Goal: Task Accomplishment & Management: Complete application form

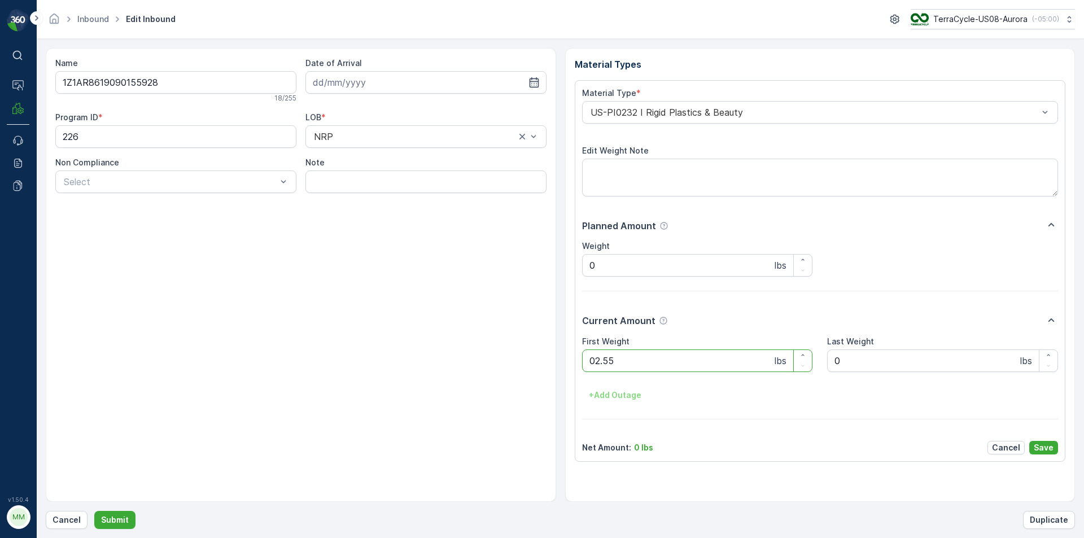
click at [94, 511] on button "Submit" at bounding box center [114, 520] width 41 height 18
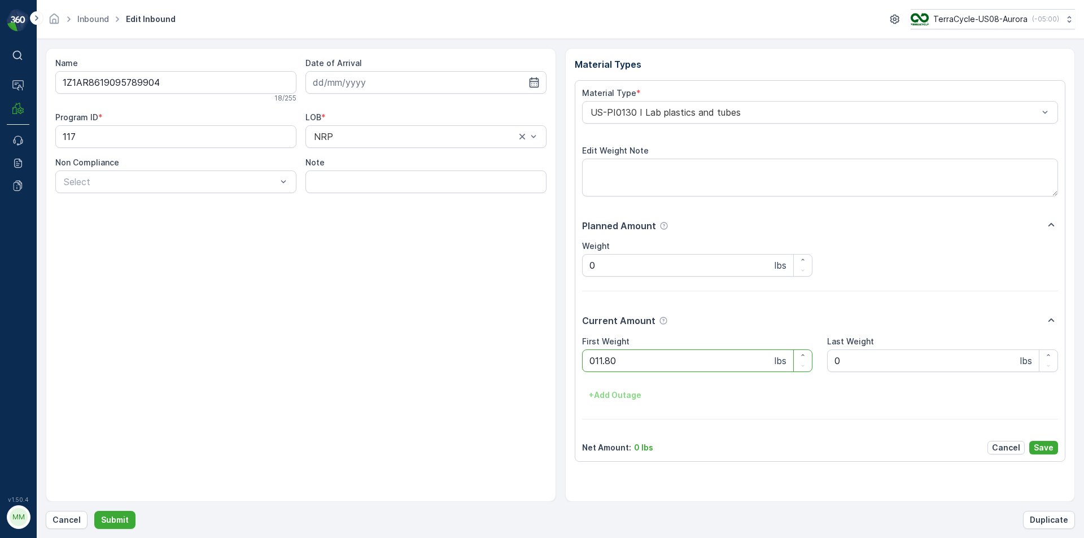
click at [94, 511] on button "Submit" at bounding box center [114, 520] width 41 height 18
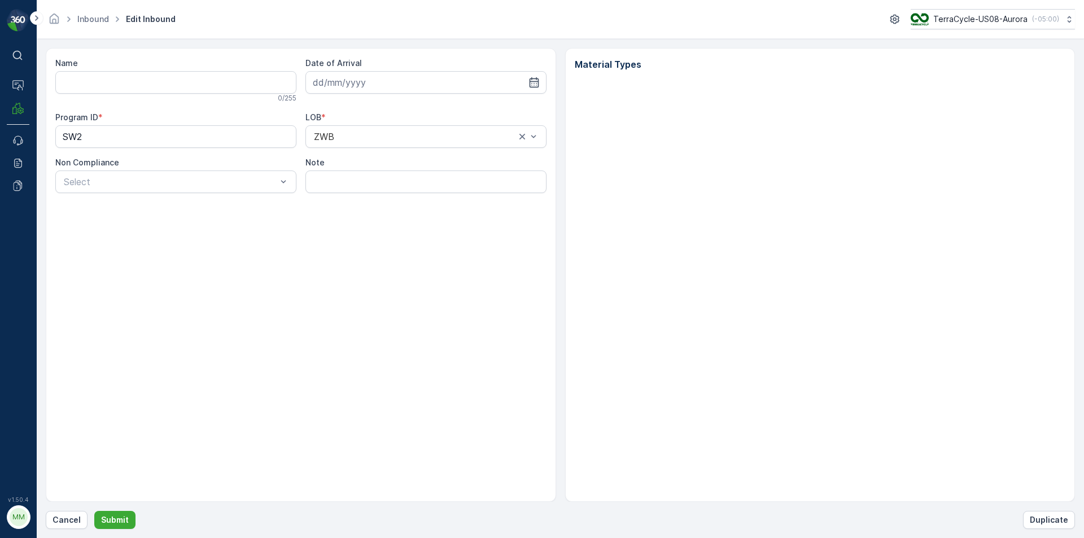
type input "1ZE899599090245827"
type input "[DATE]"
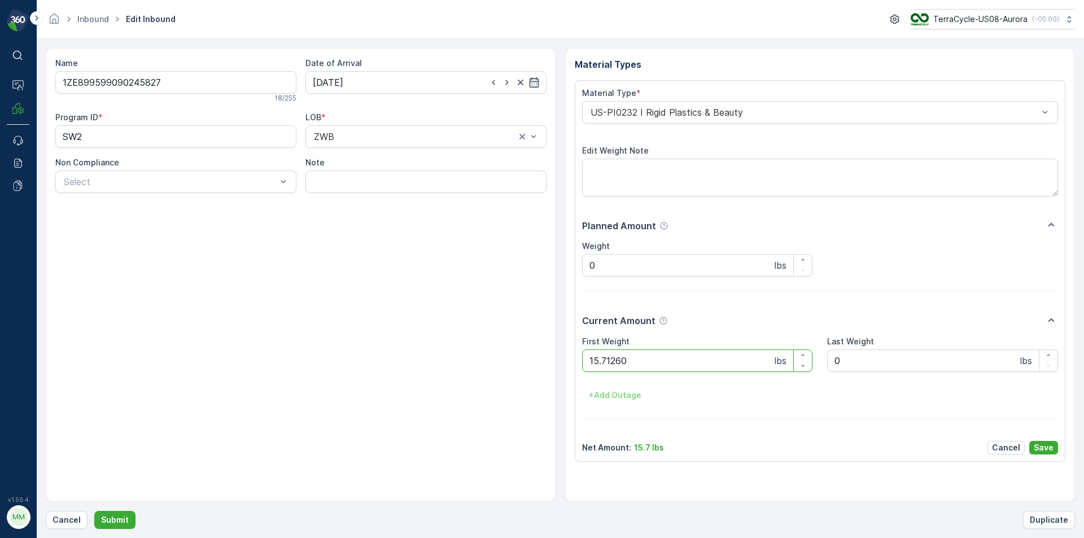
click at [94, 511] on button "Submit" at bounding box center [114, 520] width 41 height 18
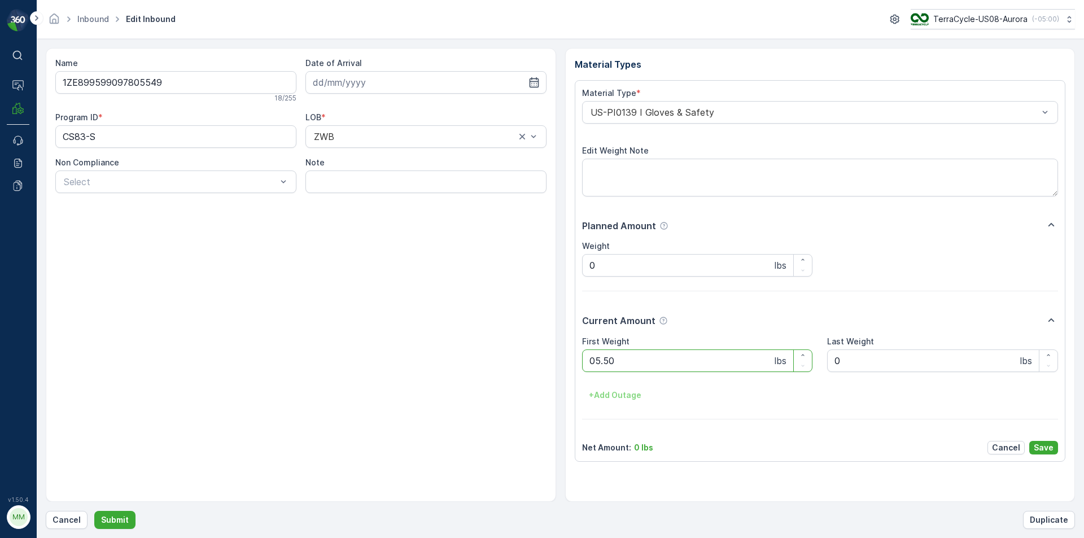
click at [94, 511] on button "Submit" at bounding box center [114, 520] width 41 height 18
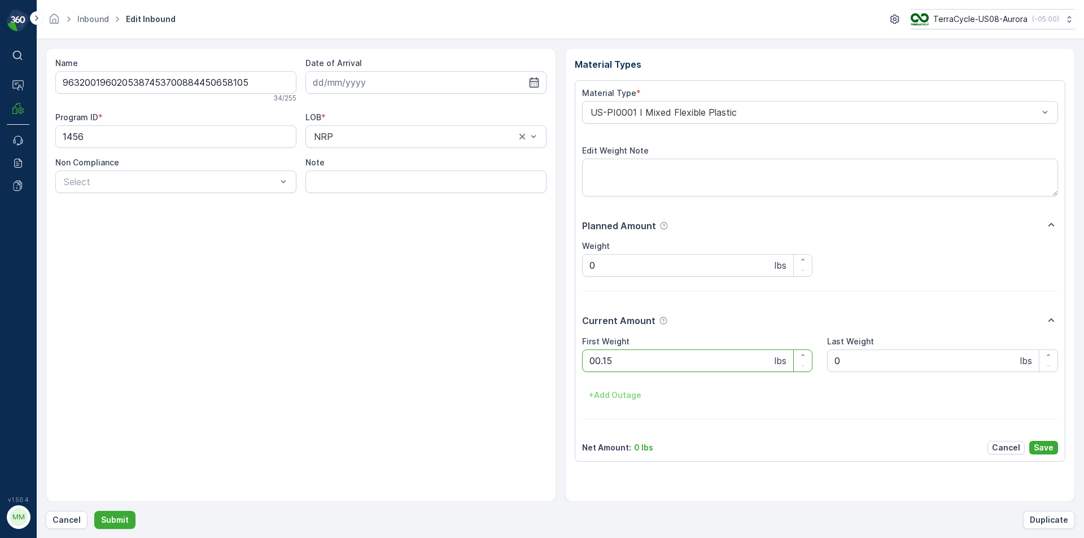
click at [94, 511] on button "Submit" at bounding box center [114, 520] width 41 height 18
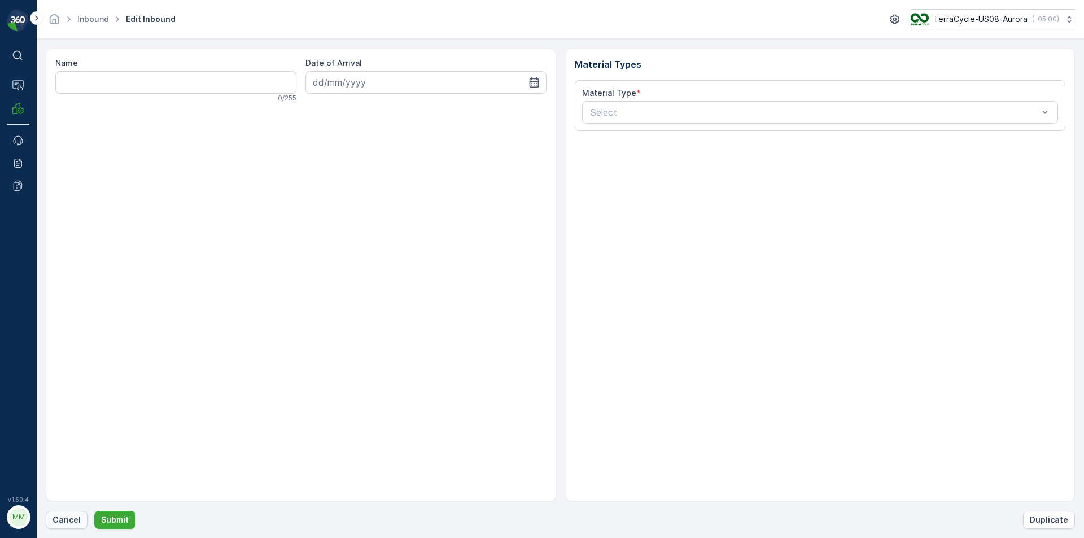
click at [69, 522] on p "Cancel" at bounding box center [66, 519] width 28 height 11
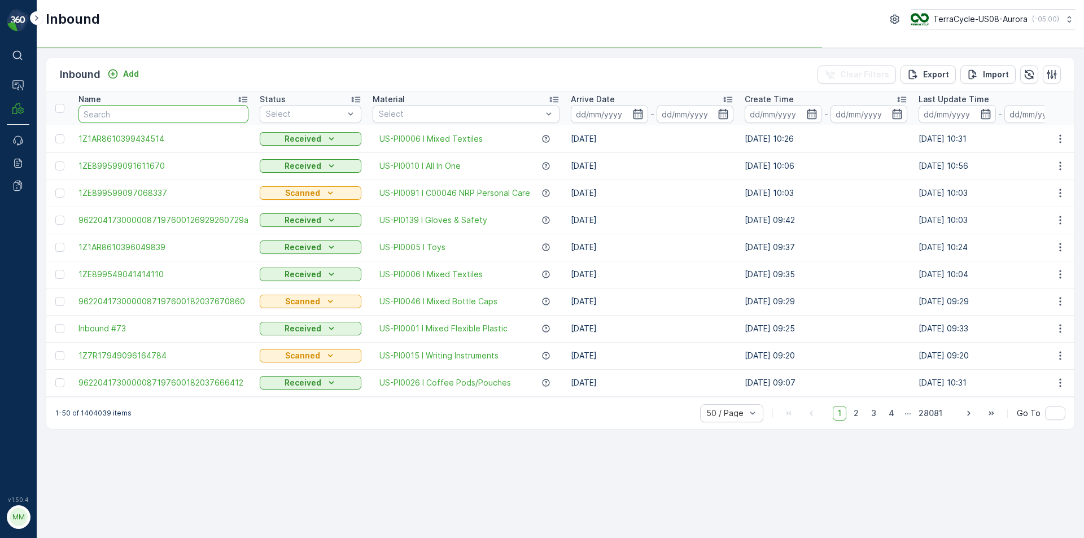
click at [113, 115] on input "text" at bounding box center [163, 114] width 170 height 18
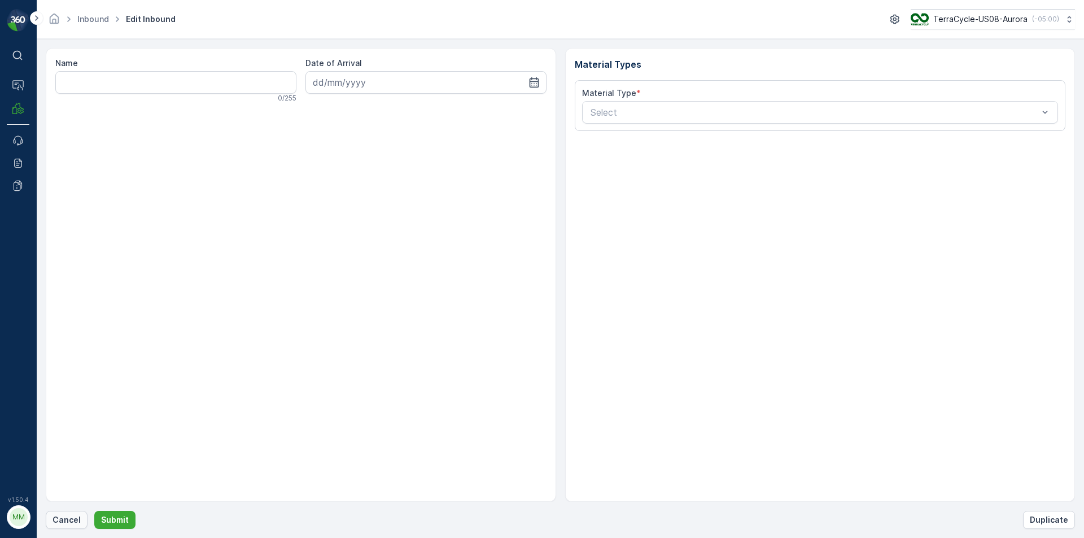
click at [57, 519] on p "Cancel" at bounding box center [66, 519] width 28 height 11
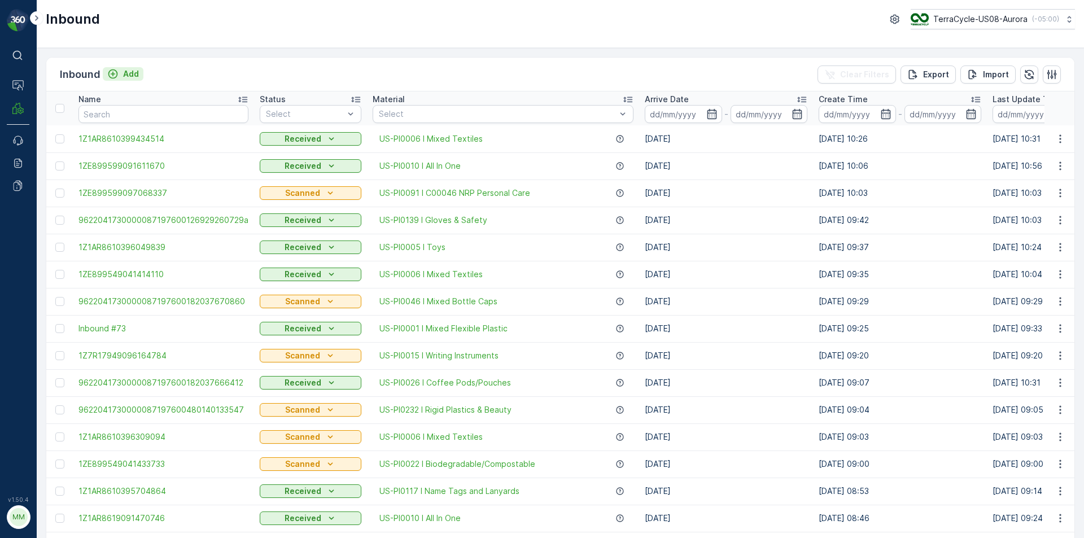
click at [131, 75] on p "Add" at bounding box center [131, 73] width 16 height 11
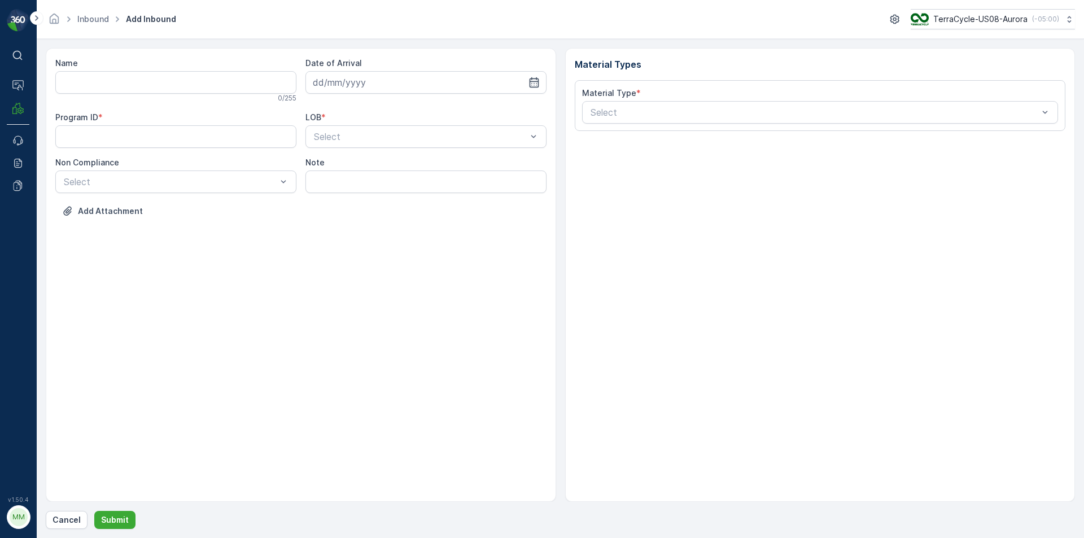
drag, startPoint x: 124, startPoint y: 95, endPoint x: 133, endPoint y: 85, distance: 13.2
click at [124, 94] on div "0 / 255" at bounding box center [175, 98] width 241 height 9
click at [133, 85] on input "Name" at bounding box center [175, 82] width 241 height 23
type input "9622001900004733273400473092630187"
click at [94, 511] on button "Submit" at bounding box center [114, 520] width 41 height 18
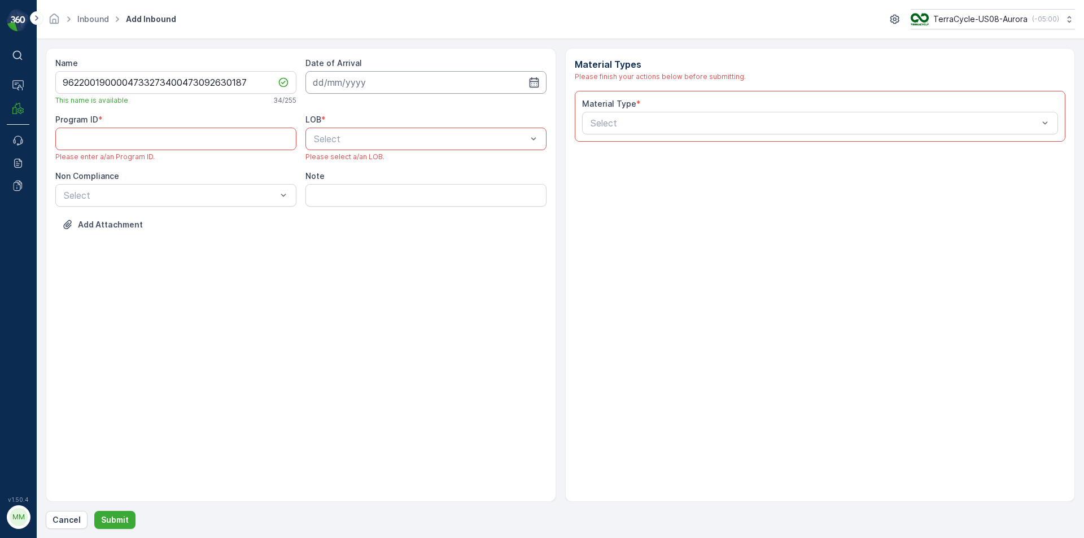
click at [383, 76] on input at bounding box center [425, 82] width 241 height 23
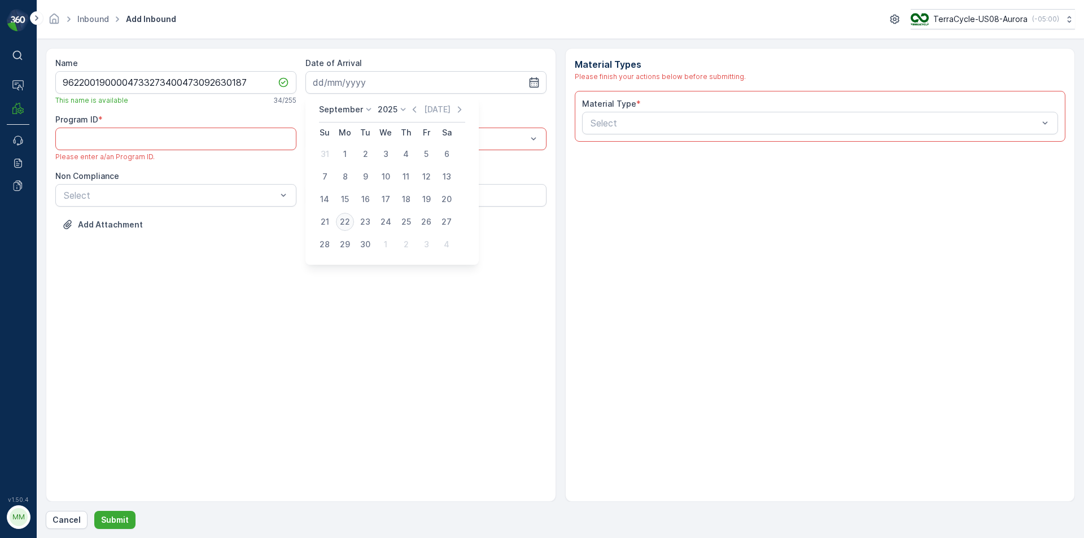
click at [345, 224] on div "22" at bounding box center [345, 222] width 18 height 18
type input "[DATE]"
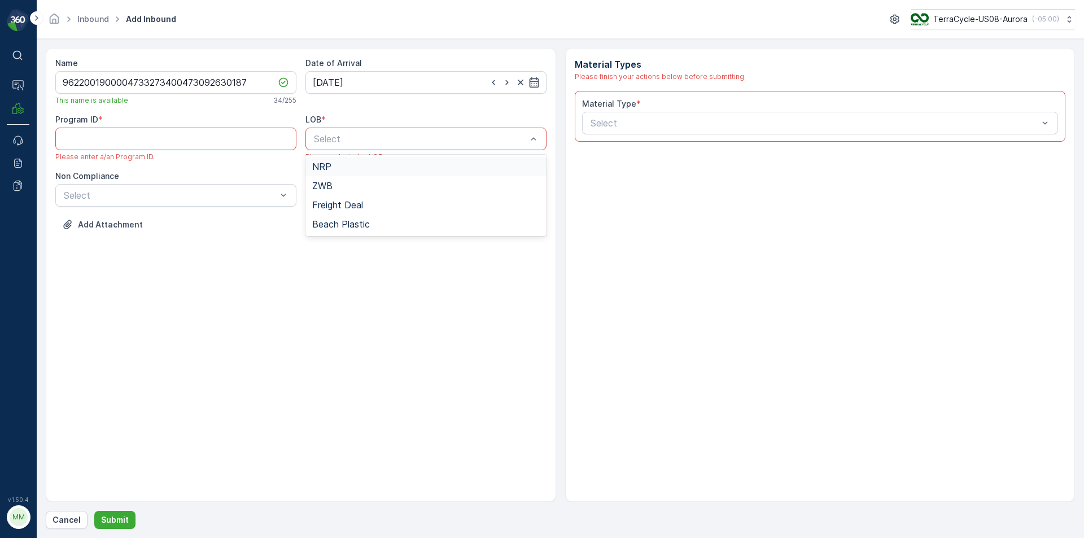
click at [358, 169] on div "NRP" at bounding box center [425, 166] width 227 height 10
click at [76, 133] on ID "Program ID" at bounding box center [175, 139] width 241 height 23
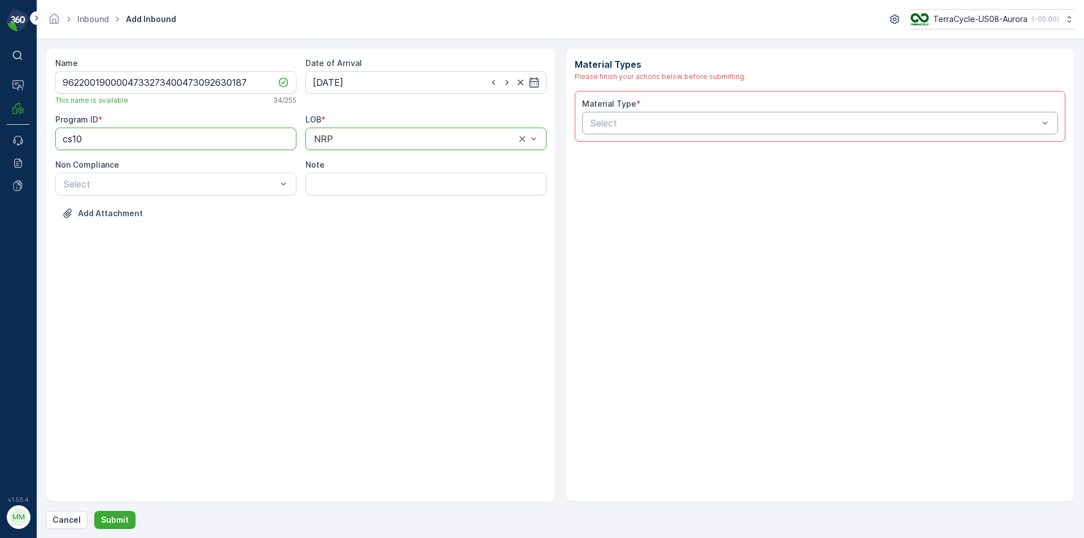
type ID "cs10"
click at [653, 125] on div at bounding box center [814, 123] width 450 height 10
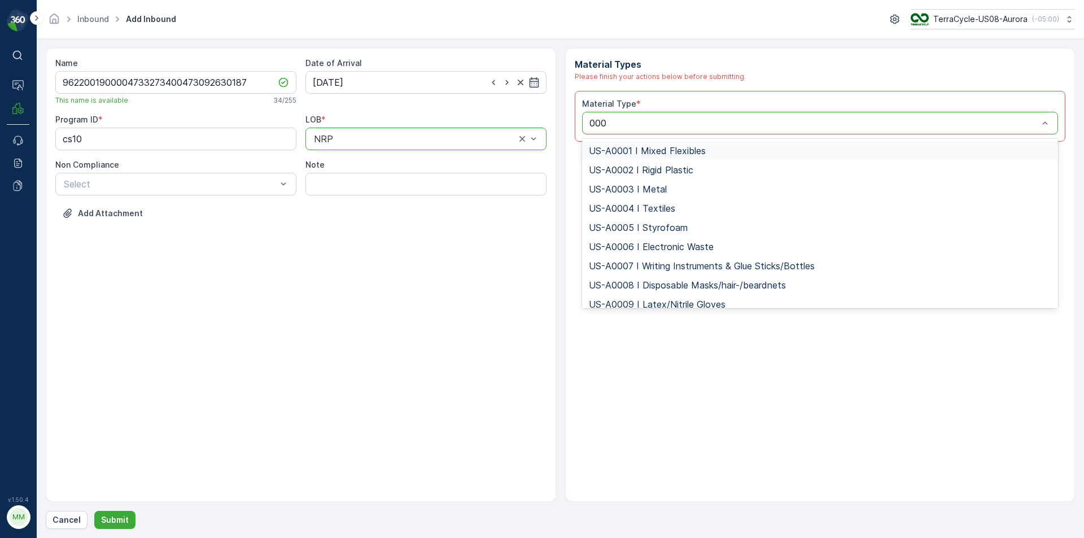
type input "0006"
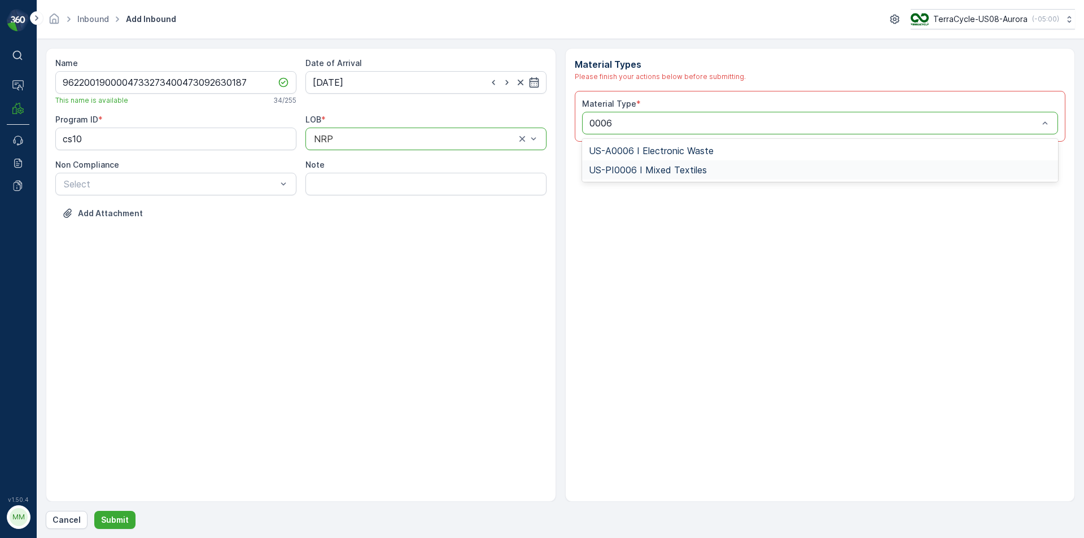
click at [669, 179] on div "US-PI0006 I Mixed Textiles" at bounding box center [820, 169] width 476 height 19
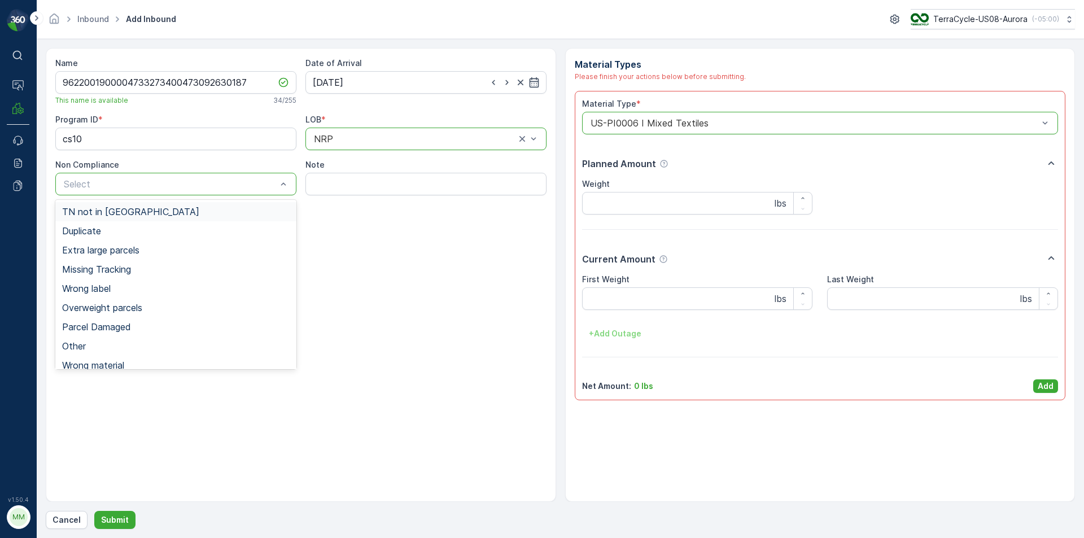
click at [133, 211] on div "TN not in [GEOGRAPHIC_DATA]" at bounding box center [175, 212] width 227 height 10
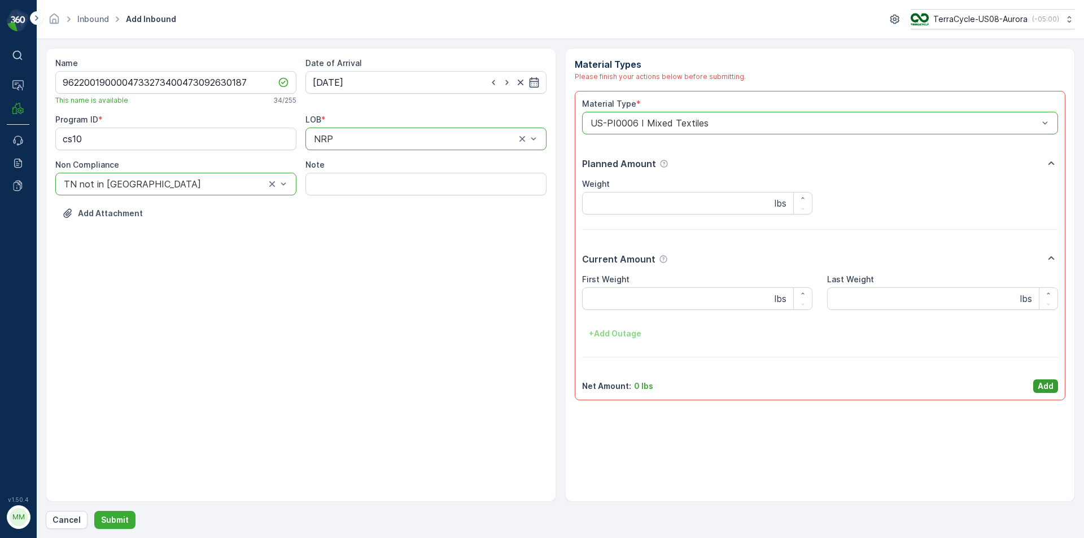
click at [1052, 390] on p "Add" at bounding box center [1046, 385] width 16 height 11
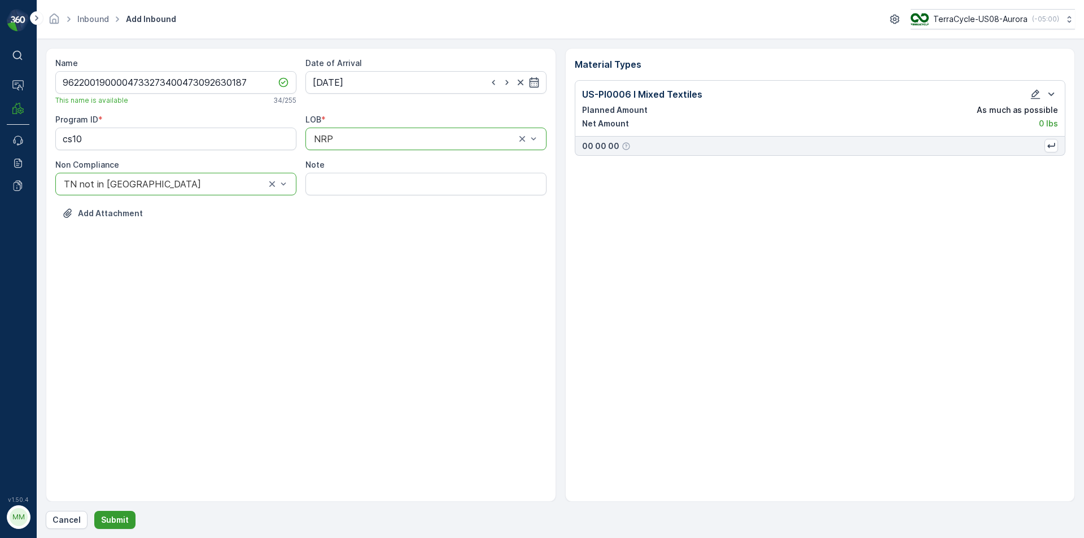
click at [111, 513] on button "Submit" at bounding box center [114, 520] width 41 height 18
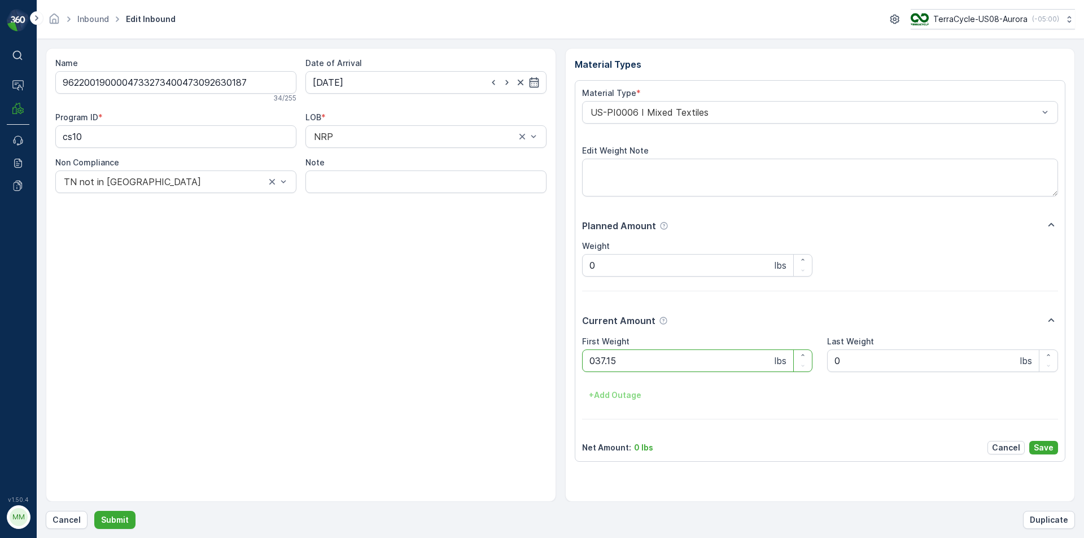
click at [94, 511] on button "Submit" at bounding box center [114, 520] width 41 height 18
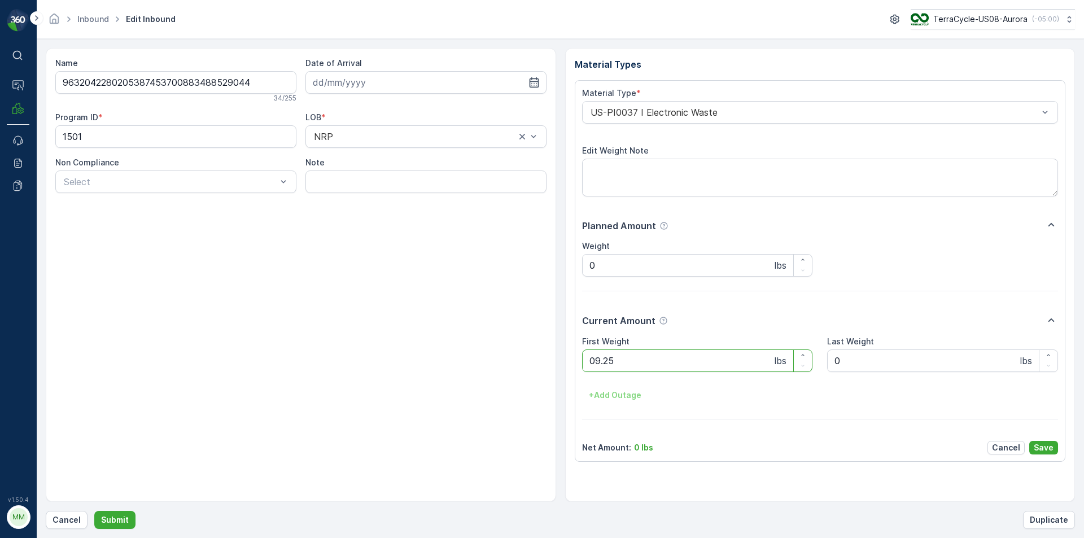
click at [94, 511] on button "Submit" at bounding box center [114, 520] width 41 height 18
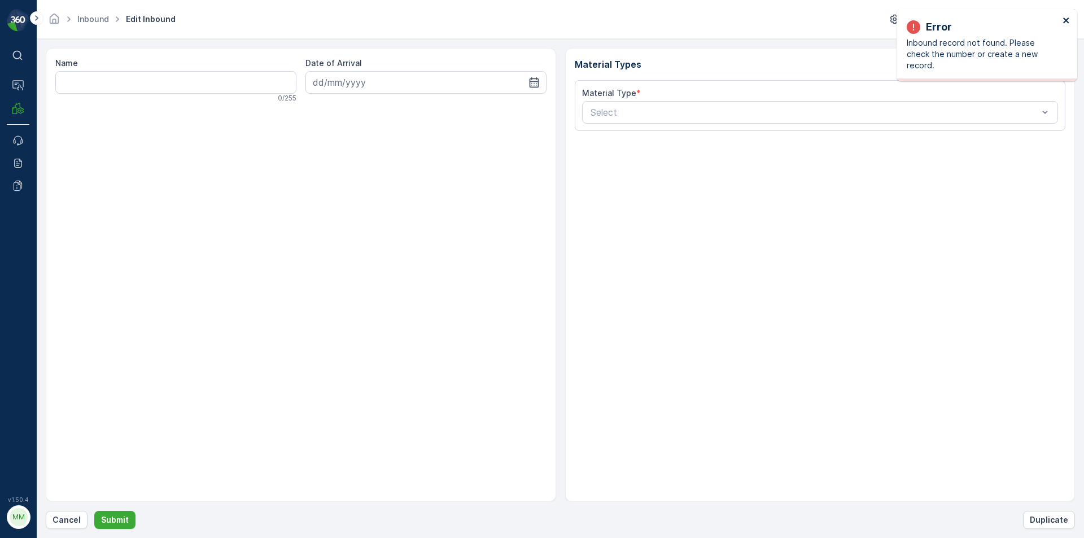
click at [1067, 19] on icon "close" at bounding box center [1066, 20] width 6 height 6
click at [59, 519] on p "Cancel" at bounding box center [66, 519] width 28 height 11
drag, startPoint x: 295, startPoint y: 488, endPoint x: 260, endPoint y: 526, distance: 51.9
drag, startPoint x: 260, startPoint y: 526, endPoint x: 64, endPoint y: 522, distance: 195.9
click at [64, 522] on p "Cancel" at bounding box center [66, 519] width 28 height 11
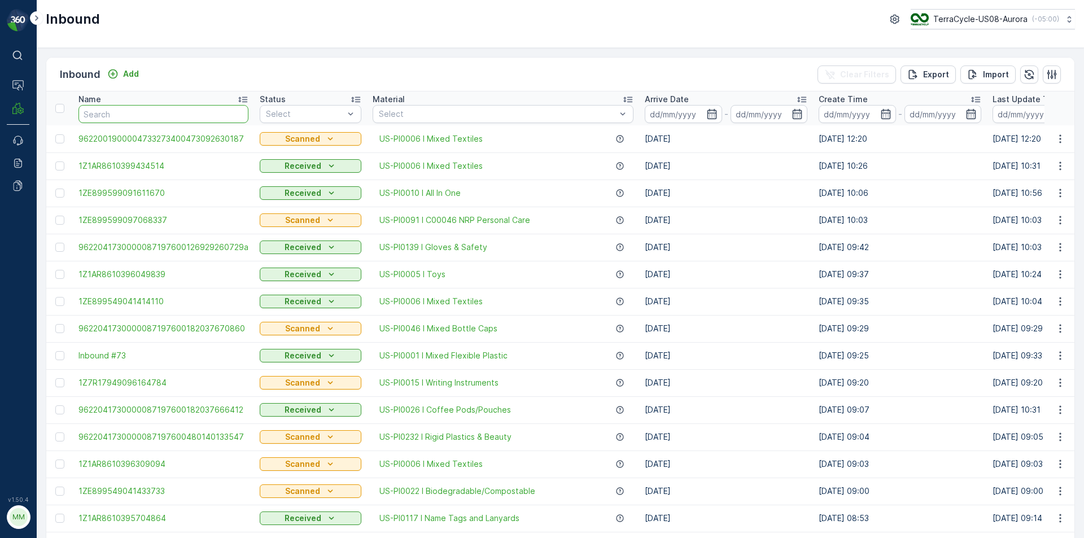
click at [173, 116] on input "text" at bounding box center [163, 114] width 170 height 18
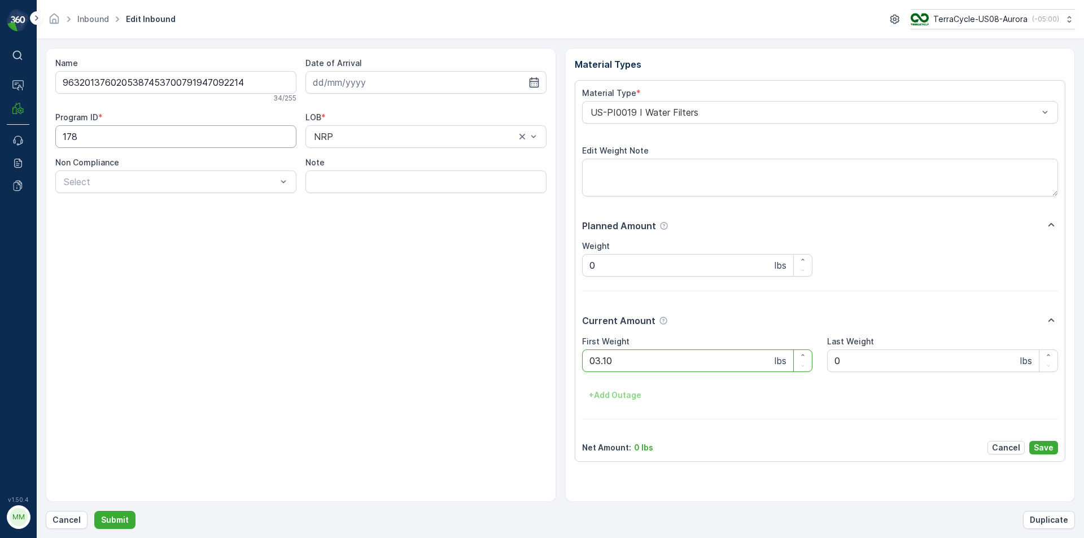
click at [94, 511] on button "Submit" at bounding box center [114, 520] width 41 height 18
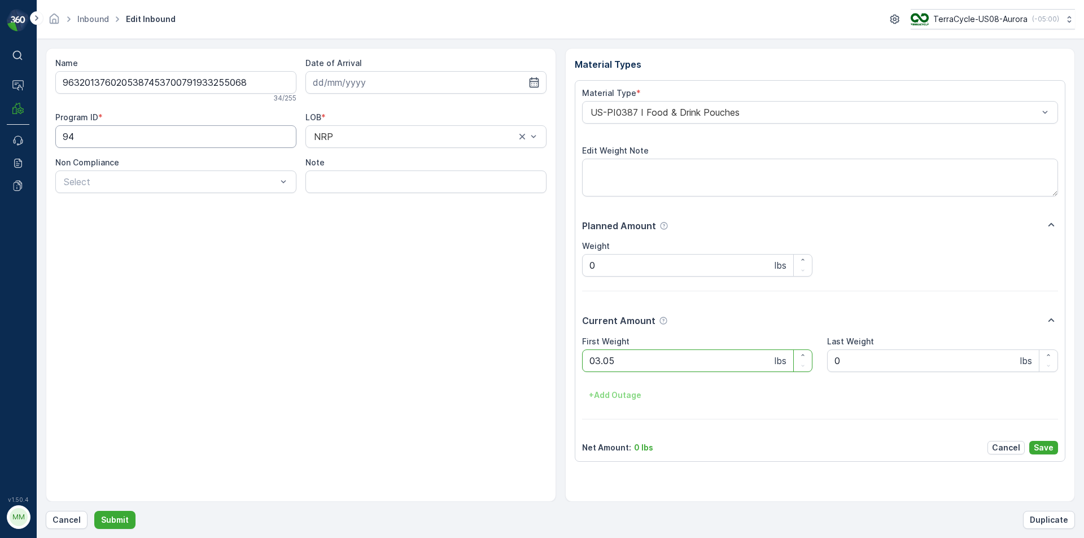
click at [94, 511] on button "Submit" at bounding box center [114, 520] width 41 height 18
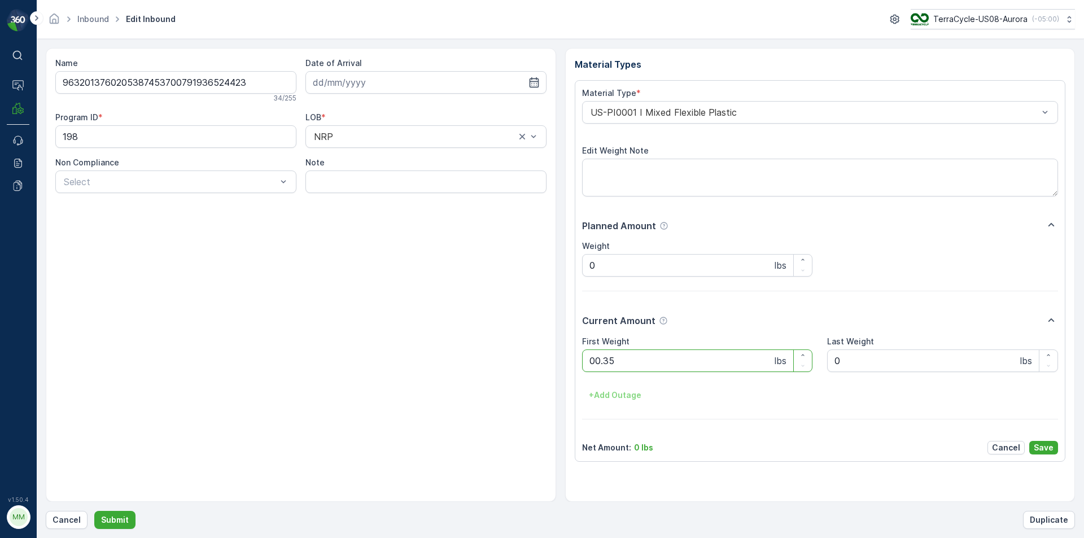
click at [94, 511] on button "Submit" at bounding box center [114, 520] width 41 height 18
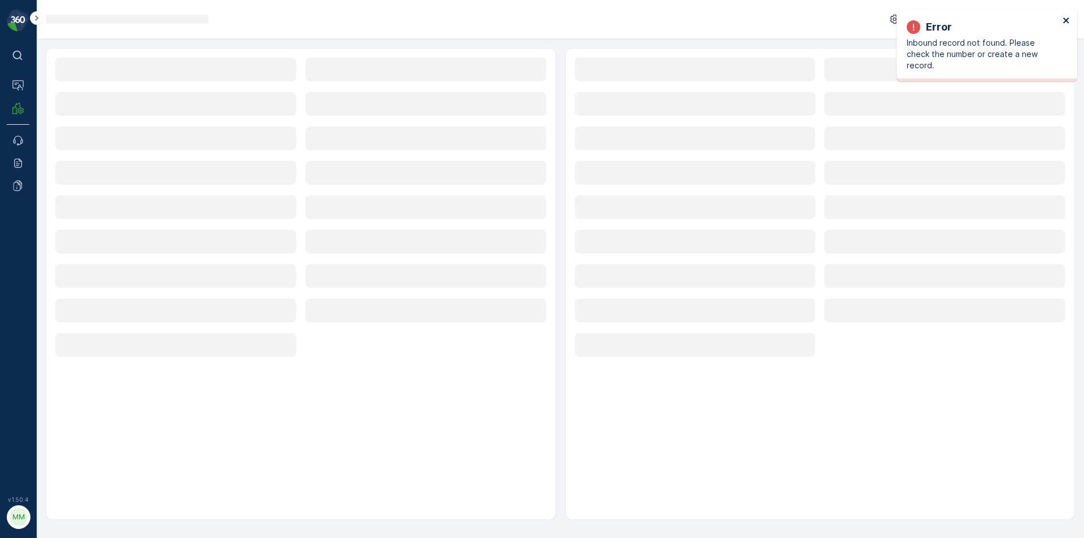
click at [1065, 19] on icon "close" at bounding box center [1066, 20] width 6 height 6
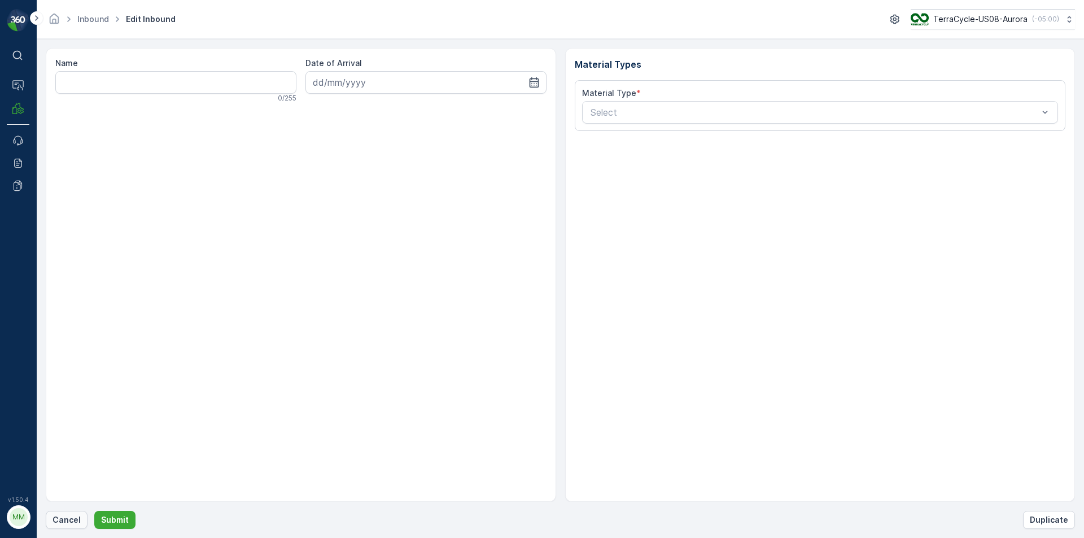
click at [63, 520] on p "Cancel" at bounding box center [66, 519] width 28 height 11
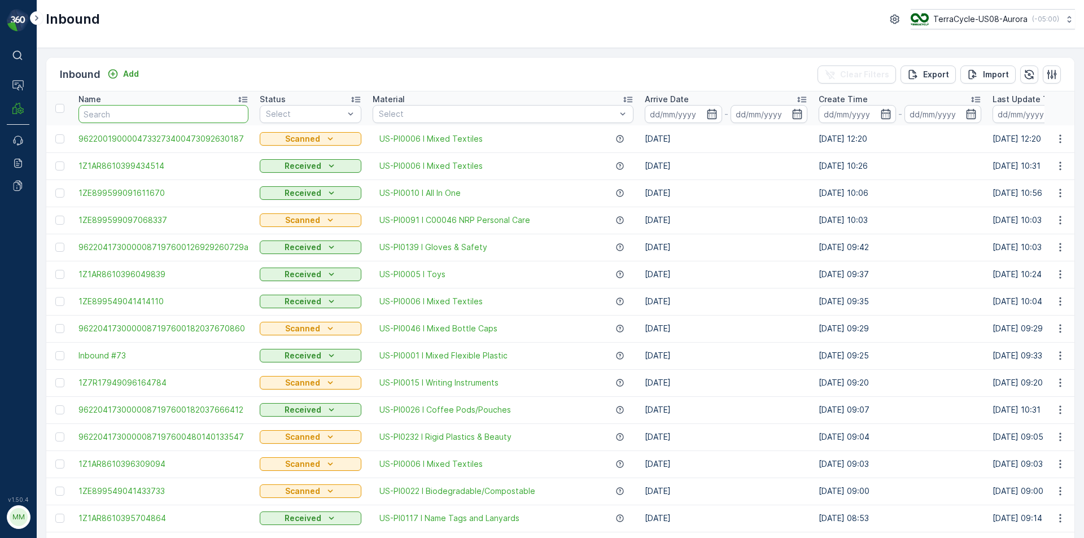
click at [192, 116] on input "text" at bounding box center [163, 114] width 170 height 18
click at [134, 73] on p "Add" at bounding box center [131, 73] width 16 height 11
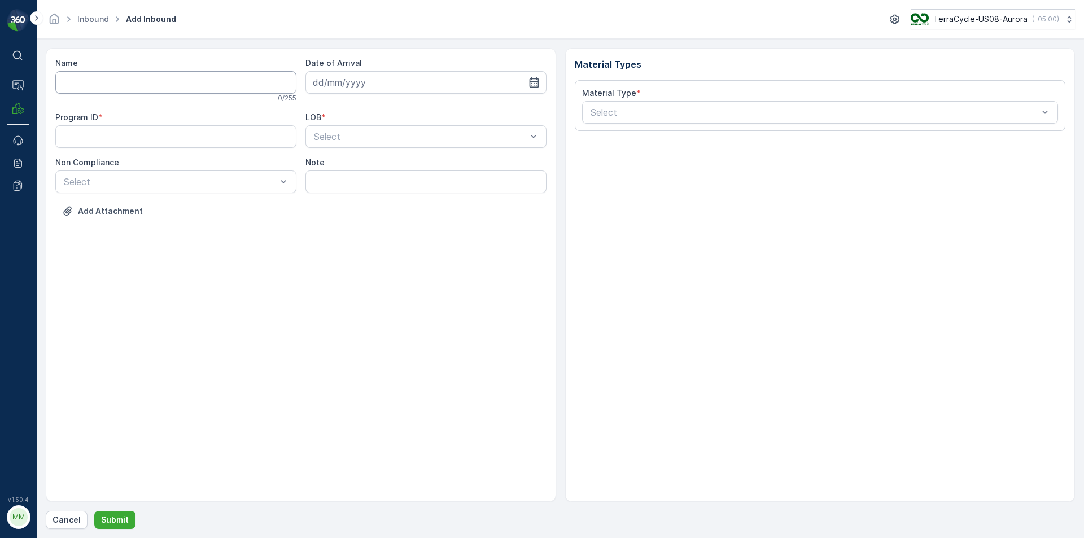
click at [146, 88] on input "Name" at bounding box center [175, 82] width 241 height 23
type input "9622001900004733273400473092630176"
click at [94, 511] on button "Submit" at bounding box center [114, 520] width 41 height 18
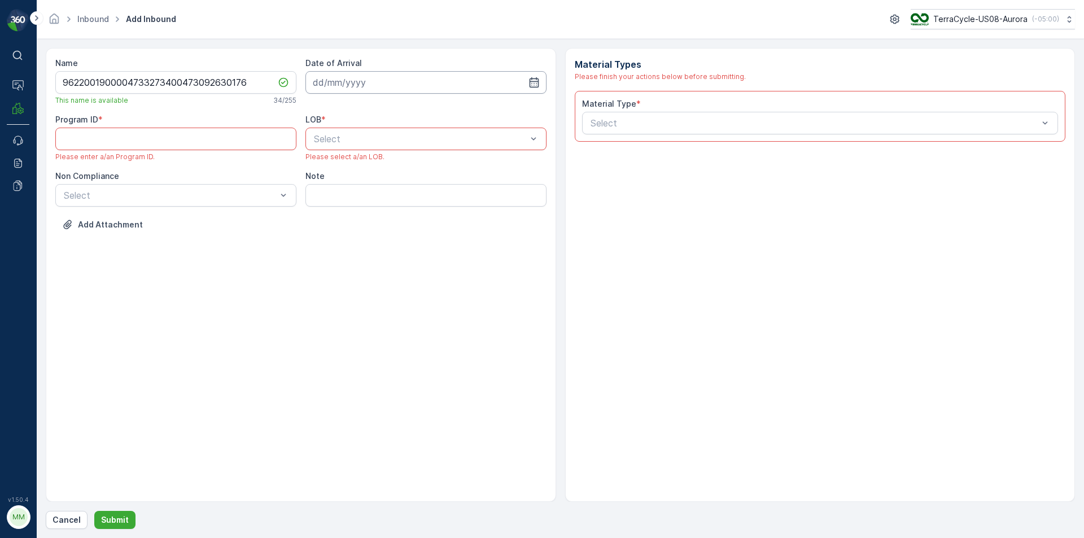
click at [457, 82] on input at bounding box center [425, 82] width 241 height 23
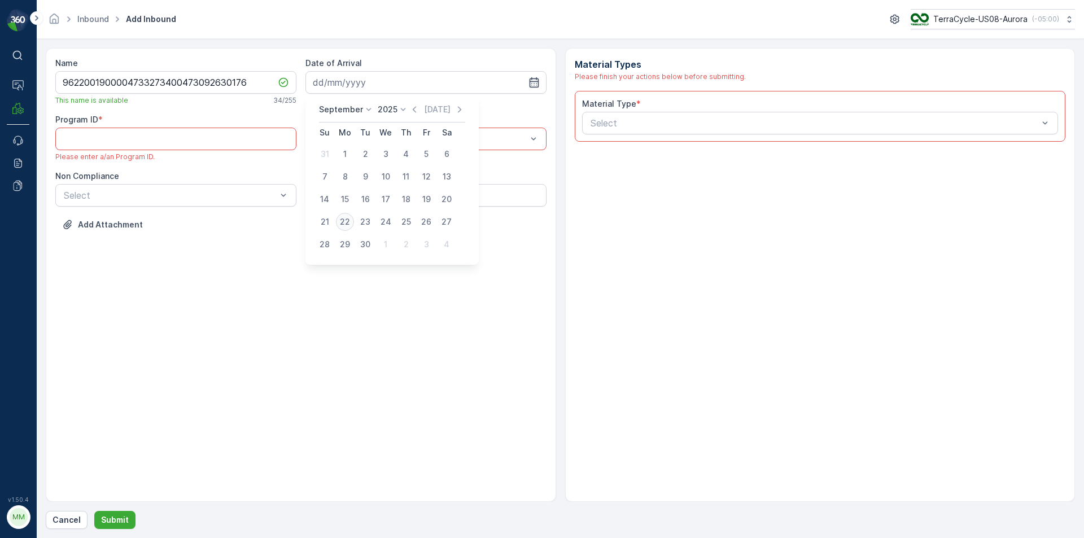
click at [345, 222] on div "22" at bounding box center [345, 222] width 18 height 18
type input "[DATE]"
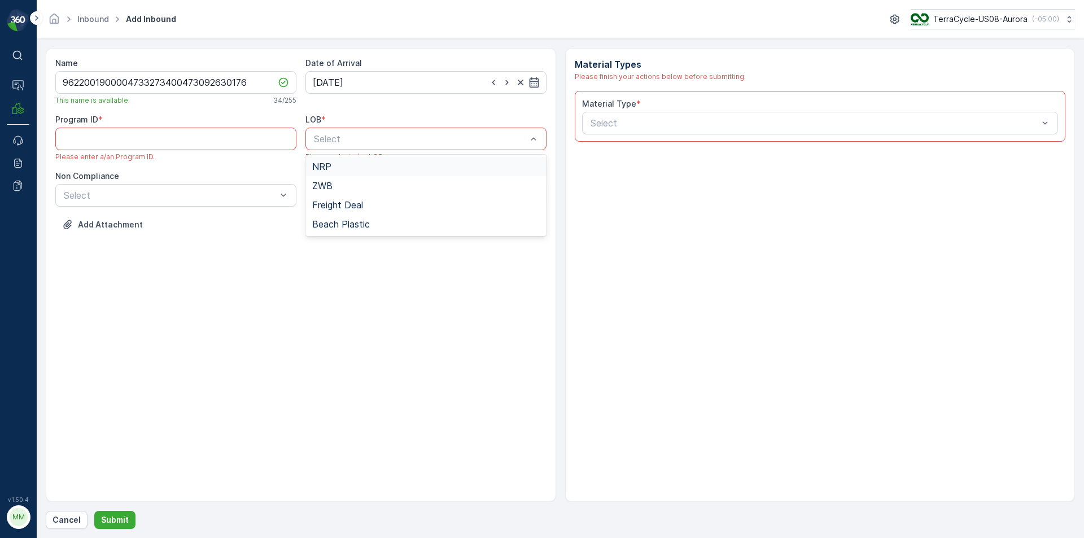
click at [326, 164] on span "NRP" at bounding box center [321, 166] width 19 height 10
click at [234, 187] on div "Select" at bounding box center [175, 195] width 241 height 23
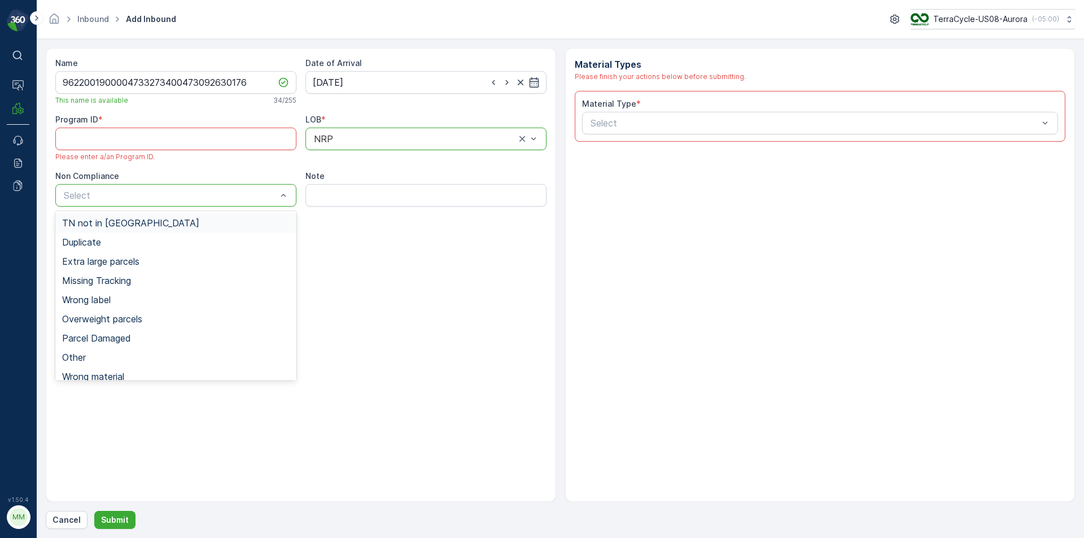
click at [134, 225] on div "TN not in [GEOGRAPHIC_DATA]" at bounding box center [175, 223] width 227 height 10
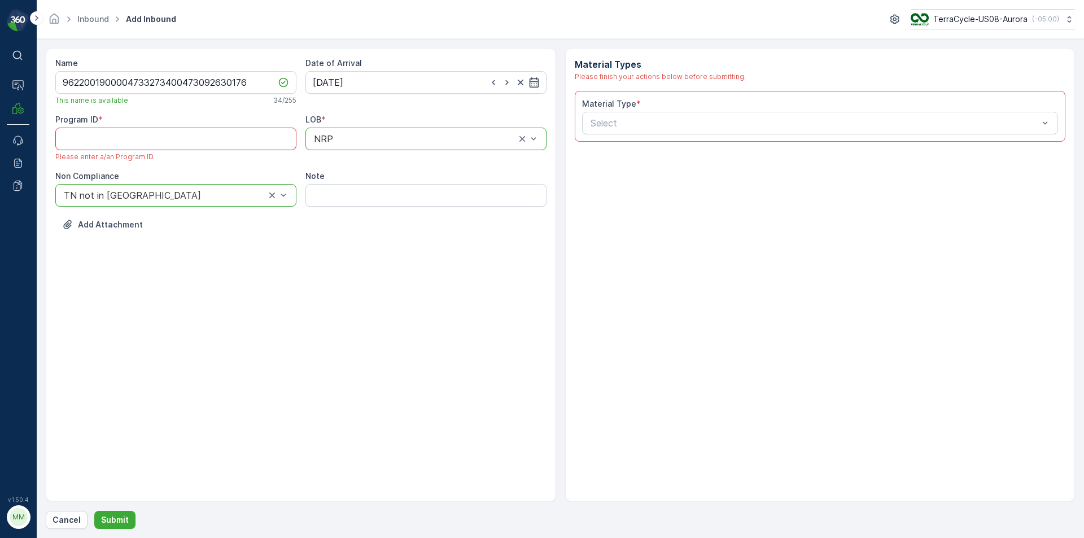
click at [135, 138] on ID "Program ID" at bounding box center [175, 139] width 241 height 23
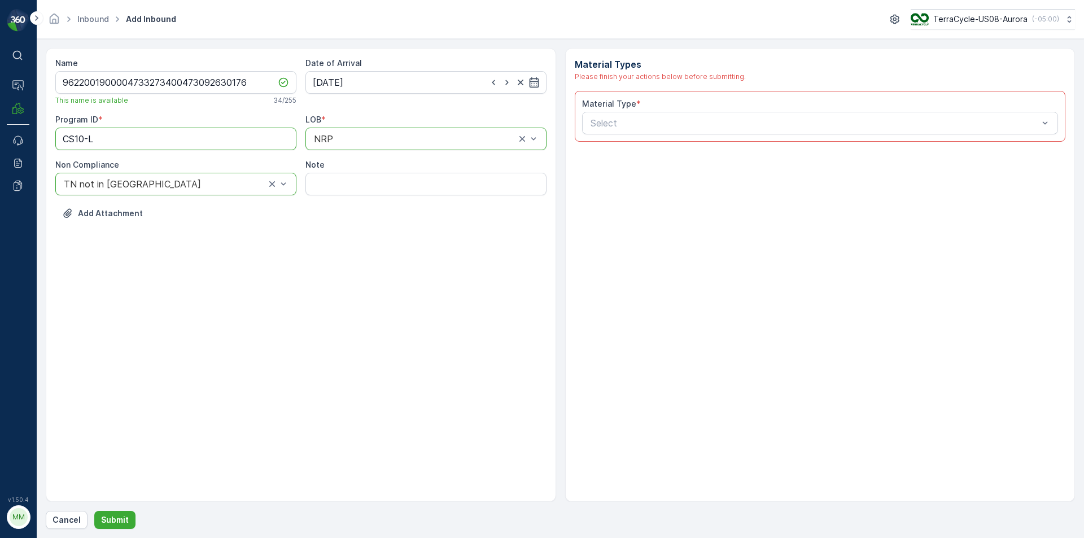
click at [117, 139] on ID "CS10-L" at bounding box center [175, 139] width 241 height 23
type ID "CS10"
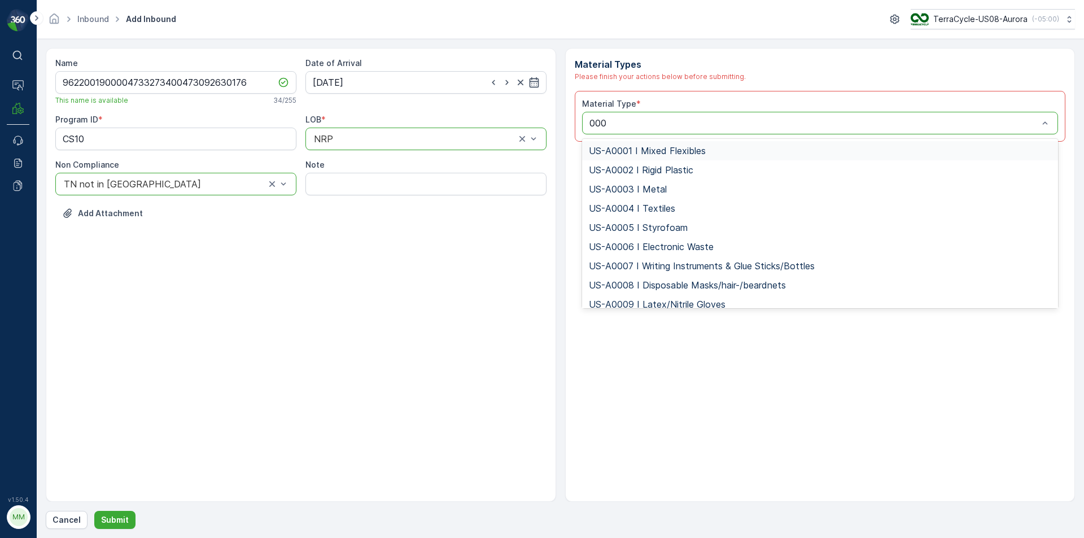
type input "0006"
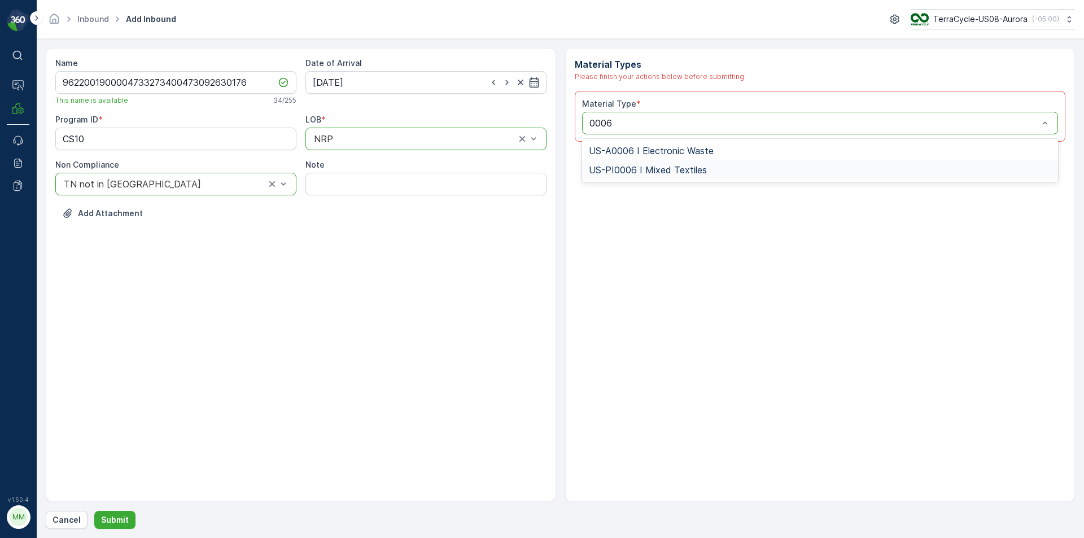
click at [701, 172] on span "US-PI0006 I Mixed Textiles" at bounding box center [648, 170] width 118 height 10
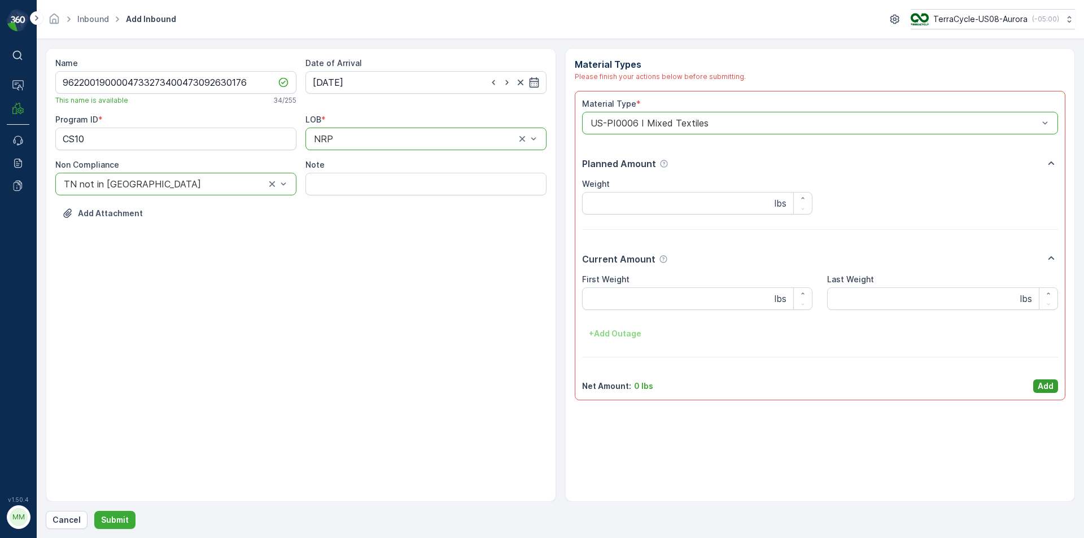
click at [1053, 386] on p "Add" at bounding box center [1046, 385] width 16 height 11
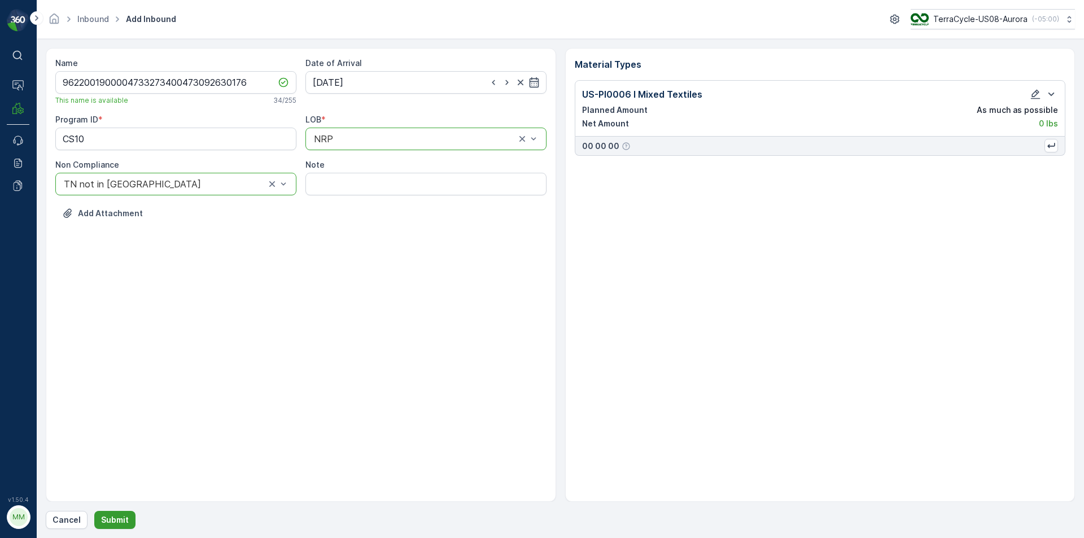
click at [121, 519] on p "Submit" at bounding box center [115, 519] width 28 height 11
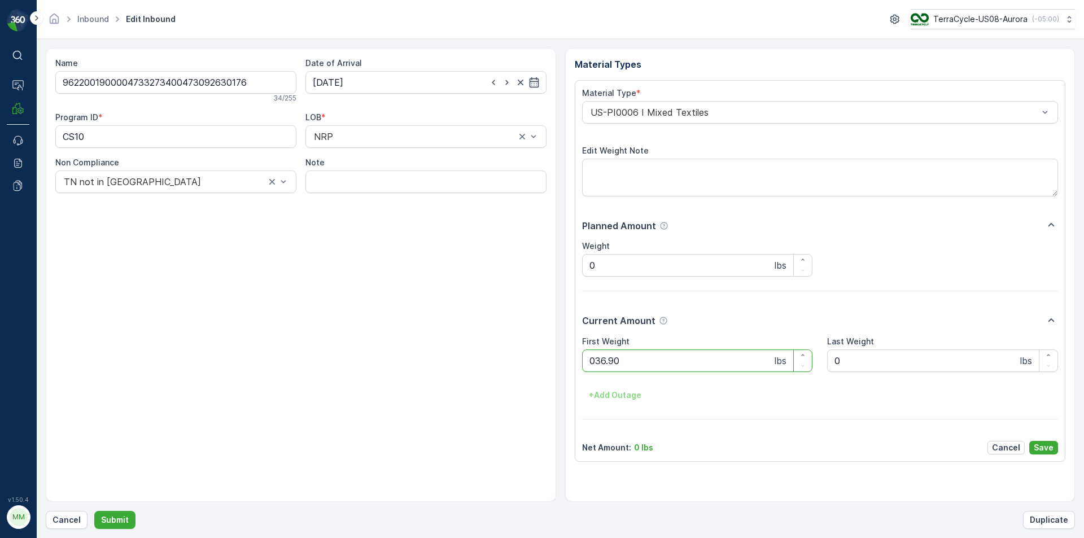
click at [94, 511] on button "Submit" at bounding box center [114, 520] width 41 height 18
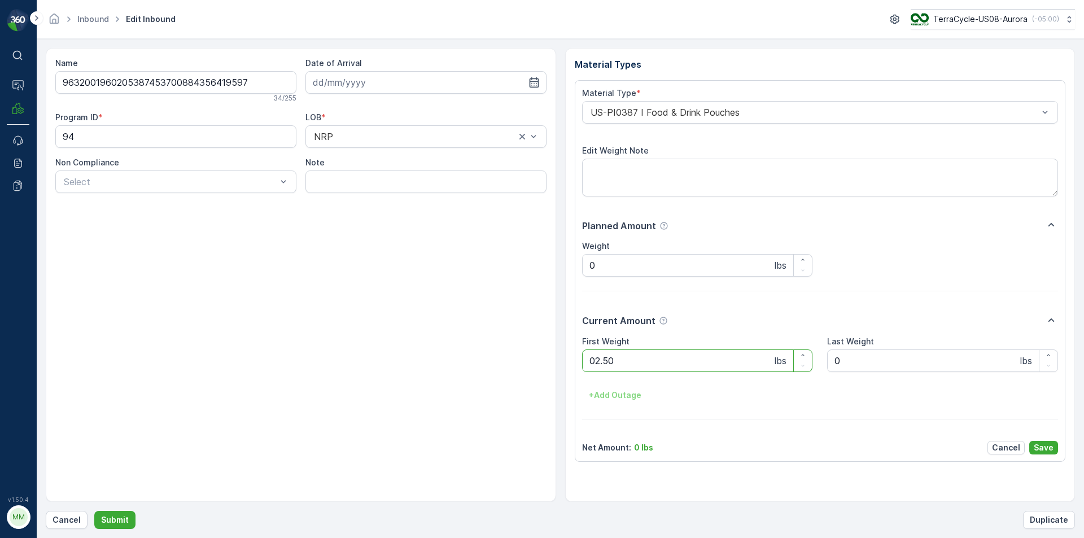
click at [94, 511] on button "Submit" at bounding box center [114, 520] width 41 height 18
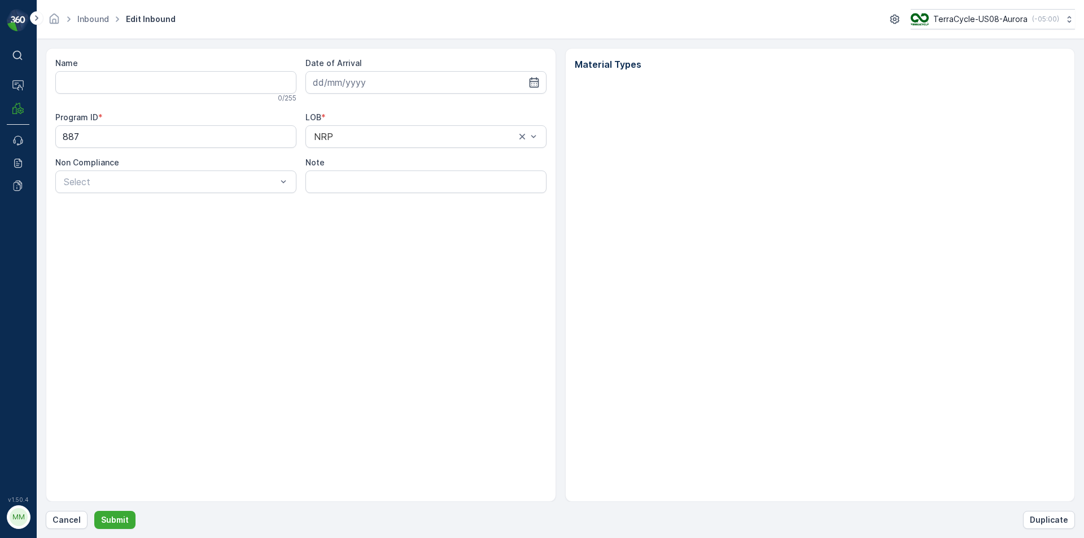
type input "9632001960205387453700884339374470"
type input "[DATE]"
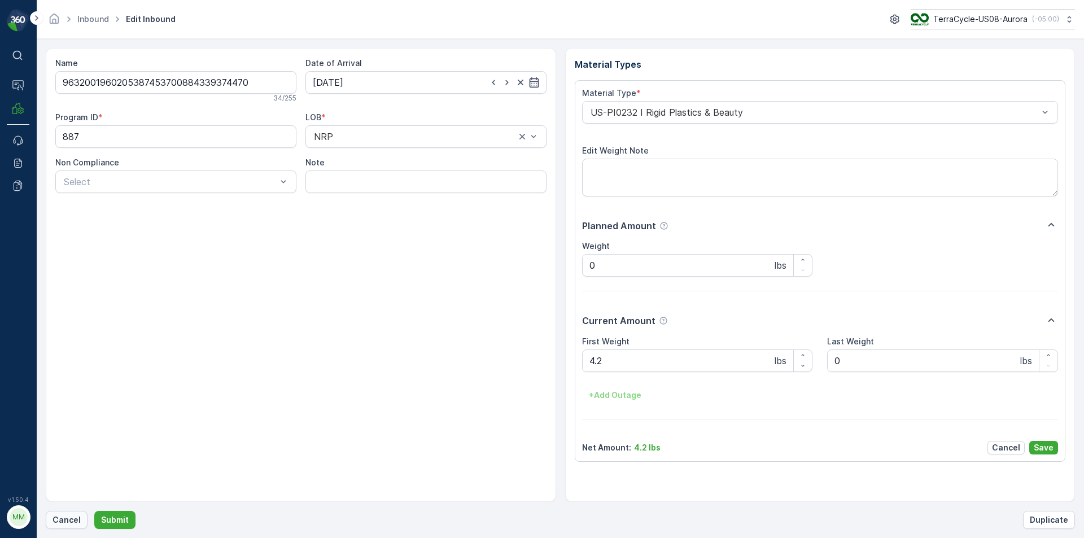
click at [56, 517] on p "Cancel" at bounding box center [66, 519] width 28 height 11
click at [94, 511] on button "Submit" at bounding box center [114, 520] width 41 height 18
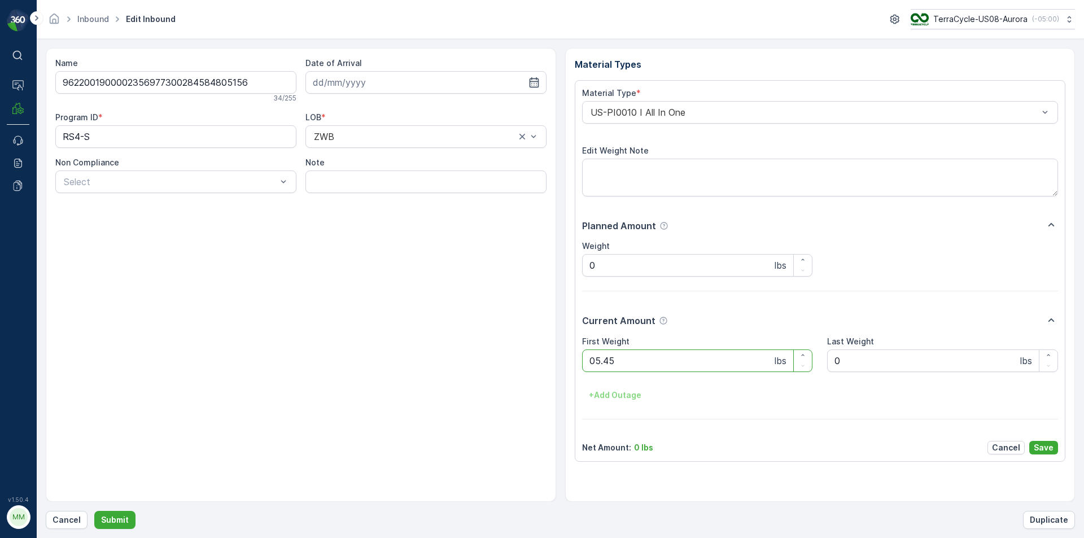
click at [94, 511] on button "Submit" at bounding box center [114, 520] width 41 height 18
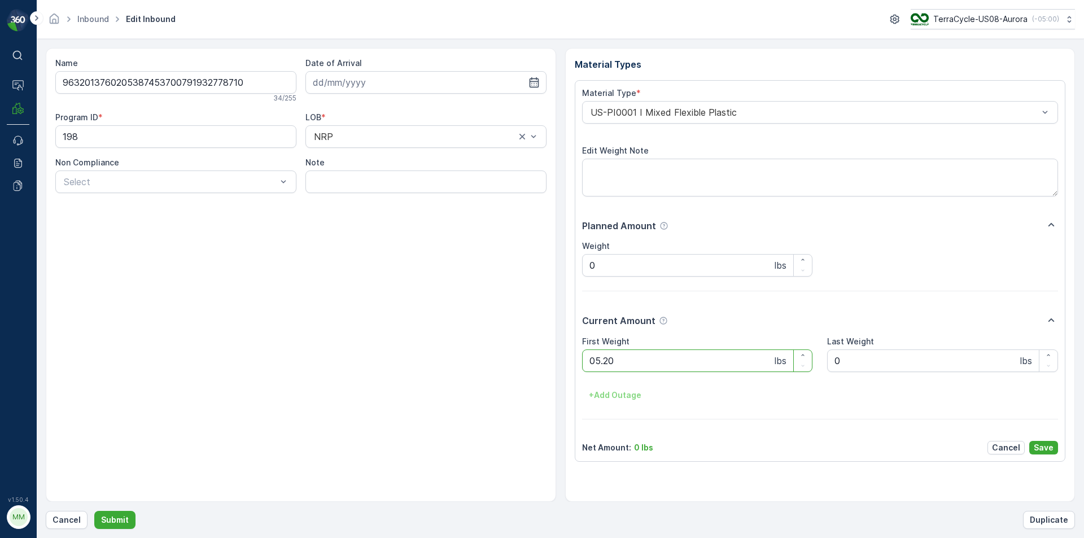
click at [94, 511] on button "Submit" at bounding box center [114, 520] width 41 height 18
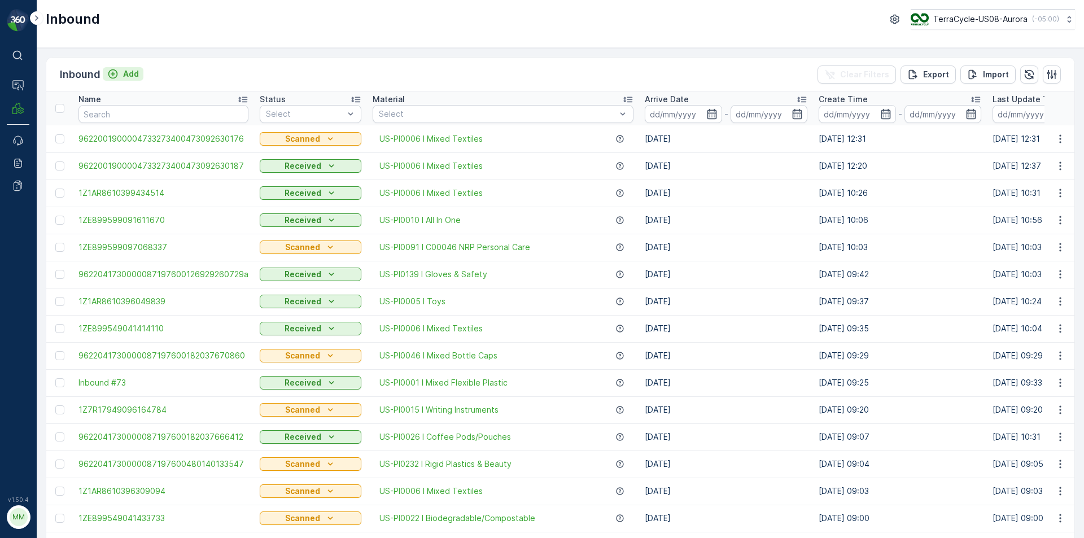
click at [129, 75] on p "Add" at bounding box center [131, 73] width 16 height 11
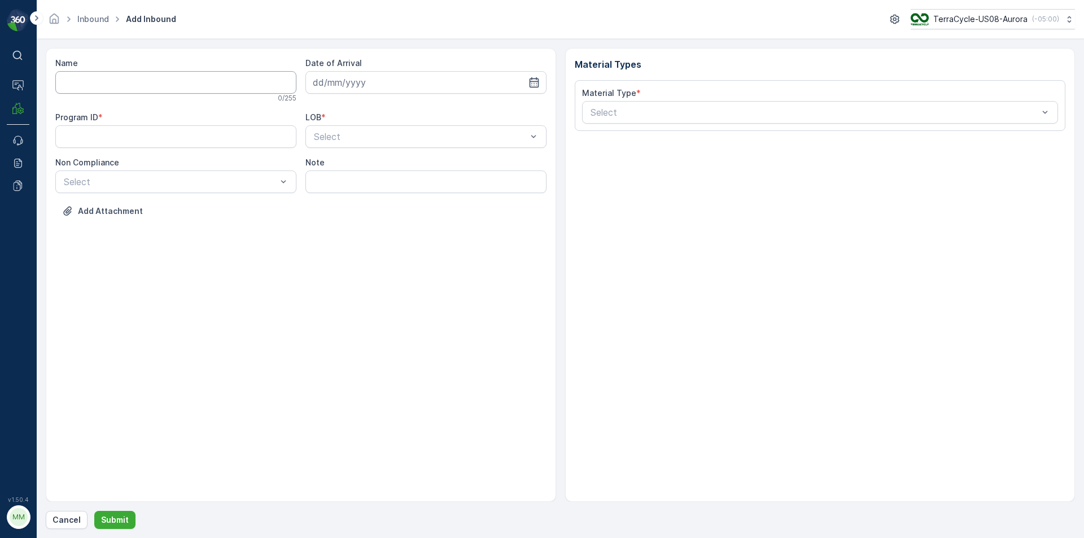
click at [154, 87] on input "Name" at bounding box center [175, 82] width 241 height 23
type input "9622001900004733273400473092631551"
click at [94, 511] on button "Submit" at bounding box center [114, 520] width 41 height 18
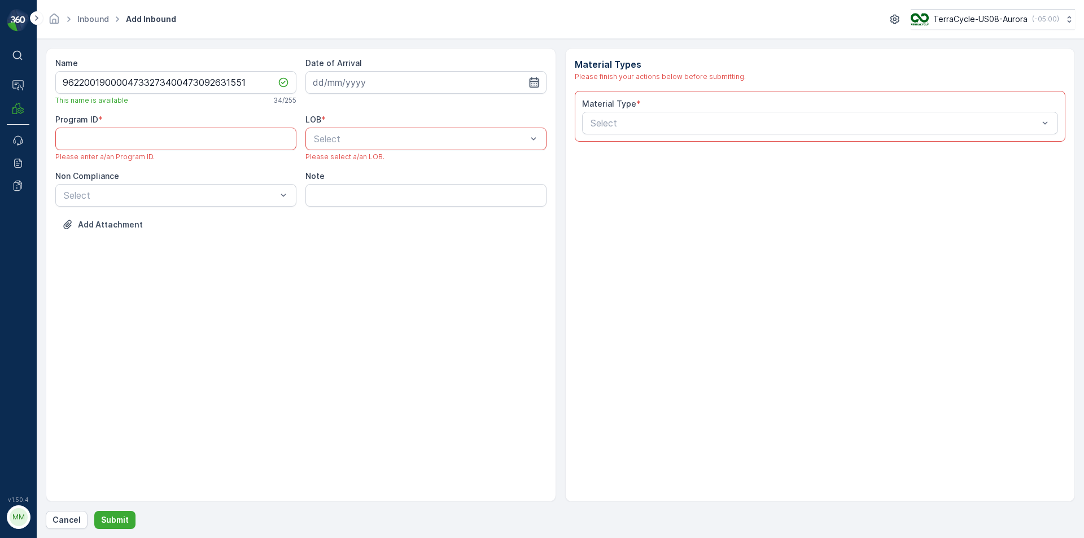
click at [532, 82] on icon "button" at bounding box center [533, 82] width 11 height 11
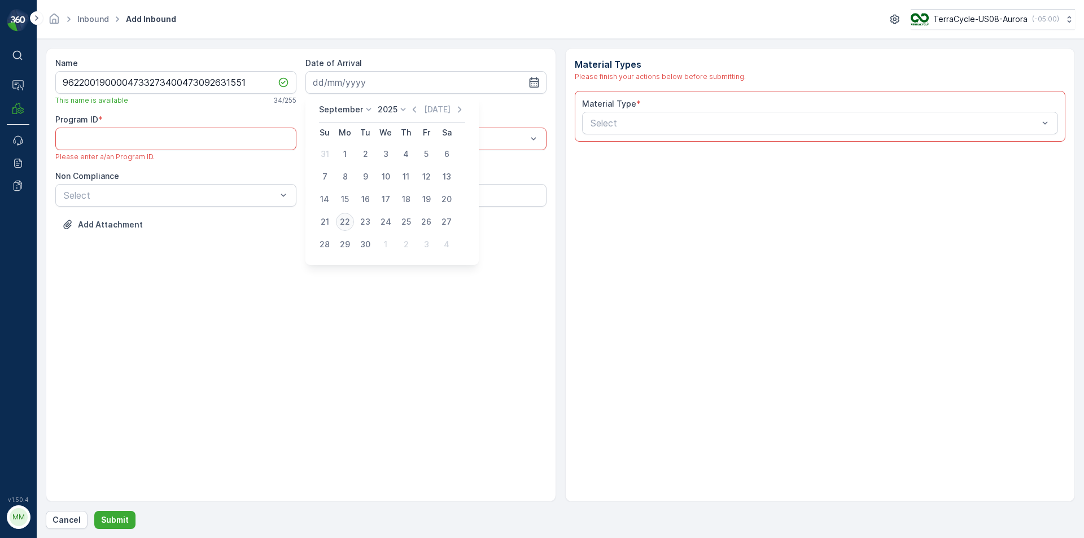
click at [341, 226] on div "22" at bounding box center [345, 222] width 18 height 18
type input "[DATE]"
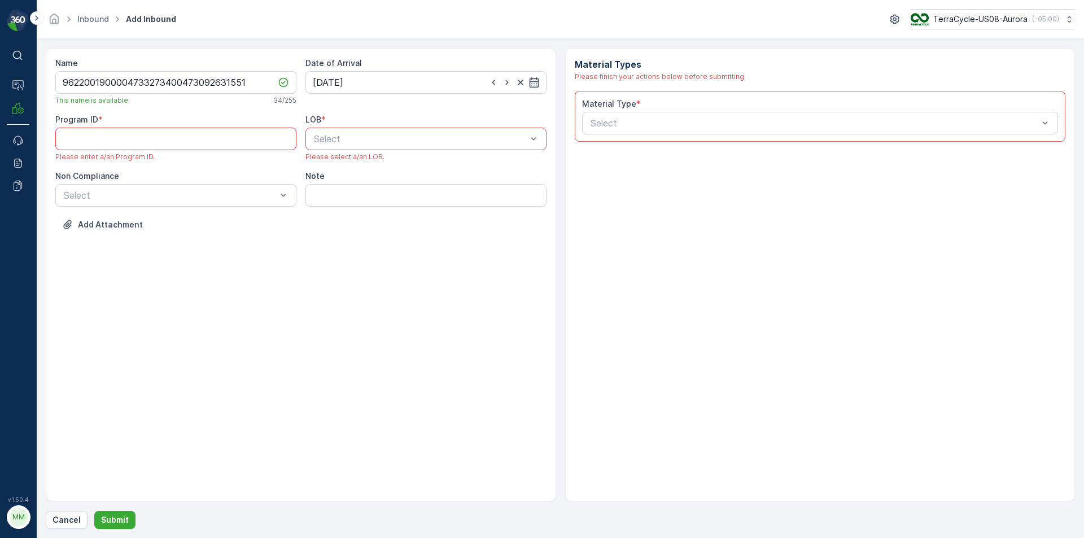
click at [248, 144] on ID "Program ID" at bounding box center [175, 139] width 241 height 23
type ID "cs11"
click at [399, 167] on div "NRP" at bounding box center [425, 166] width 227 height 10
click at [627, 137] on div "Material Type * Select" at bounding box center [820, 116] width 491 height 51
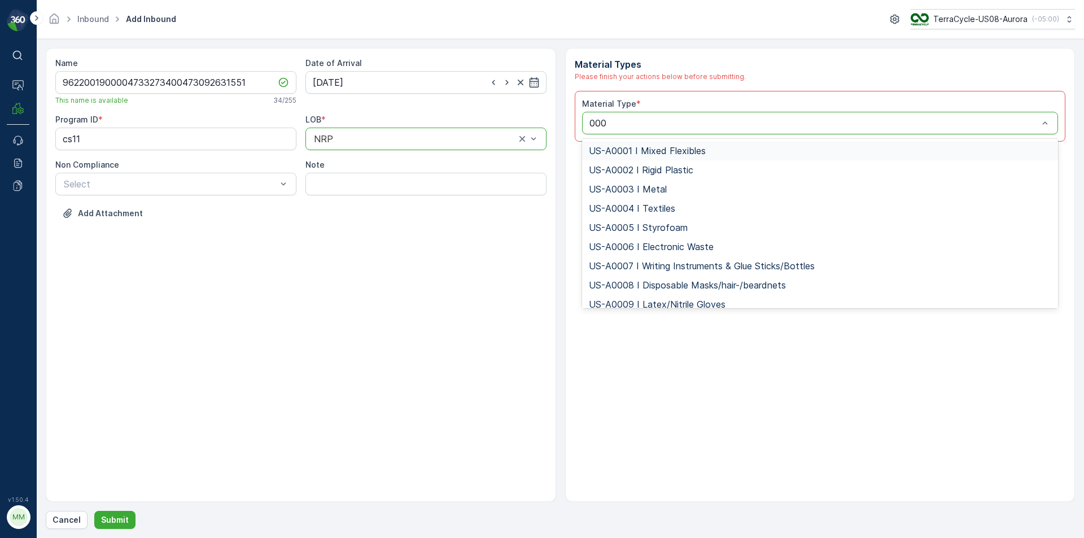
type input "0006"
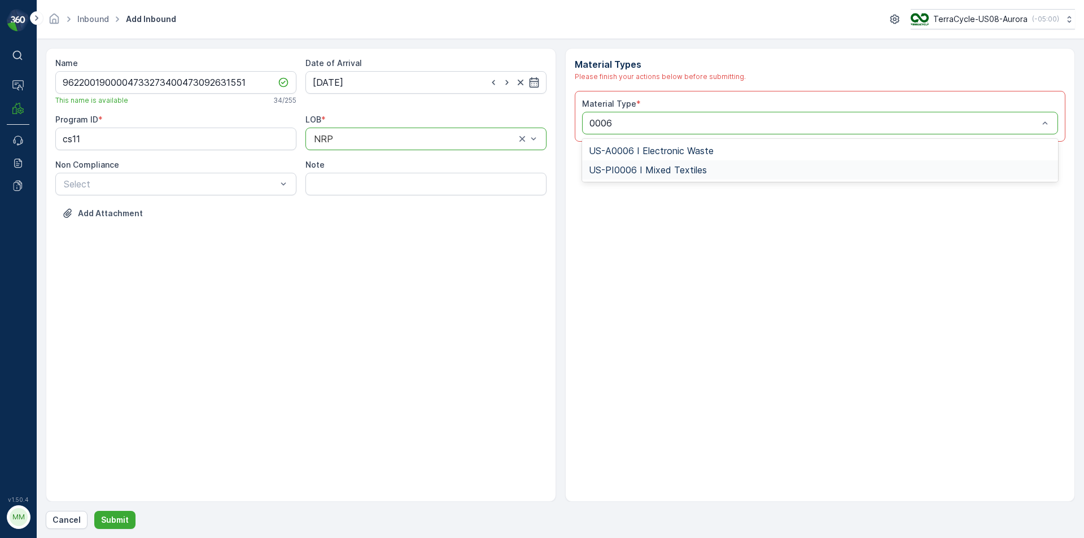
click at [653, 173] on span "US-PI0006 I Mixed Textiles" at bounding box center [648, 170] width 118 height 10
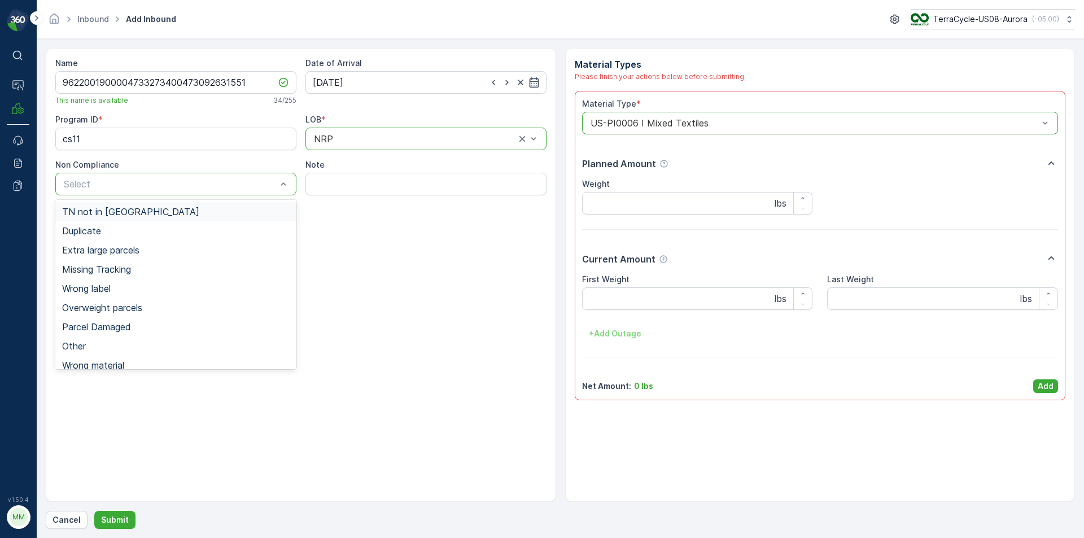
click at [113, 213] on span "TN not in [GEOGRAPHIC_DATA]" at bounding box center [130, 212] width 137 height 10
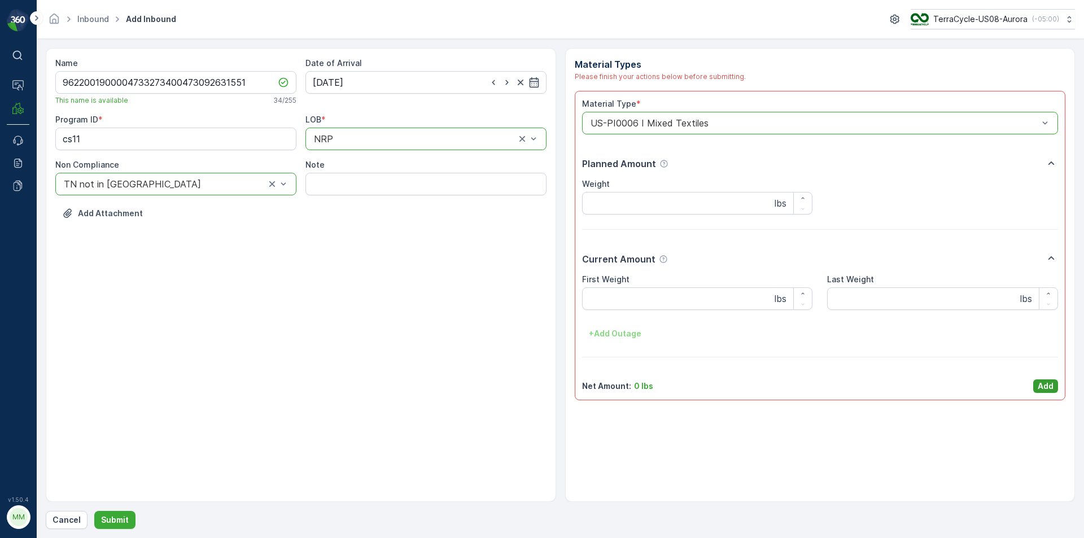
click at [1044, 384] on p "Add" at bounding box center [1046, 385] width 16 height 11
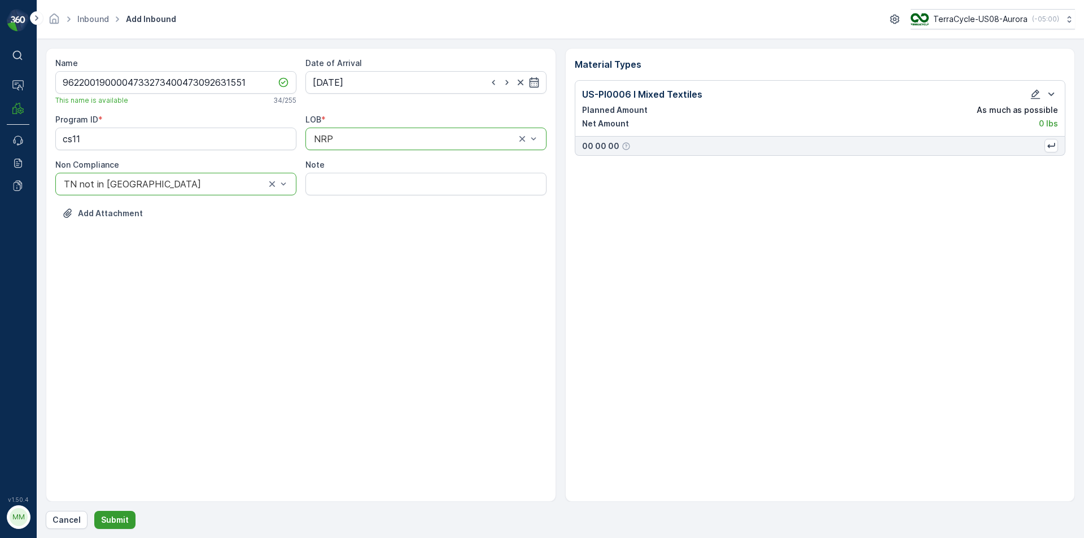
click at [116, 525] on p "Submit" at bounding box center [115, 519] width 28 height 11
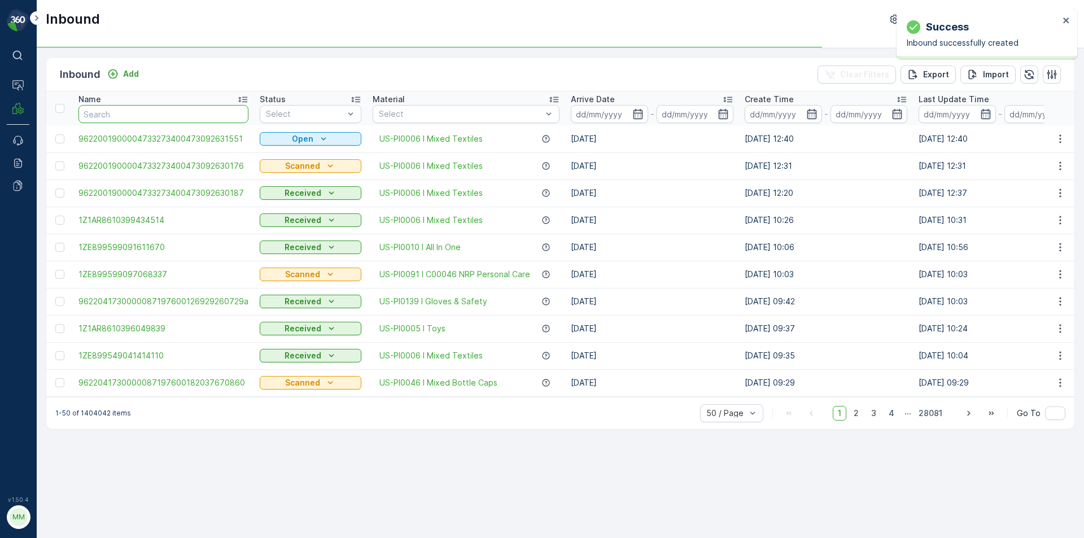
click at [130, 110] on input "text" at bounding box center [163, 114] width 170 height 18
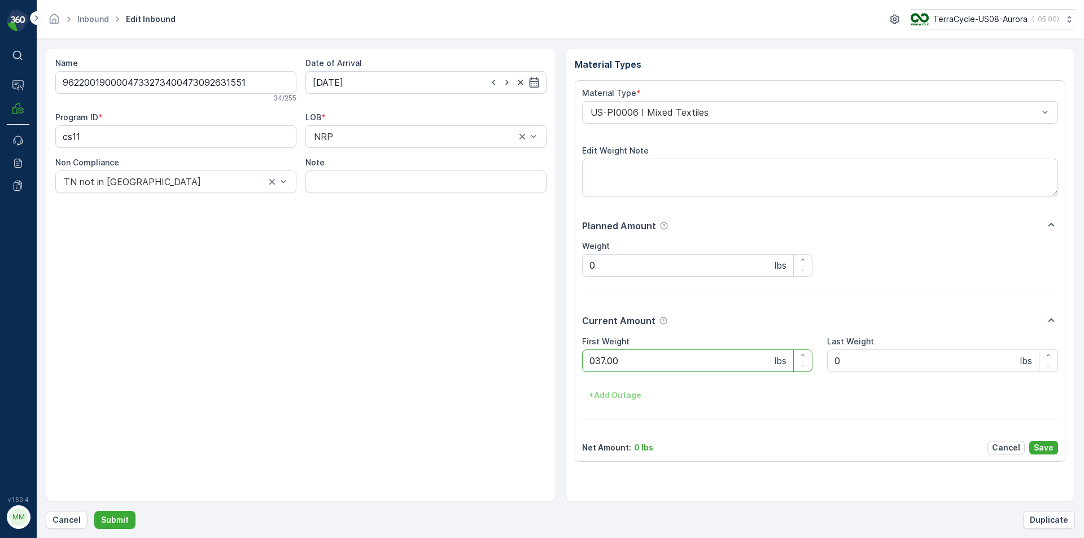
click at [94, 511] on button "Submit" at bounding box center [114, 520] width 41 height 18
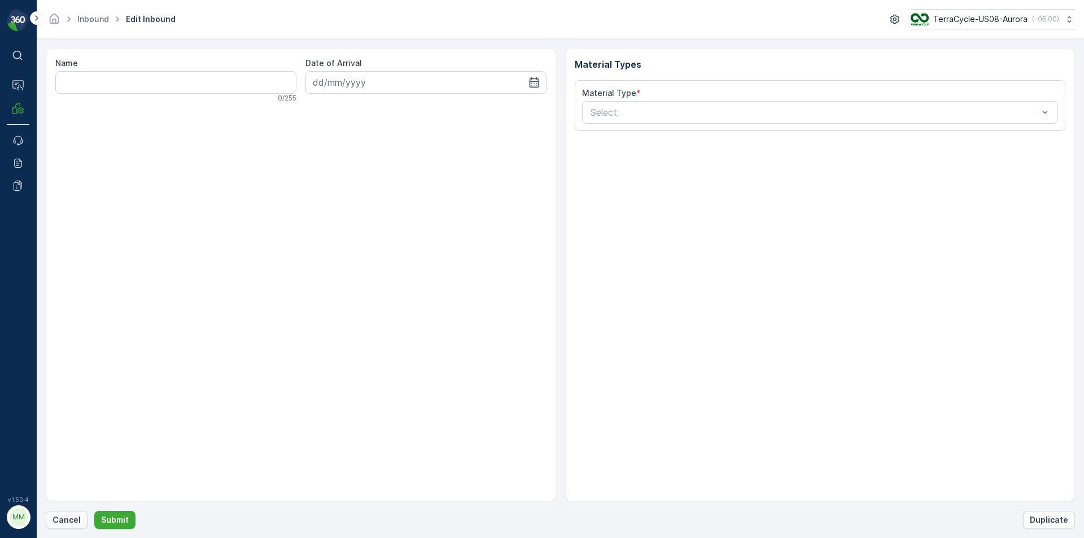
click at [55, 518] on p "Cancel" at bounding box center [66, 519] width 28 height 11
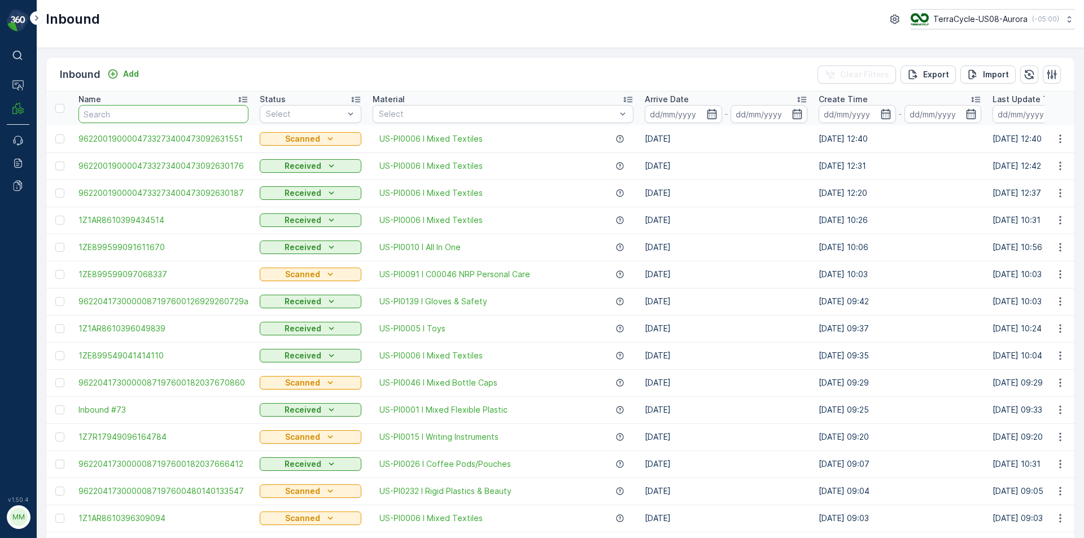
click at [134, 120] on input "text" at bounding box center [163, 114] width 170 height 18
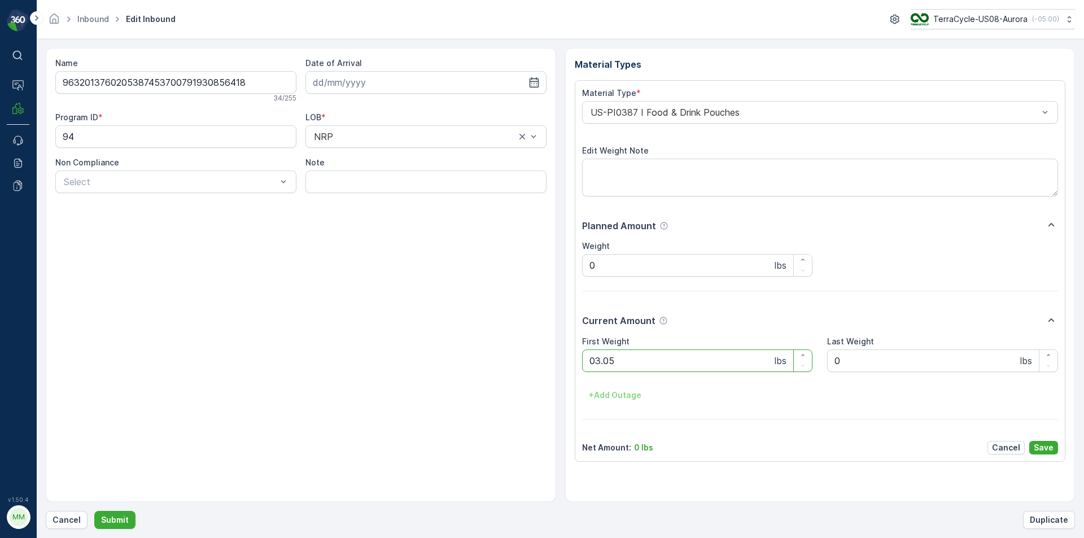
click at [94, 511] on button "Submit" at bounding box center [114, 520] width 41 height 18
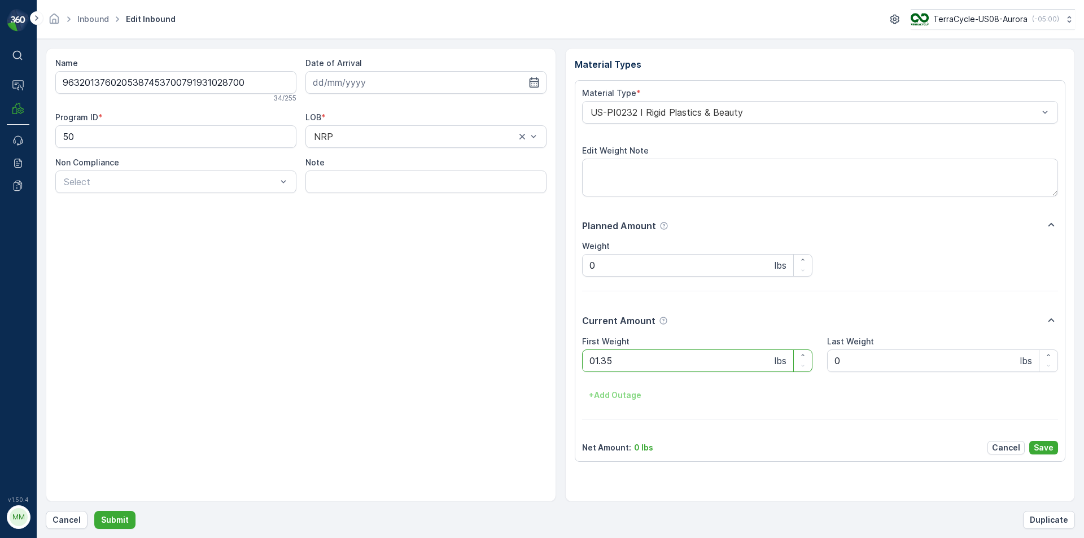
click at [94, 511] on button "Submit" at bounding box center [114, 520] width 41 height 18
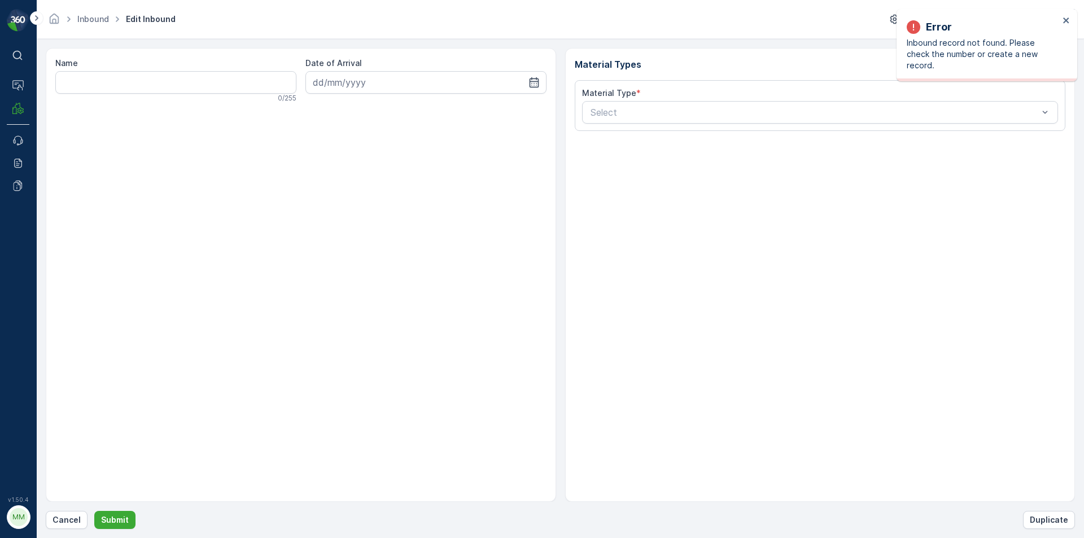
click at [1072, 17] on div "Error Inbound record not found. Please check the number or create a new record." at bounding box center [986, 45] width 181 height 72
click at [1065, 19] on icon "close" at bounding box center [1066, 20] width 6 height 6
click at [76, 516] on p "Cancel" at bounding box center [66, 519] width 28 height 11
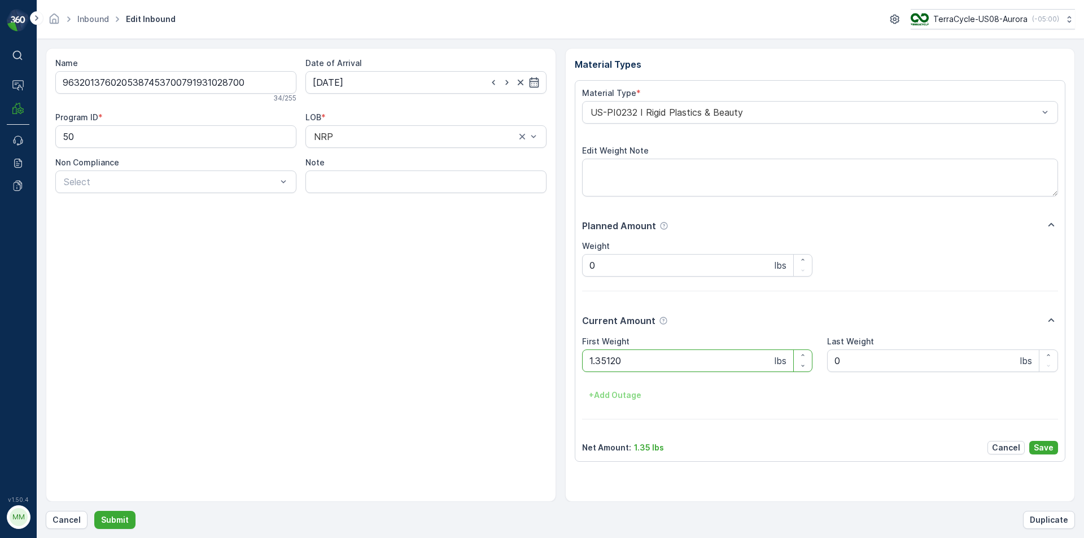
click at [94, 511] on button "Submit" at bounding box center [114, 520] width 41 height 18
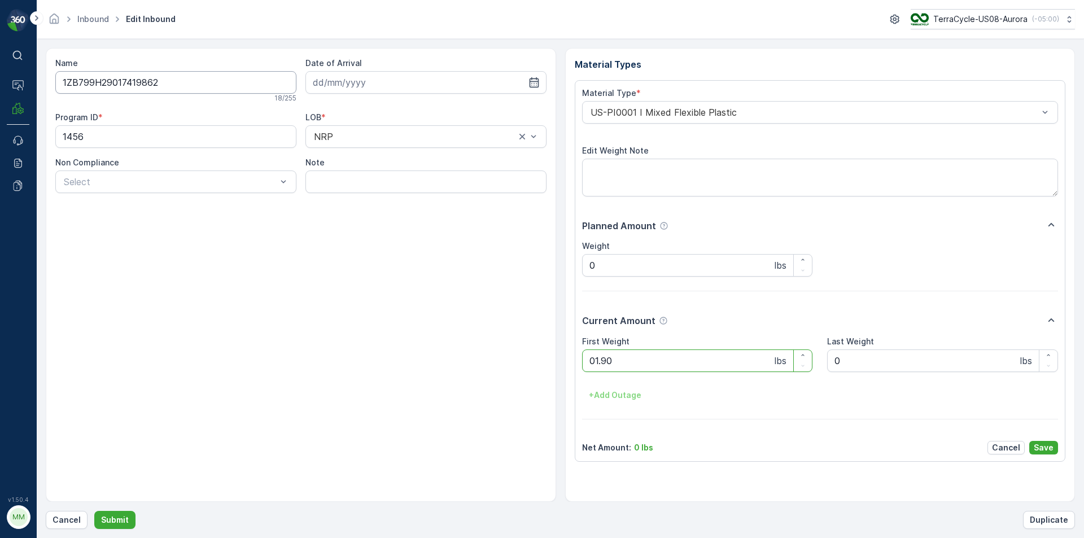
click at [94, 511] on button "Submit" at bounding box center [114, 520] width 41 height 18
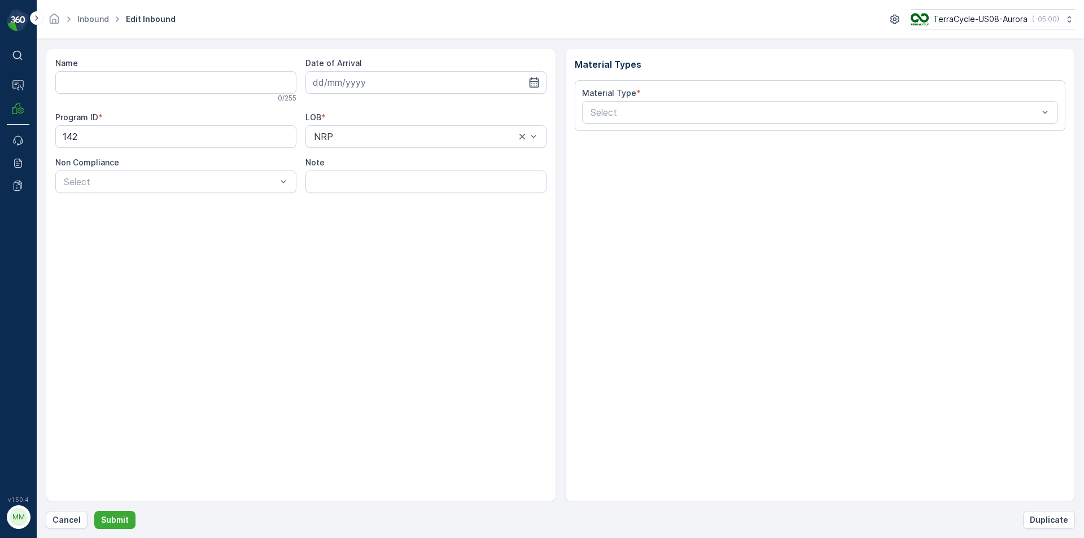
type input "9632001960205387453700884423506796"
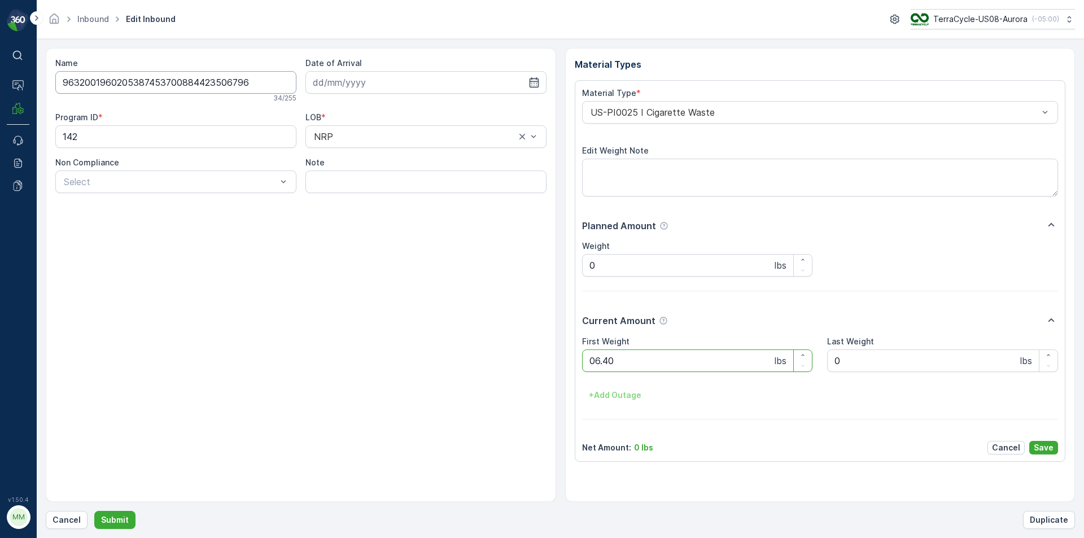
click at [94, 511] on button "Submit" at bounding box center [114, 520] width 41 height 18
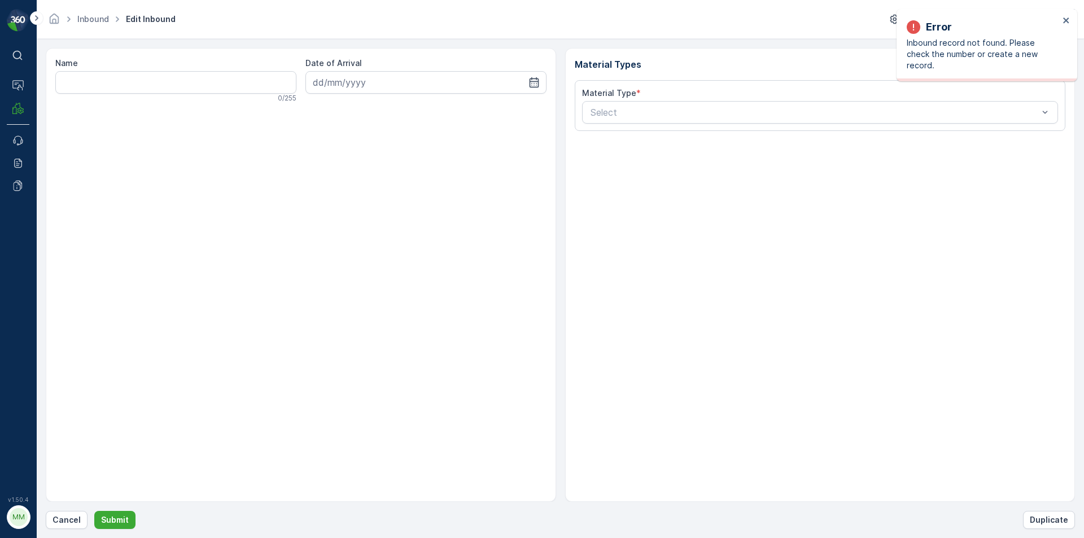
click at [1073, 10] on div "Error Inbound record not found. Please check the number or create a new record." at bounding box center [986, 45] width 181 height 72
click at [1070, 19] on div "Error Inbound record not found. Please check the number or create a new record." at bounding box center [986, 45] width 181 height 72
click at [1057, 19] on div "Error" at bounding box center [983, 27] width 152 height 16
click at [1065, 15] on div "Error Inbound record not found. Please check the number or create a new record." at bounding box center [986, 45] width 181 height 72
click at [72, 517] on p "Cancel" at bounding box center [66, 519] width 28 height 11
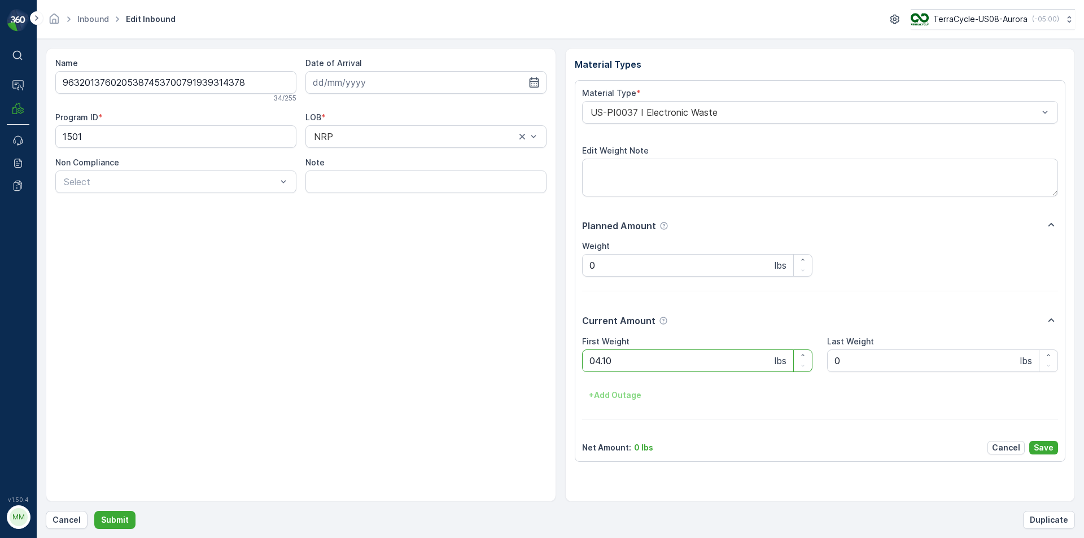
click at [94, 511] on button "Submit" at bounding box center [114, 520] width 41 height 18
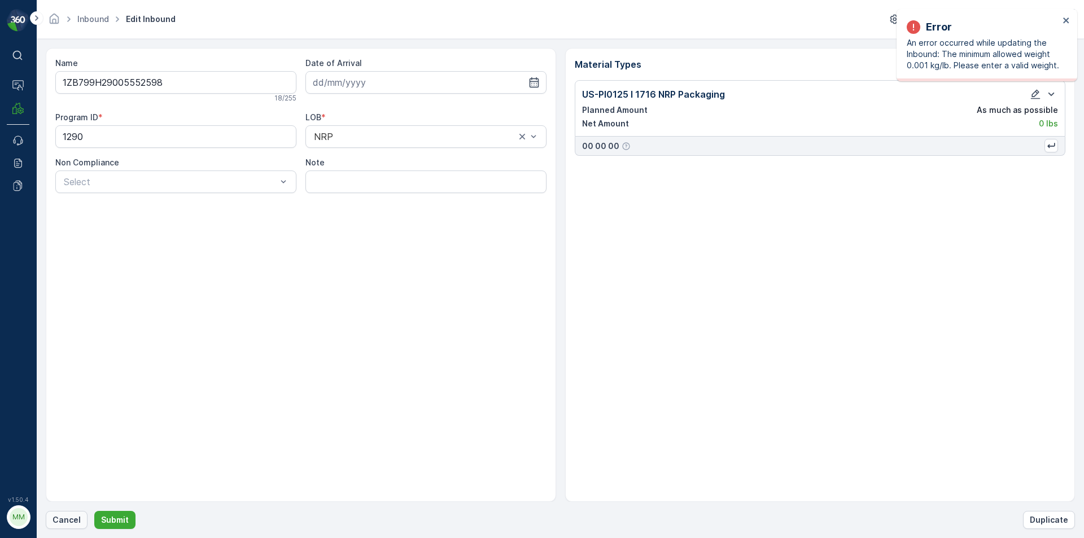
click at [70, 524] on p "Cancel" at bounding box center [66, 519] width 28 height 11
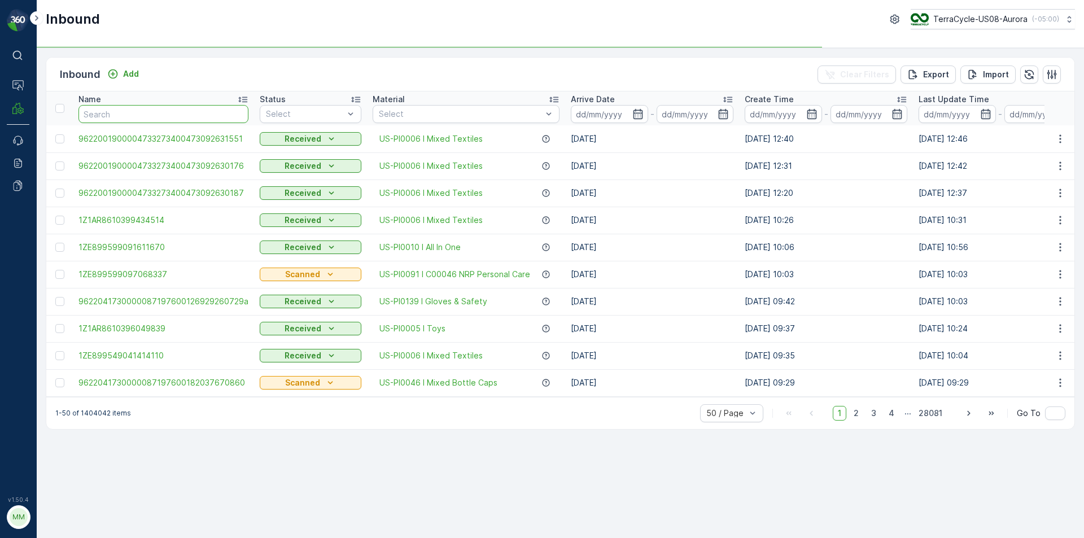
click at [203, 112] on input "text" at bounding box center [163, 114] width 170 height 18
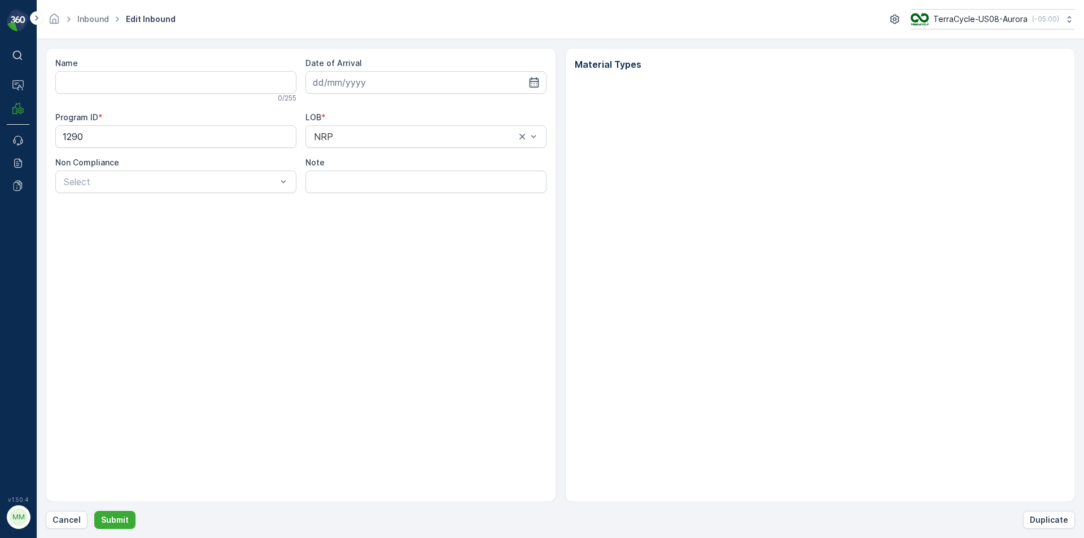
type input "1ZB799H29005552598"
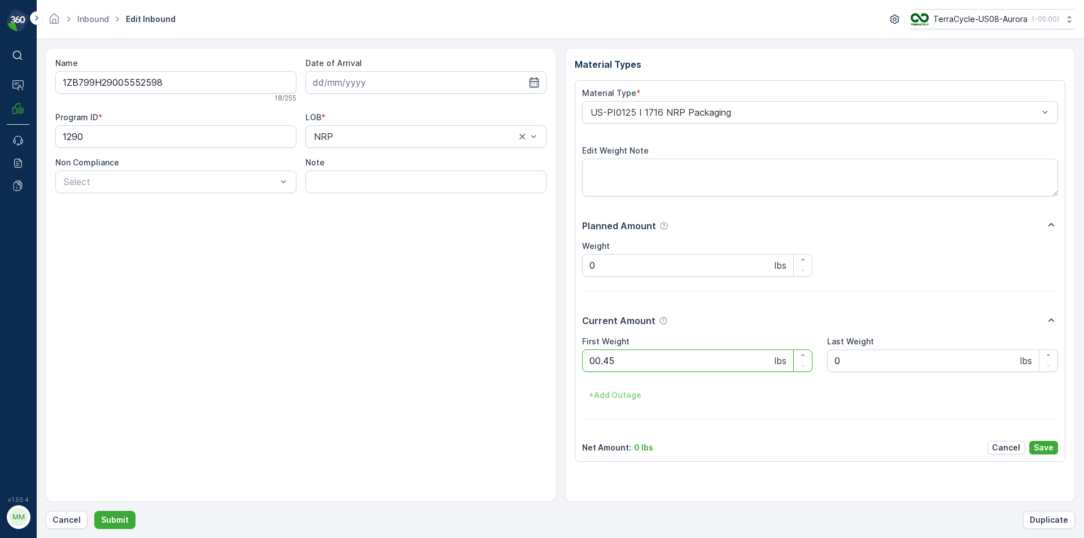
click at [94, 511] on button "Submit" at bounding box center [114, 520] width 41 height 18
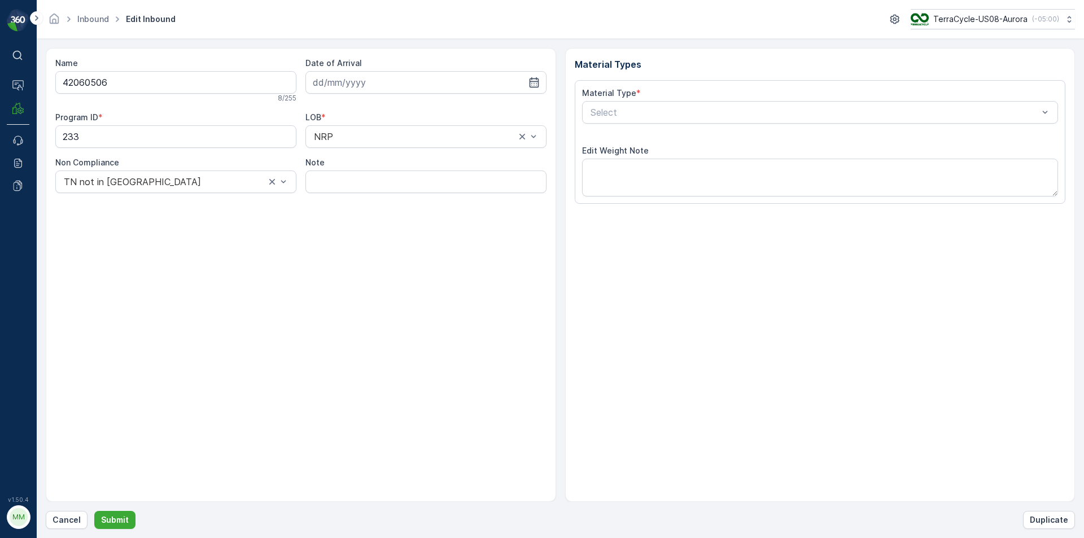
type input "[DATE]"
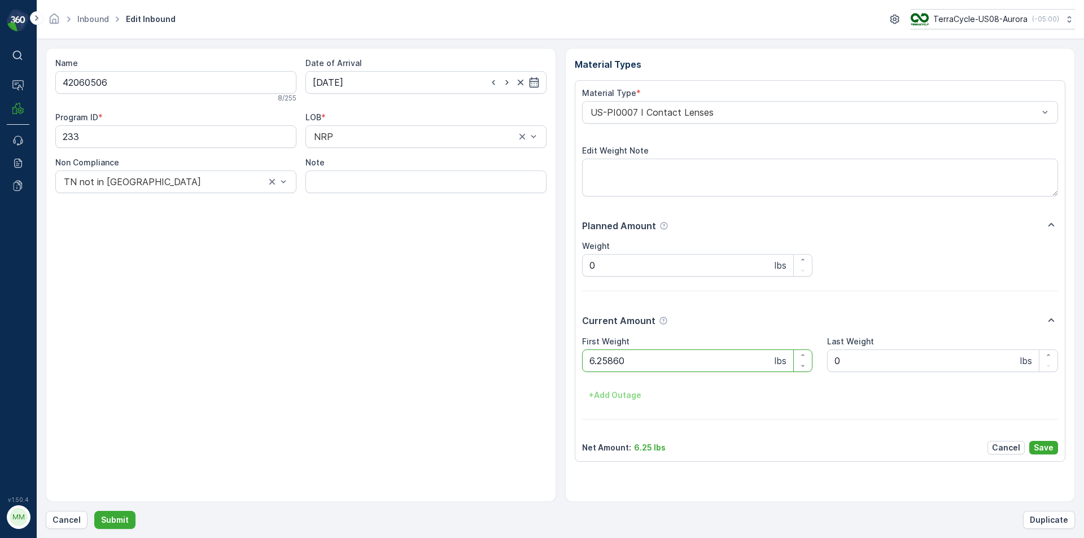
click at [94, 511] on button "Submit" at bounding box center [114, 520] width 41 height 18
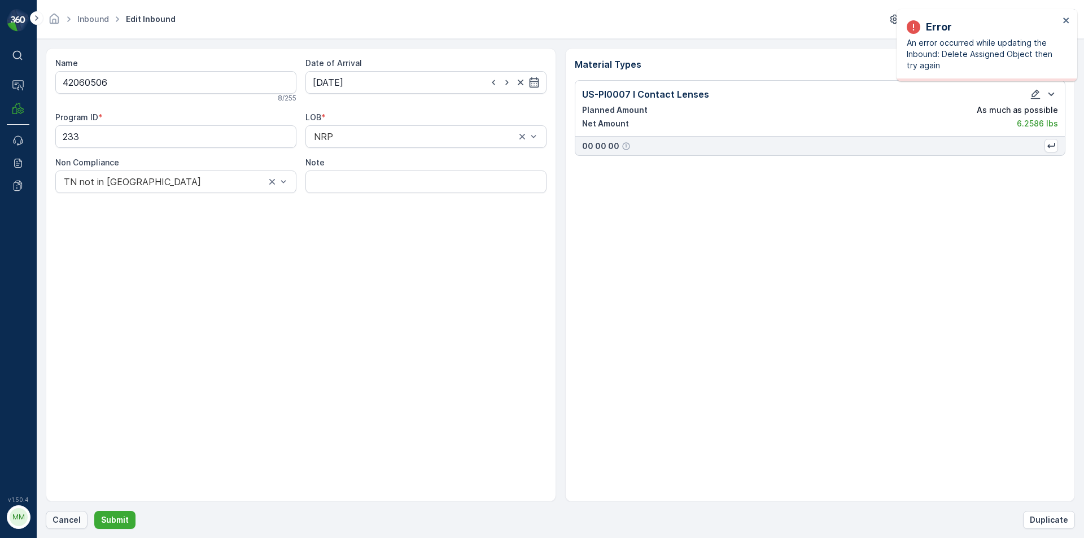
click at [67, 518] on p "Cancel" at bounding box center [66, 519] width 28 height 11
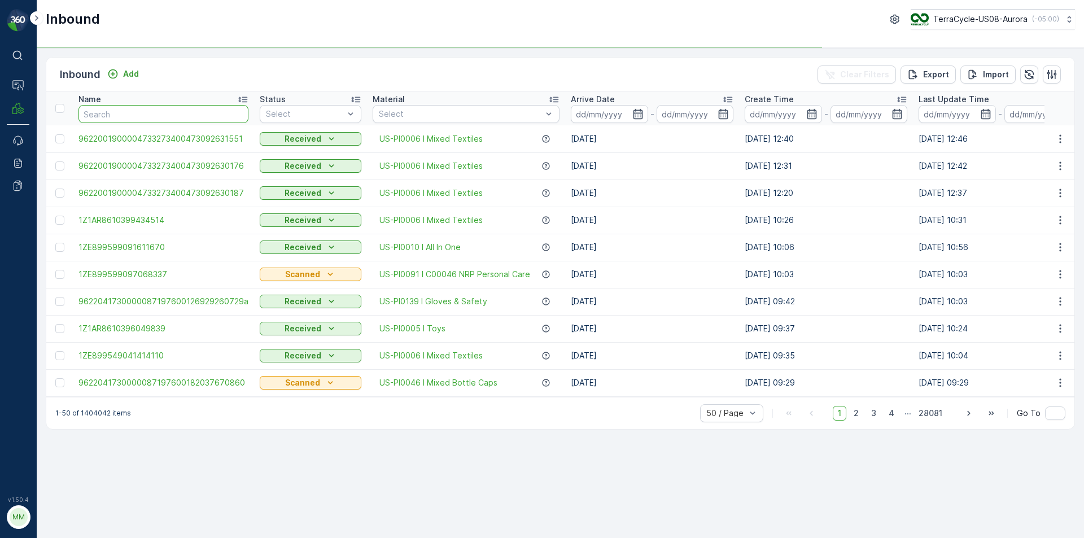
click at [150, 115] on input "text" at bounding box center [163, 114] width 170 height 18
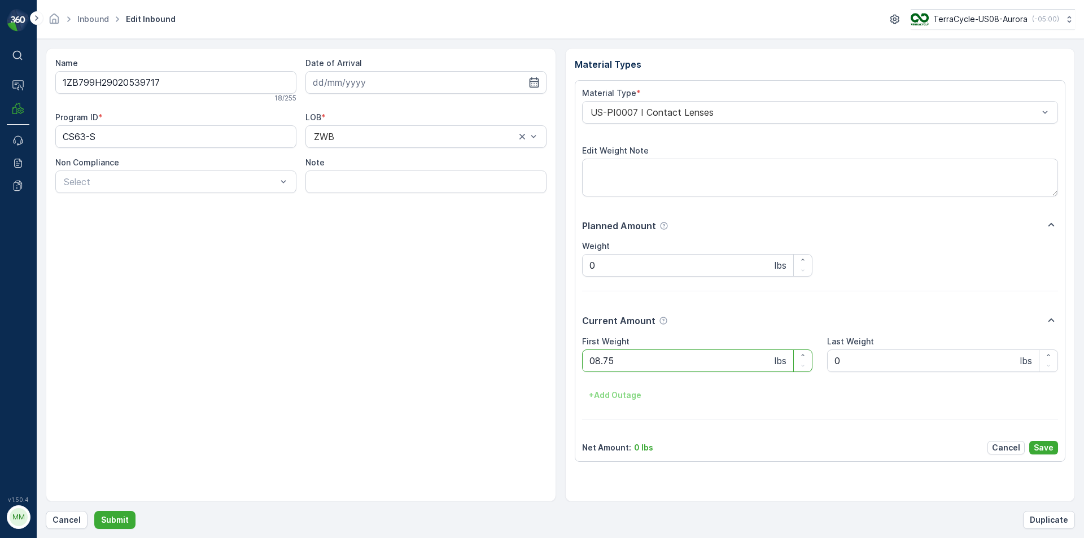
click at [94, 511] on button "Submit" at bounding box center [114, 520] width 41 height 18
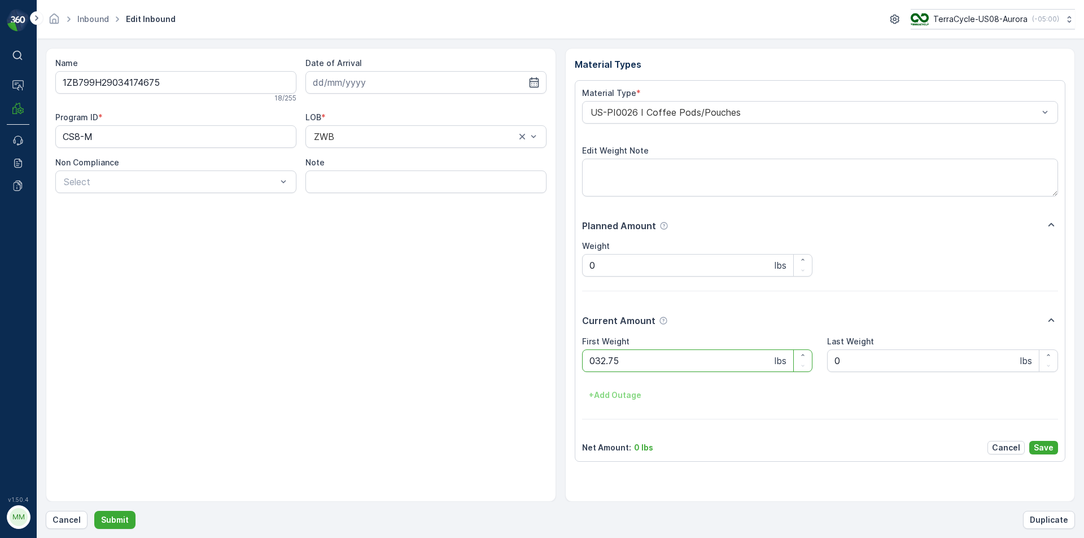
click at [94, 511] on button "Submit" at bounding box center [114, 520] width 41 height 18
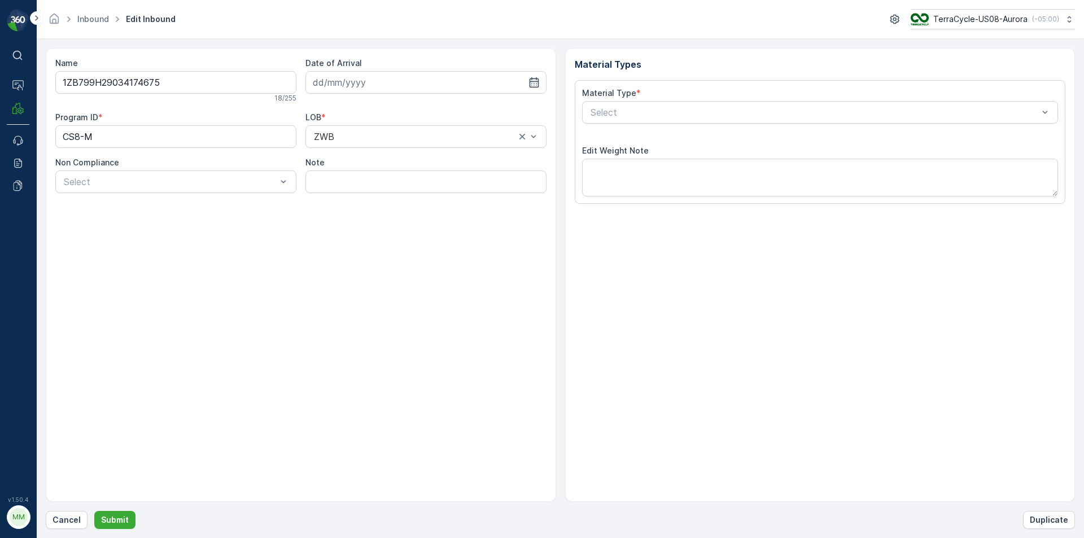
type input "[DATE]"
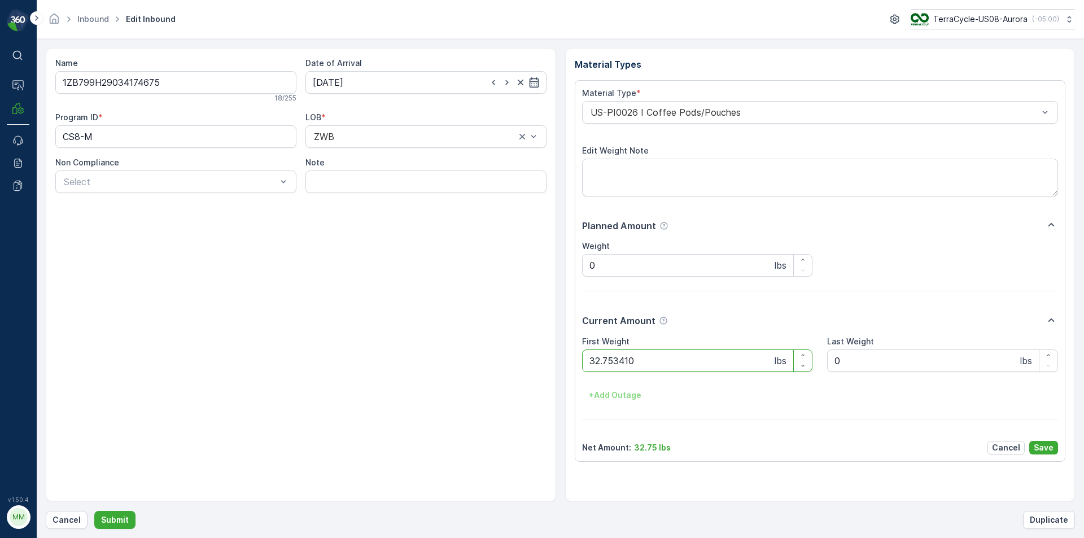
click at [94, 511] on button "Submit" at bounding box center [114, 520] width 41 height 18
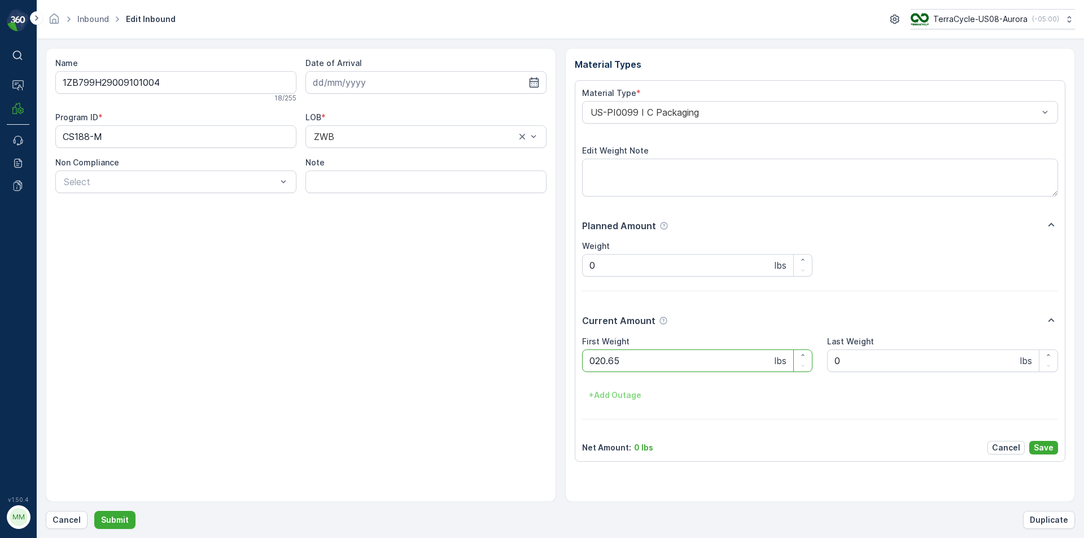
click at [94, 511] on button "Submit" at bounding box center [114, 520] width 41 height 18
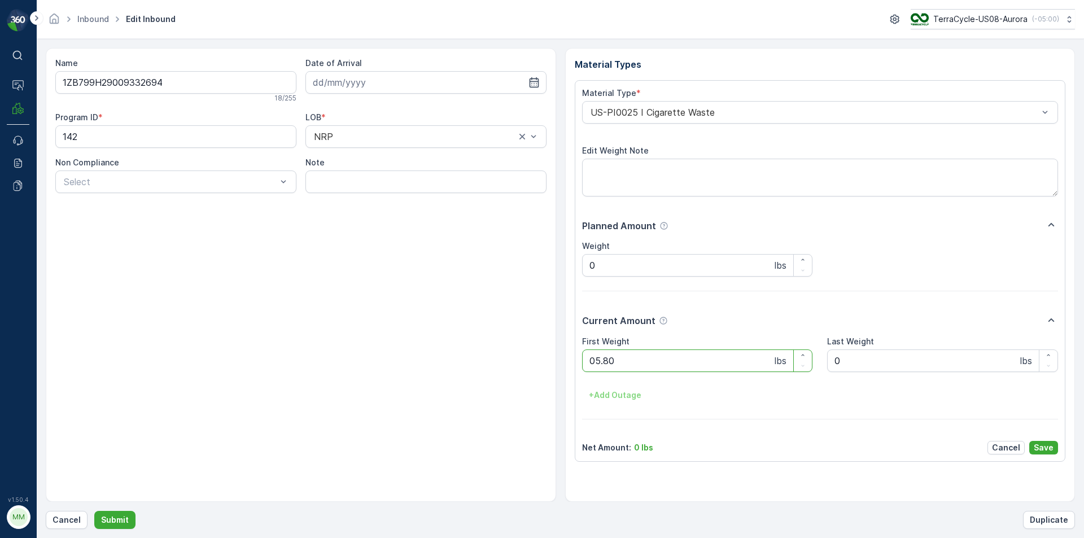
click at [94, 511] on button "Submit" at bounding box center [114, 520] width 41 height 18
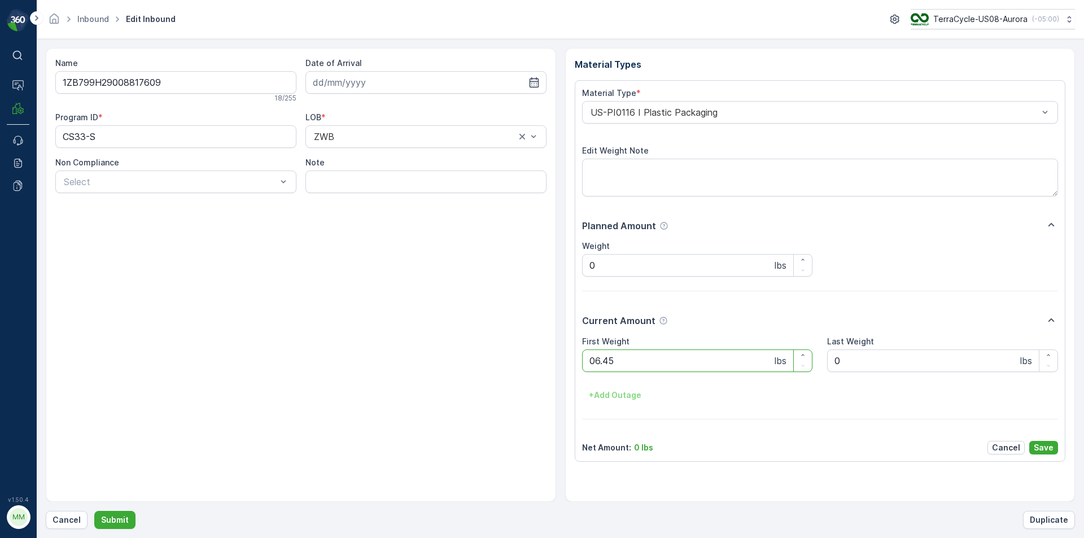
click at [94, 511] on button "Submit" at bounding box center [114, 520] width 41 height 18
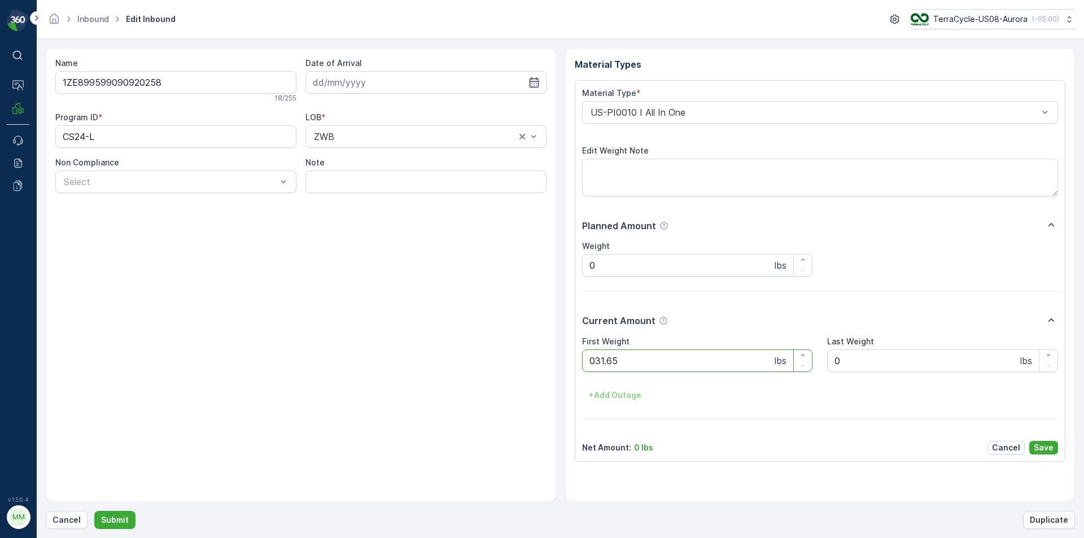
click at [94, 511] on button "Submit" at bounding box center [114, 520] width 41 height 18
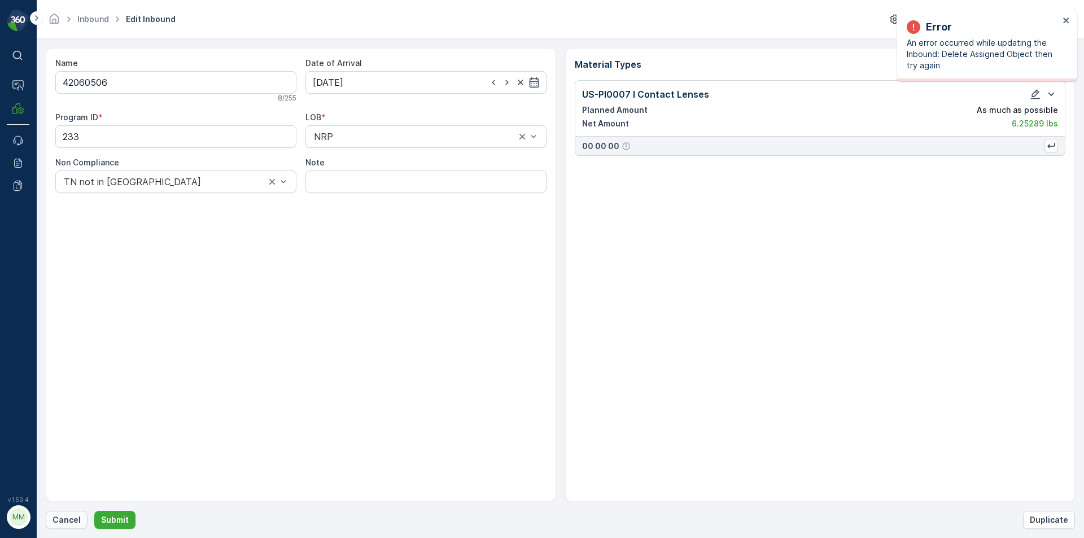
click at [62, 517] on p "Cancel" at bounding box center [66, 519] width 28 height 11
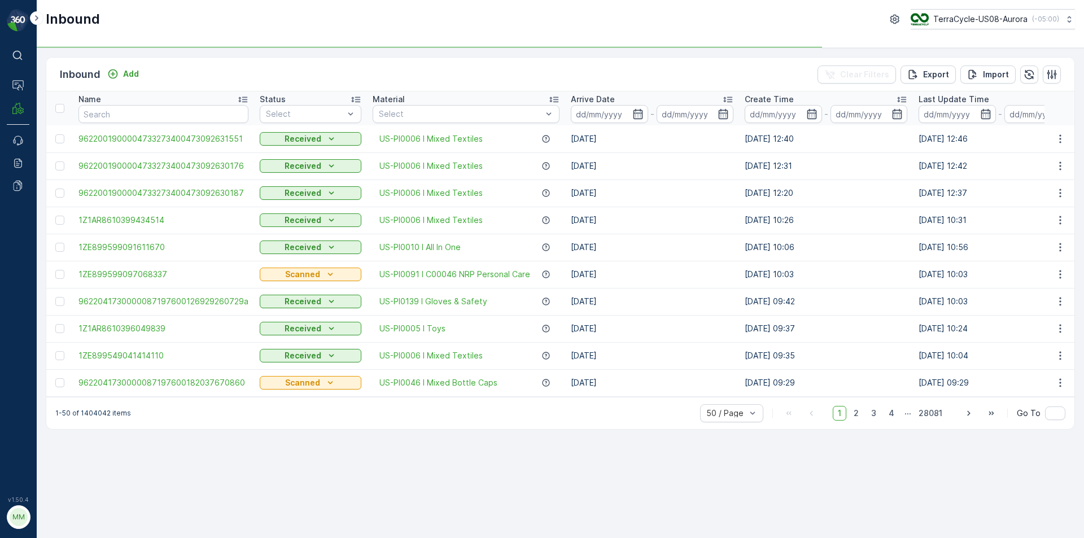
drag, startPoint x: 186, startPoint y: 228, endPoint x: 745, endPoint y: 505, distance: 624.3
drag, startPoint x: 745, startPoint y: 505, endPoint x: 500, endPoint y: 484, distance: 246.5
click at [500, 484] on div "Inbound Add Clear Filters Export Import Name Status Select Material Select Arri…" at bounding box center [560, 293] width 1047 height 490
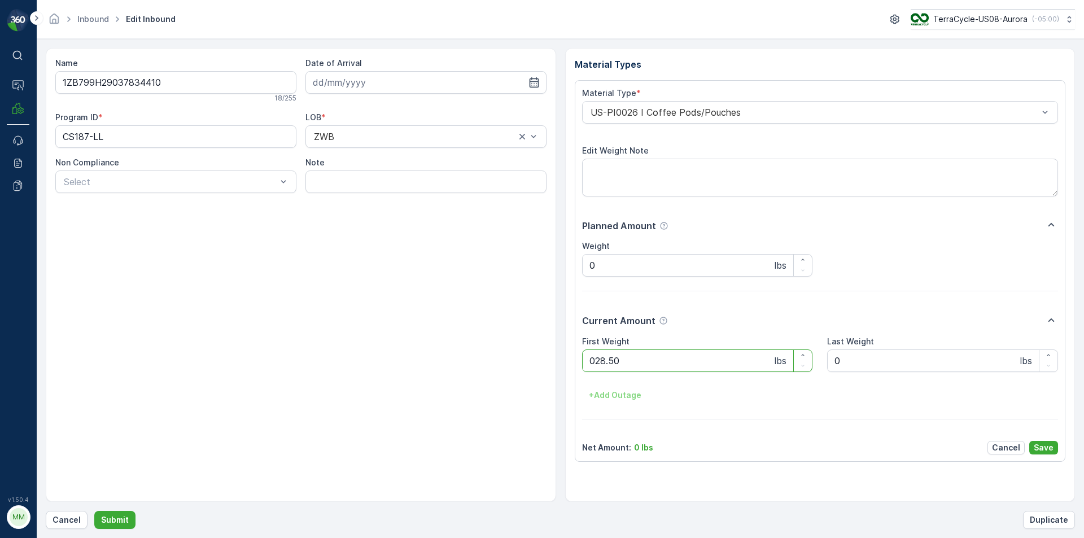
click at [94, 511] on button "Submit" at bounding box center [114, 520] width 41 height 18
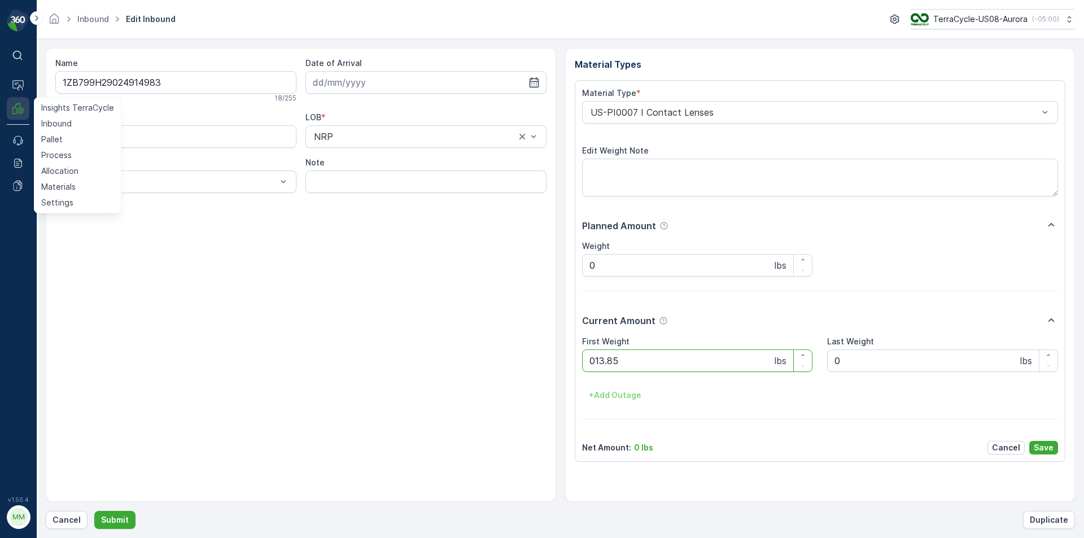
click at [94, 511] on button "Submit" at bounding box center [114, 520] width 41 height 18
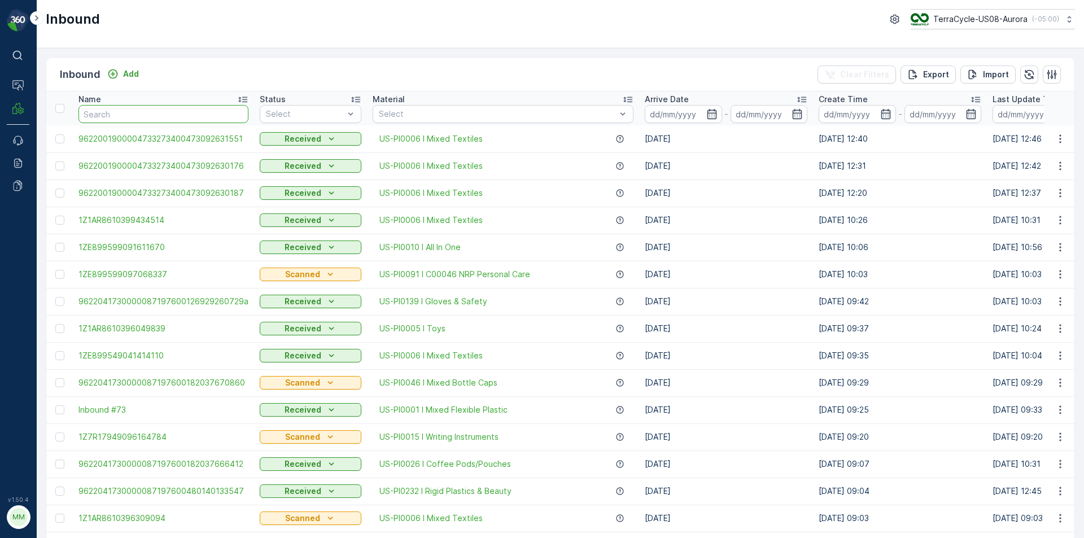
click at [163, 117] on input "text" at bounding box center [163, 114] width 170 height 18
click at [117, 117] on input "text" at bounding box center [163, 114] width 170 height 18
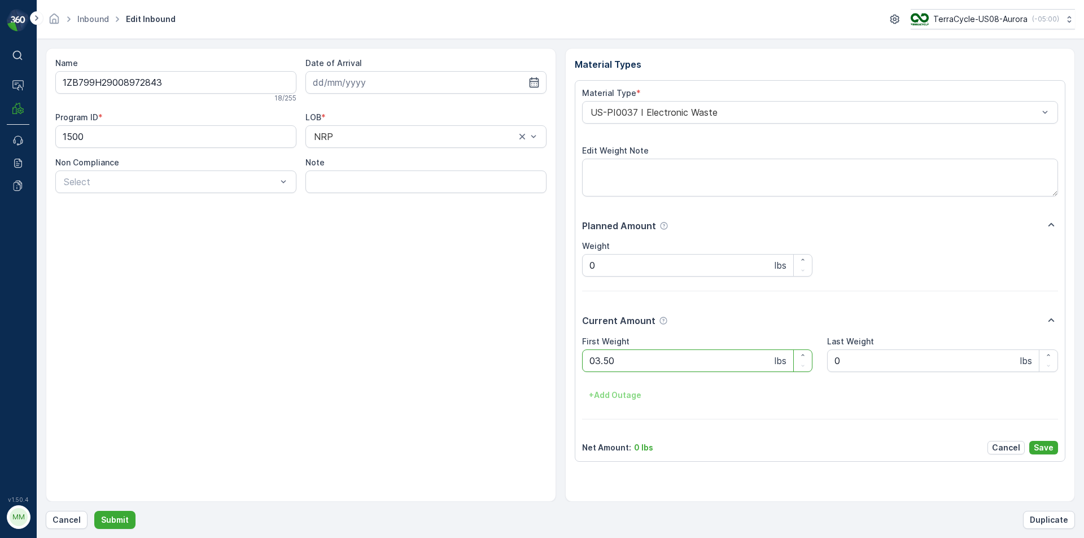
click at [94, 511] on button "Submit" at bounding box center [114, 520] width 41 height 18
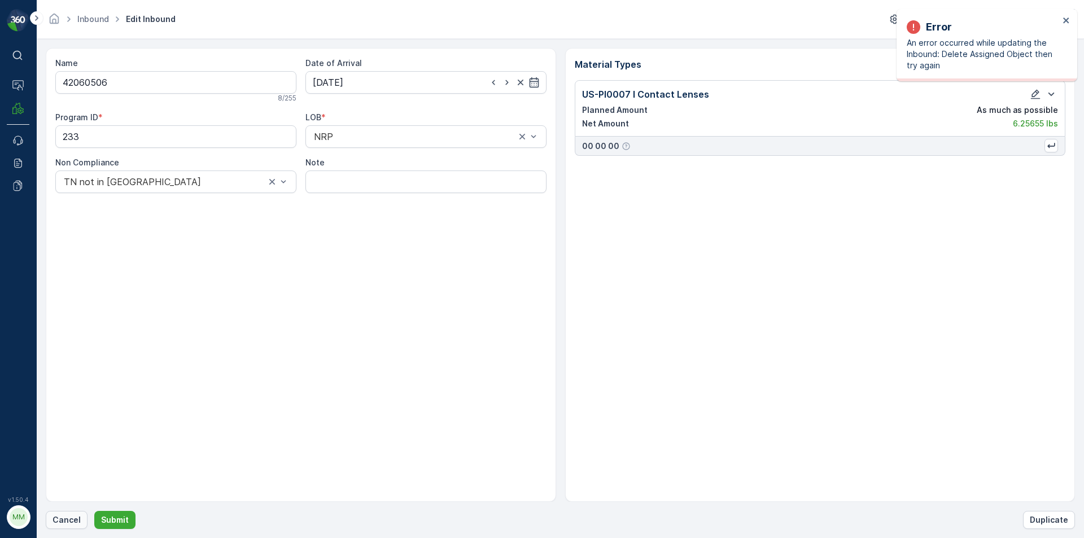
click at [58, 522] on p "Cancel" at bounding box center [66, 519] width 28 height 11
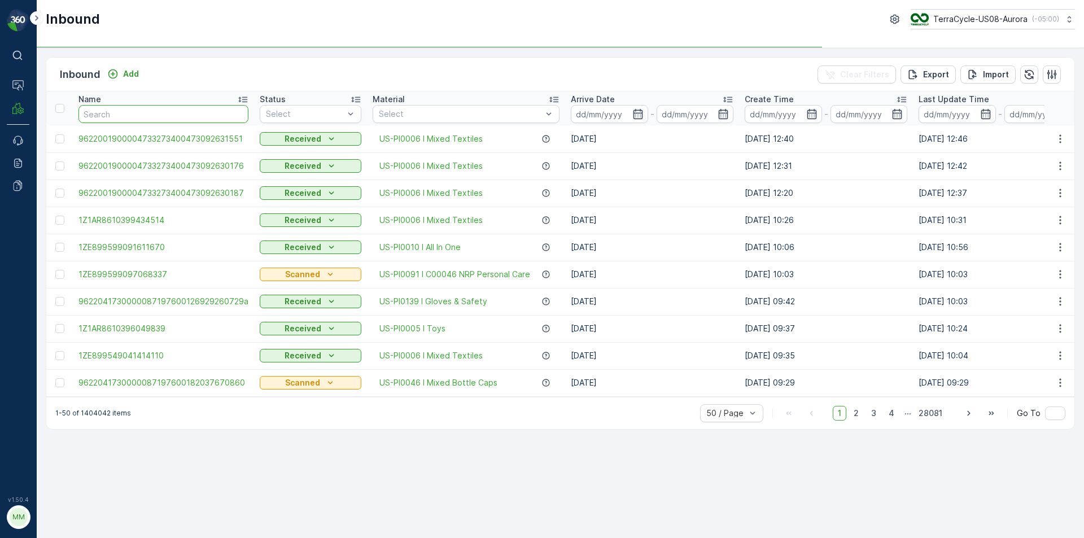
click at [121, 108] on input "text" at bounding box center [163, 114] width 170 height 18
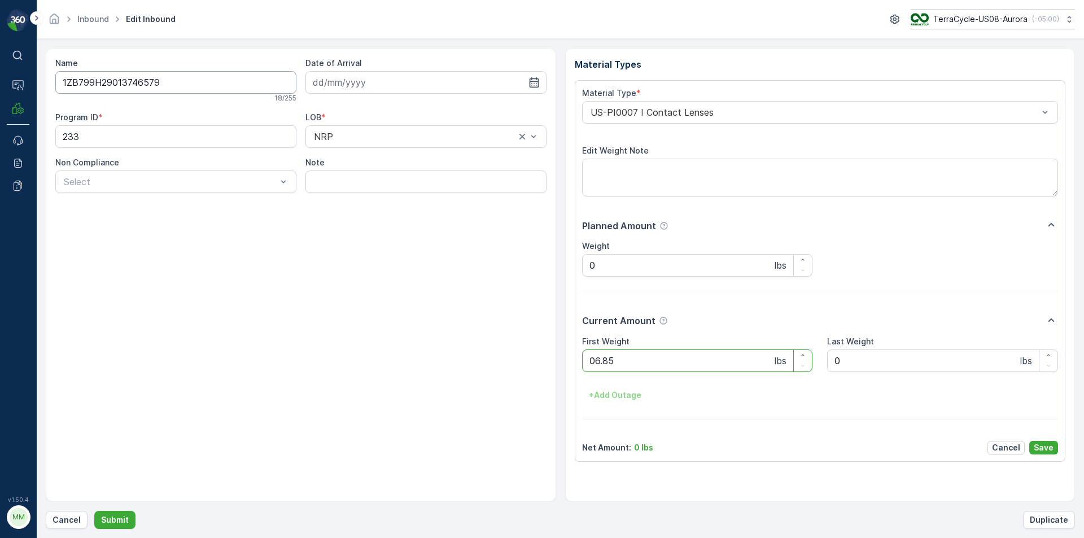
click at [94, 511] on button "Submit" at bounding box center [114, 520] width 41 height 18
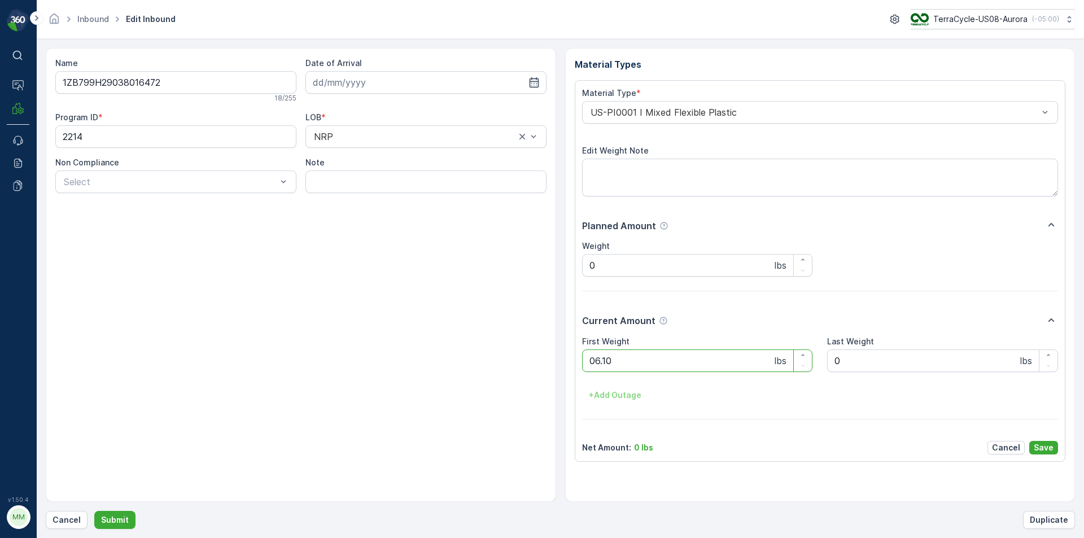
click at [94, 511] on button "Submit" at bounding box center [114, 520] width 41 height 18
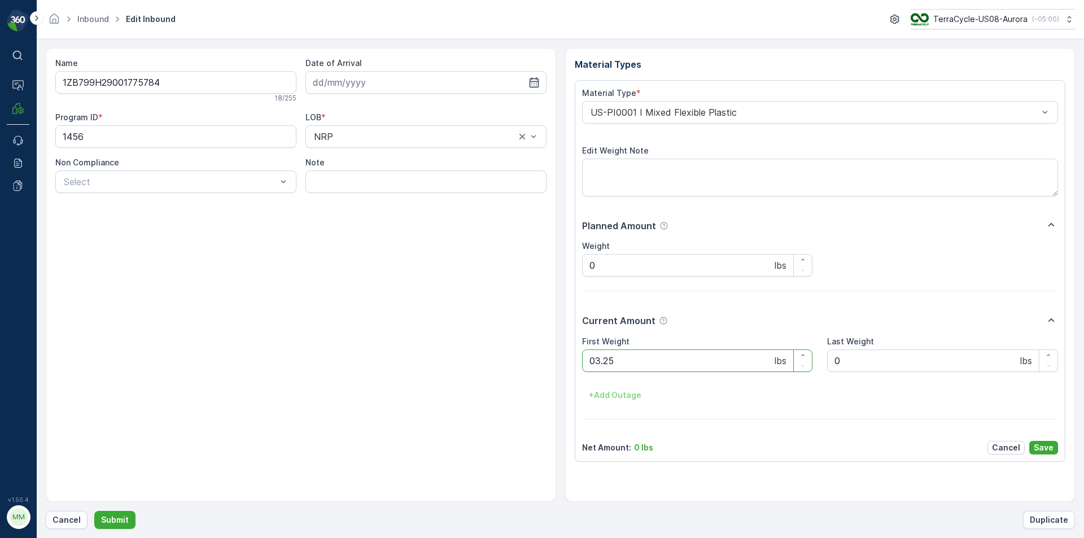
click at [94, 511] on button "Submit" at bounding box center [114, 520] width 41 height 18
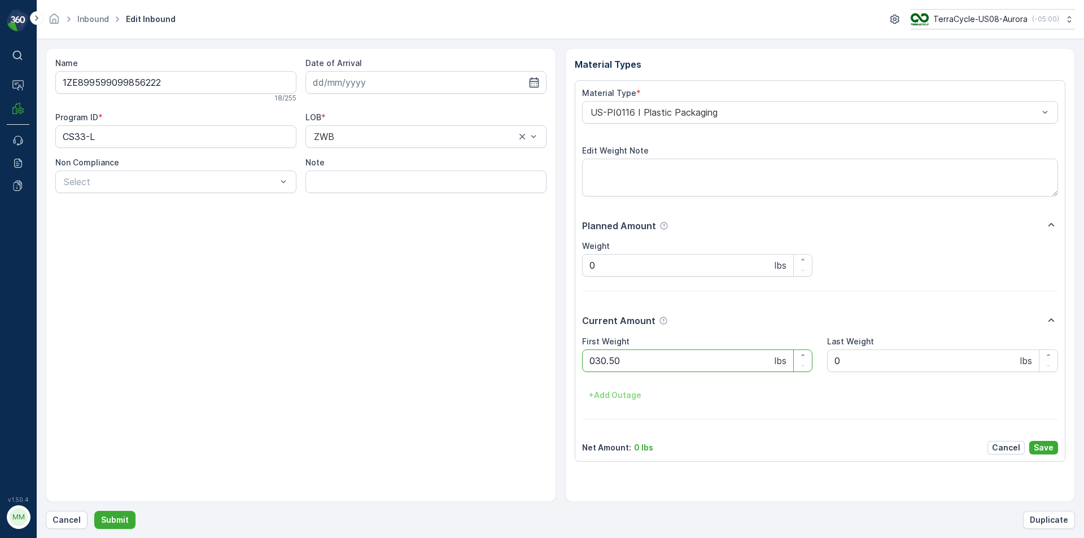
click at [94, 511] on button "Submit" at bounding box center [114, 520] width 41 height 18
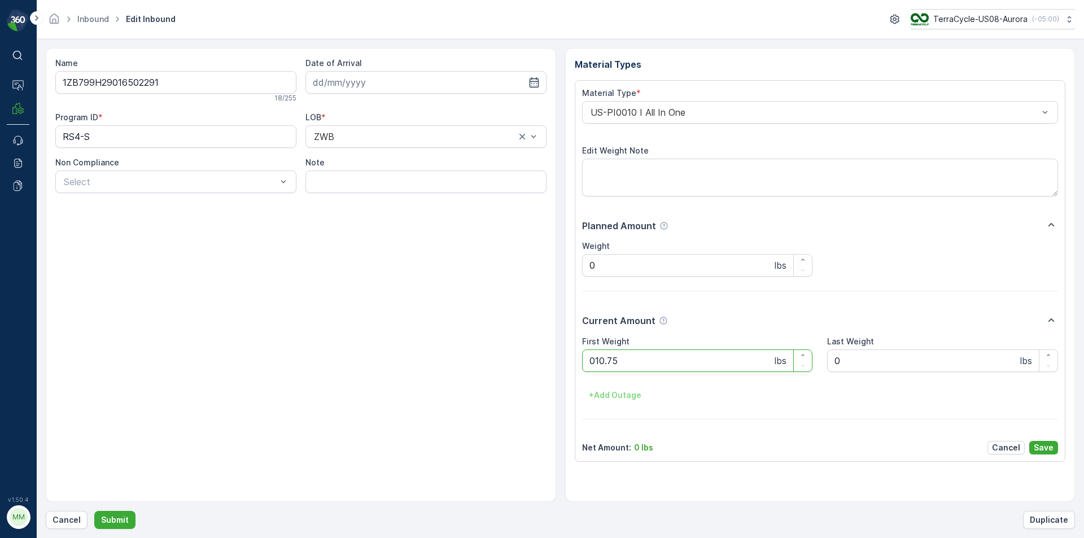
click at [94, 511] on button "Submit" at bounding box center [114, 520] width 41 height 18
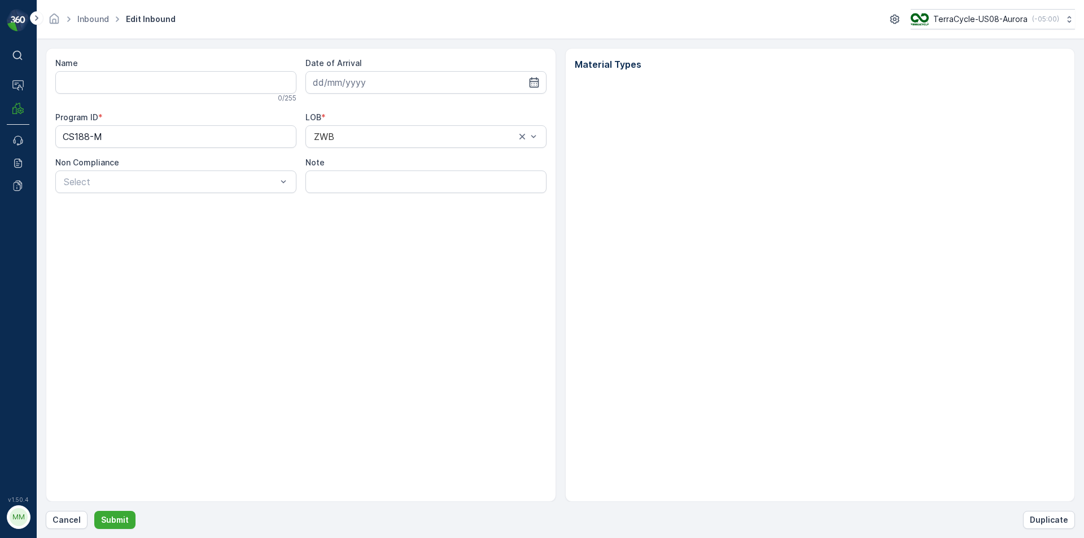
type input "1ZB799H29029116283"
type input "[DATE]"
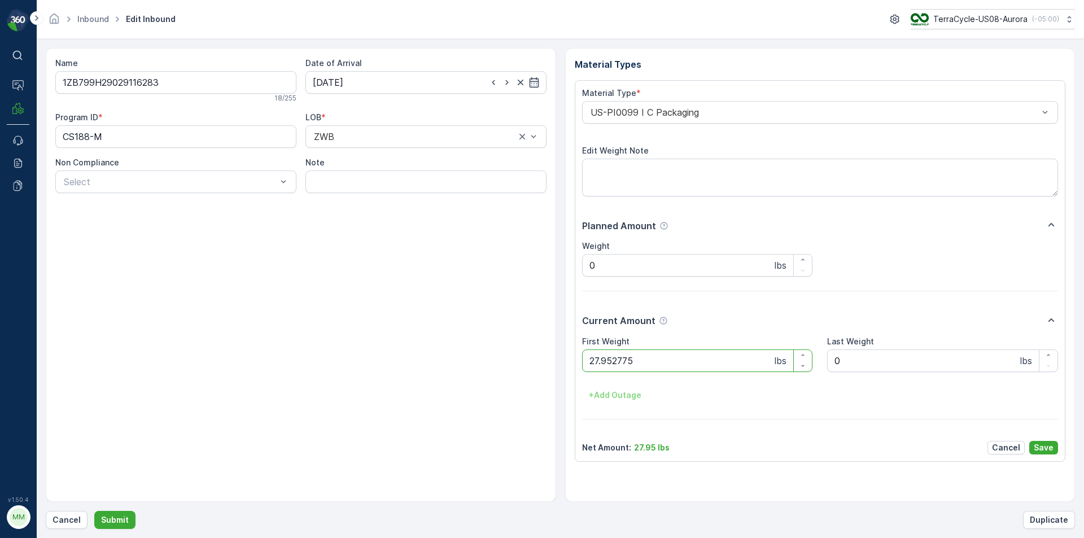
click at [94, 511] on button "Submit" at bounding box center [114, 520] width 41 height 18
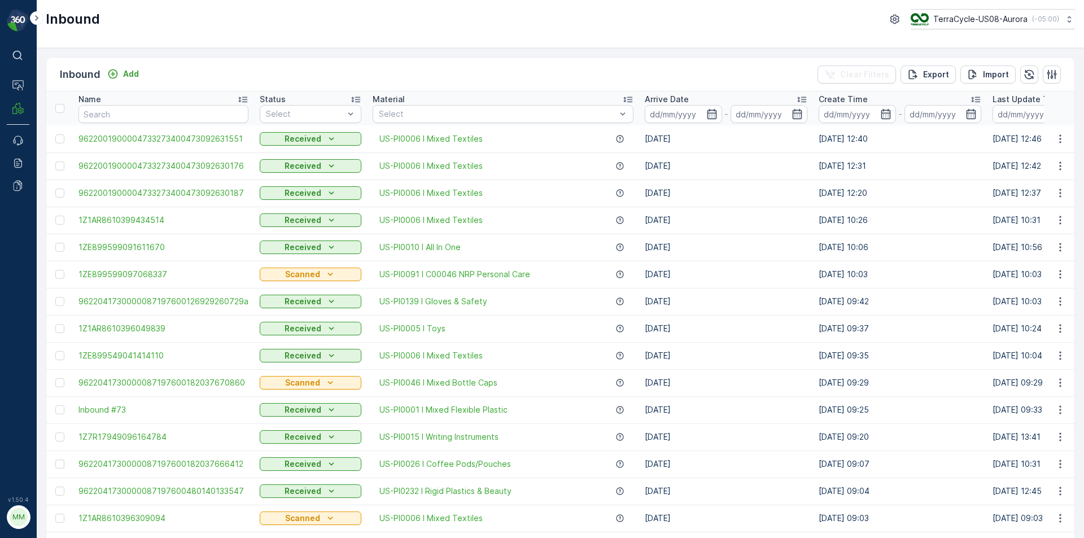
drag, startPoint x: 6, startPoint y: 255, endPoint x: 17, endPoint y: 291, distance: 37.9
click at [17, 291] on div "⌘B Operations MRF Events Reports Documents" at bounding box center [18, 263] width 23 height 437
click at [419, 274] on span "US-PI0091 I C00046 NRP Personal Care" at bounding box center [454, 274] width 151 height 11
click at [473, 69] on div "Inbound Add Clear Filters Export Import" at bounding box center [560, 75] width 1028 height 34
click at [186, 121] on input "text" at bounding box center [163, 114] width 170 height 18
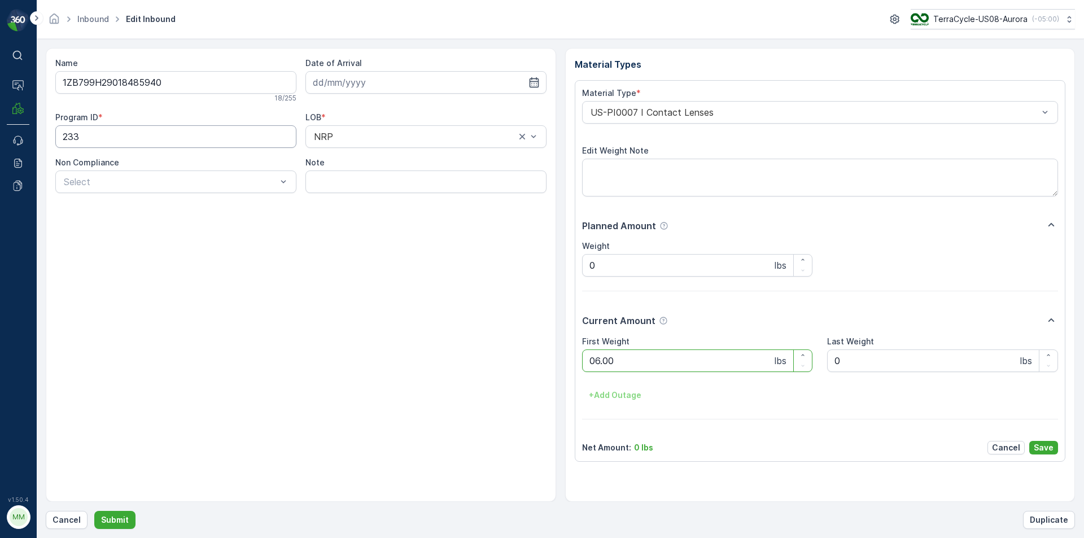
click at [94, 511] on button "Submit" at bounding box center [114, 520] width 41 height 18
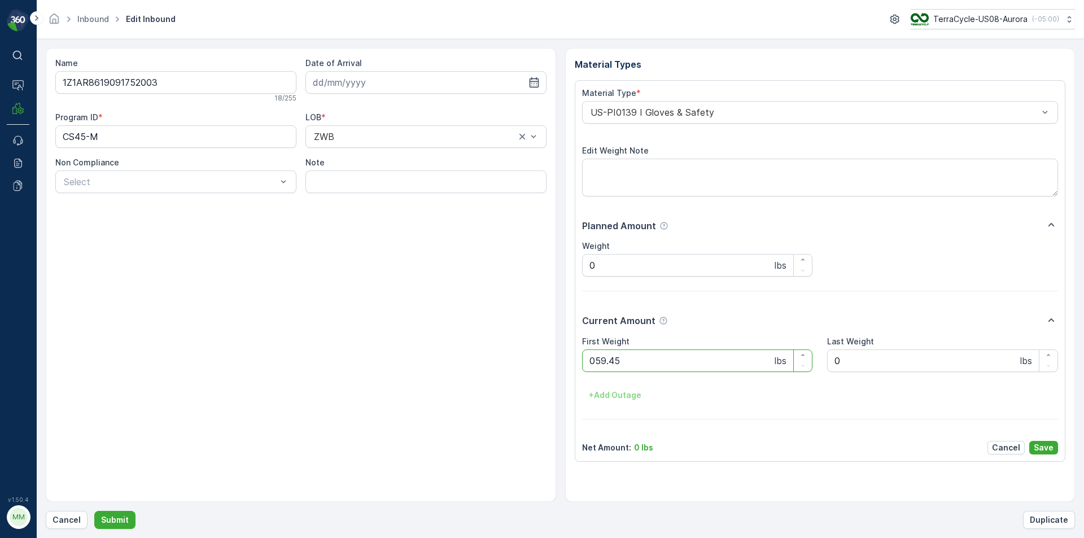
click at [94, 511] on button "Submit" at bounding box center [114, 520] width 41 height 18
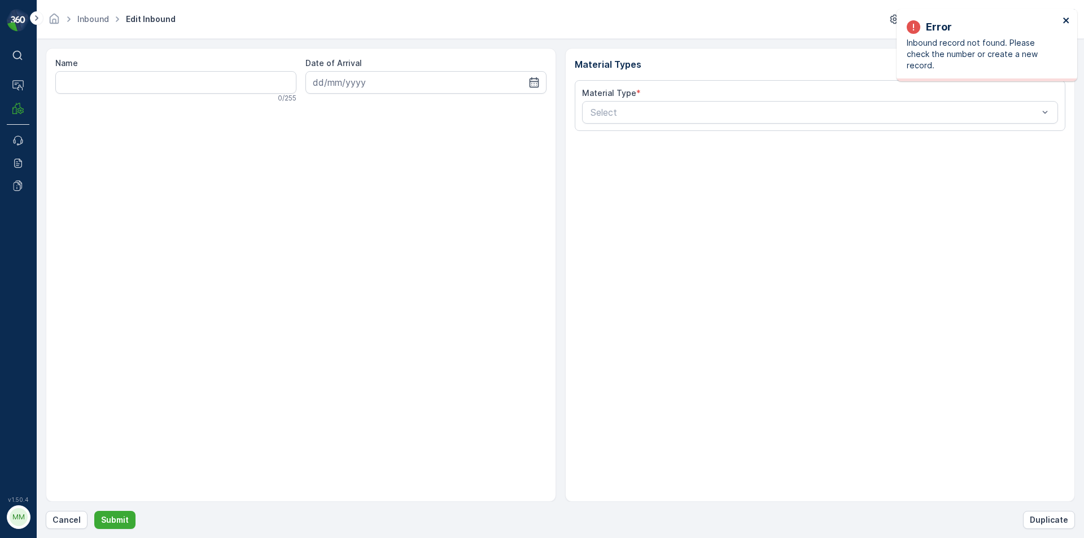
click at [1069, 17] on icon "close" at bounding box center [1066, 20] width 8 height 9
click at [52, 523] on button "Cancel" at bounding box center [67, 520] width 42 height 18
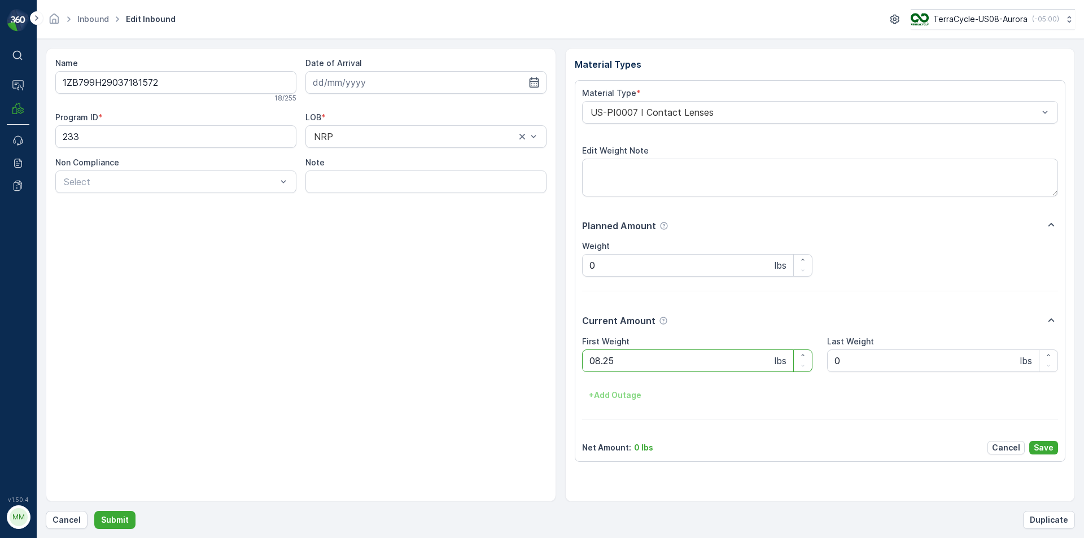
click at [94, 511] on button "Submit" at bounding box center [114, 520] width 41 height 18
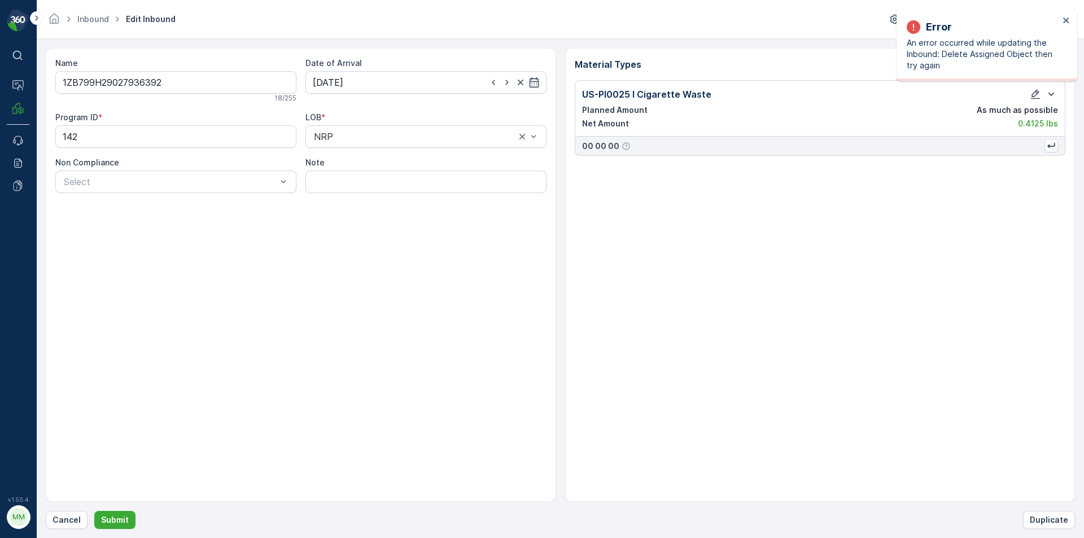
drag, startPoint x: 41, startPoint y: 545, endPoint x: 427, endPoint y: 344, distance: 434.8
drag, startPoint x: 427, startPoint y: 344, endPoint x: 189, endPoint y: 442, distance: 257.7
click at [189, 442] on div "Name 1ZB799H29027936392 18 / 255 Date of Arrival 16.09.2025 Program ID * 142 LO…" at bounding box center [301, 275] width 510 height 454
click at [57, 517] on p "Cancel" at bounding box center [66, 519] width 28 height 11
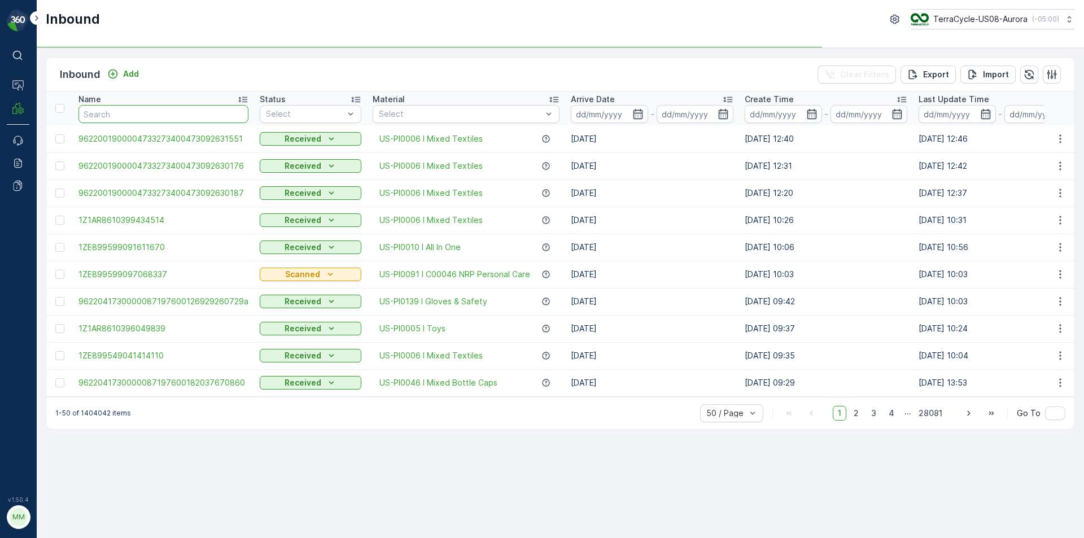
click at [169, 115] on input "text" at bounding box center [163, 114] width 170 height 18
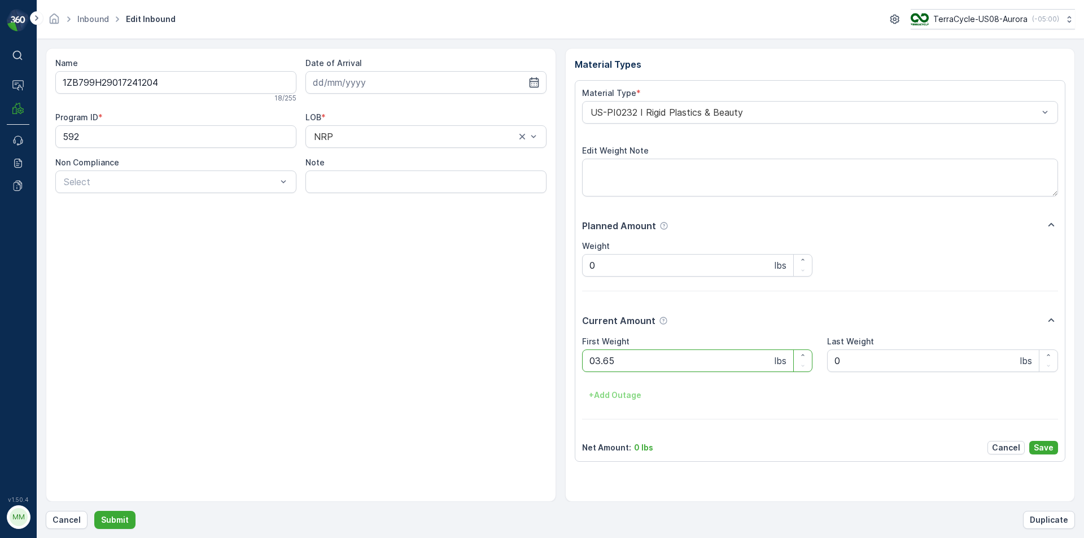
click at [94, 511] on button "Submit" at bounding box center [114, 520] width 41 height 18
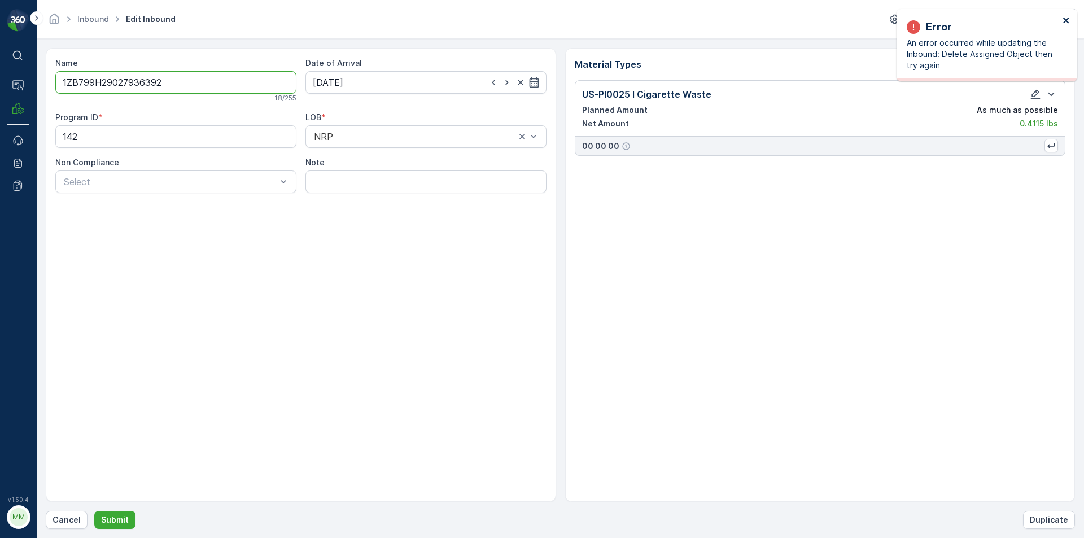
click at [1067, 18] on icon "close" at bounding box center [1066, 20] width 6 height 6
click at [68, 517] on p "Cancel" at bounding box center [66, 519] width 28 height 11
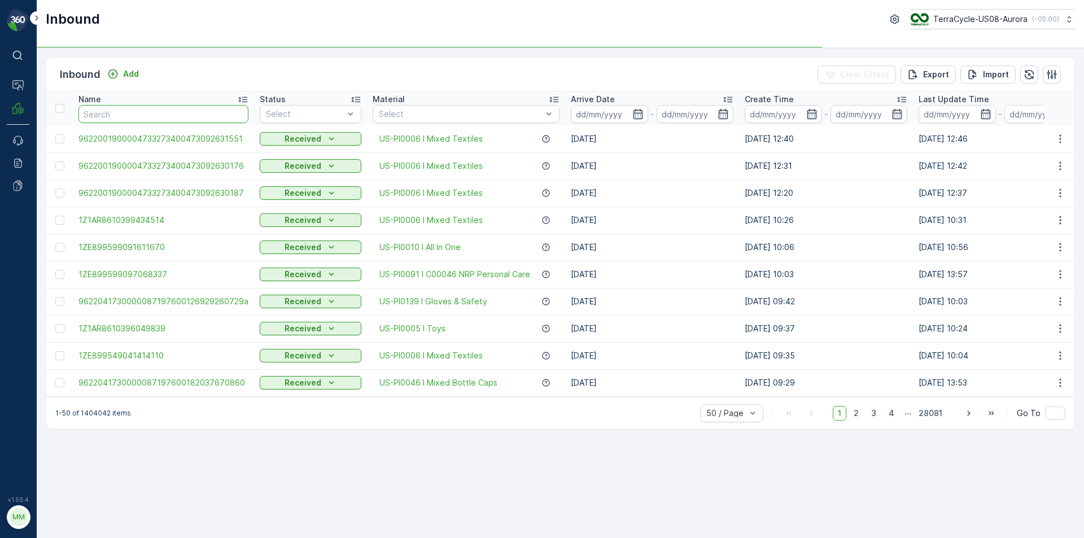
click at [205, 112] on input "text" at bounding box center [163, 114] width 170 height 18
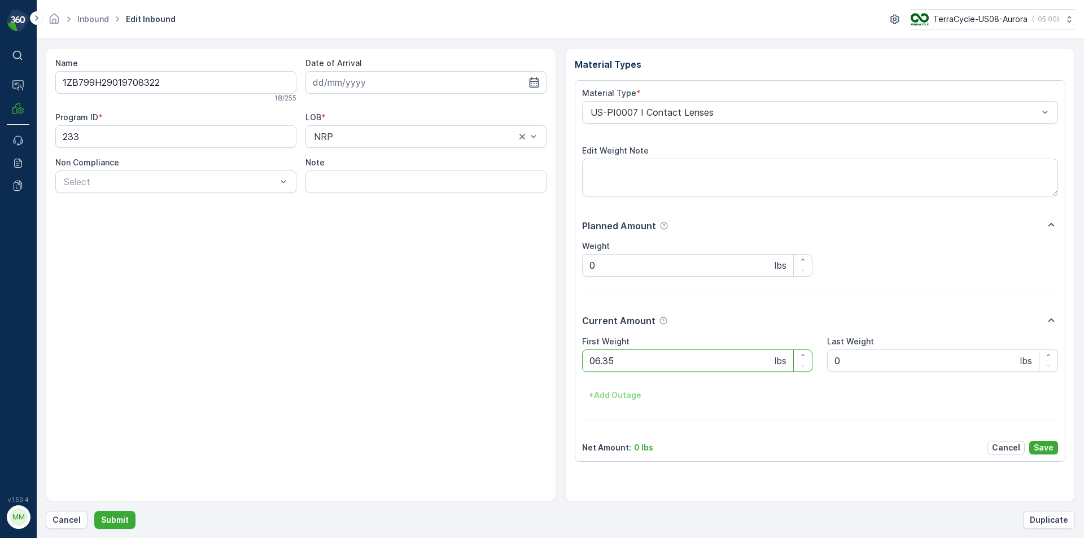
click at [94, 511] on button "Submit" at bounding box center [114, 520] width 41 height 18
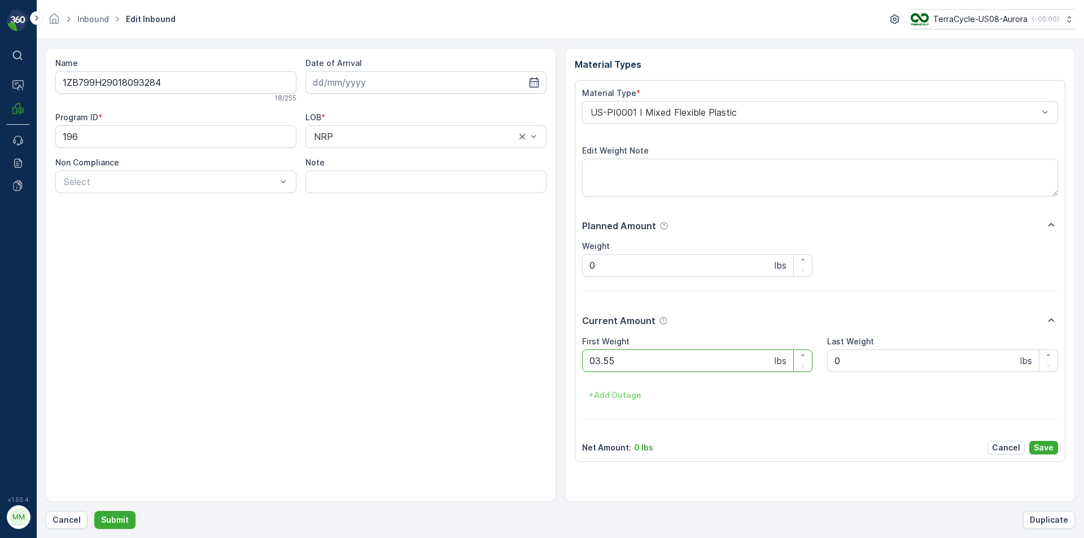
click at [94, 511] on button "Submit" at bounding box center [114, 520] width 41 height 18
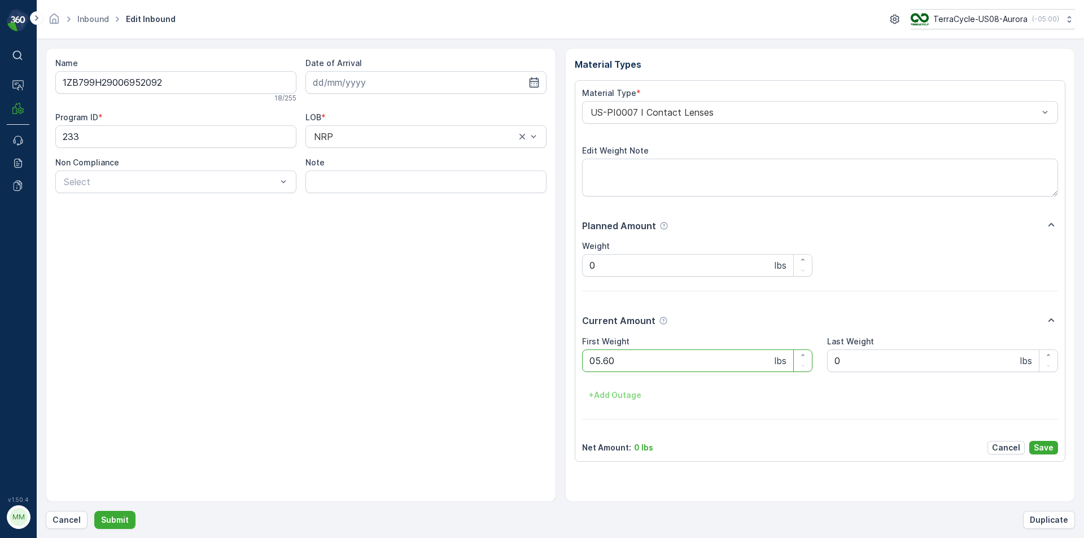
click at [94, 511] on button "Submit" at bounding box center [114, 520] width 41 height 18
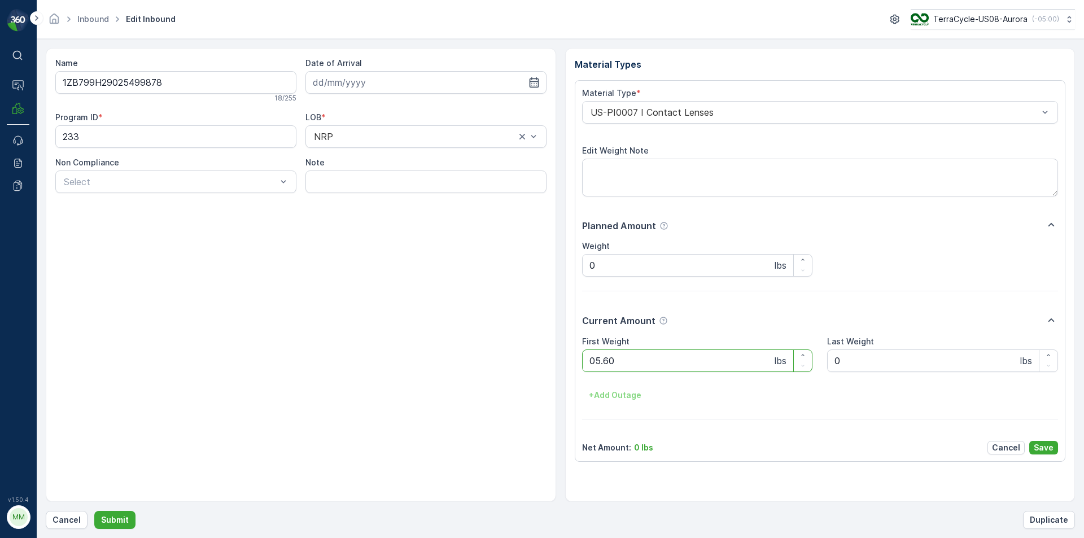
click at [94, 511] on button "Submit" at bounding box center [114, 520] width 41 height 18
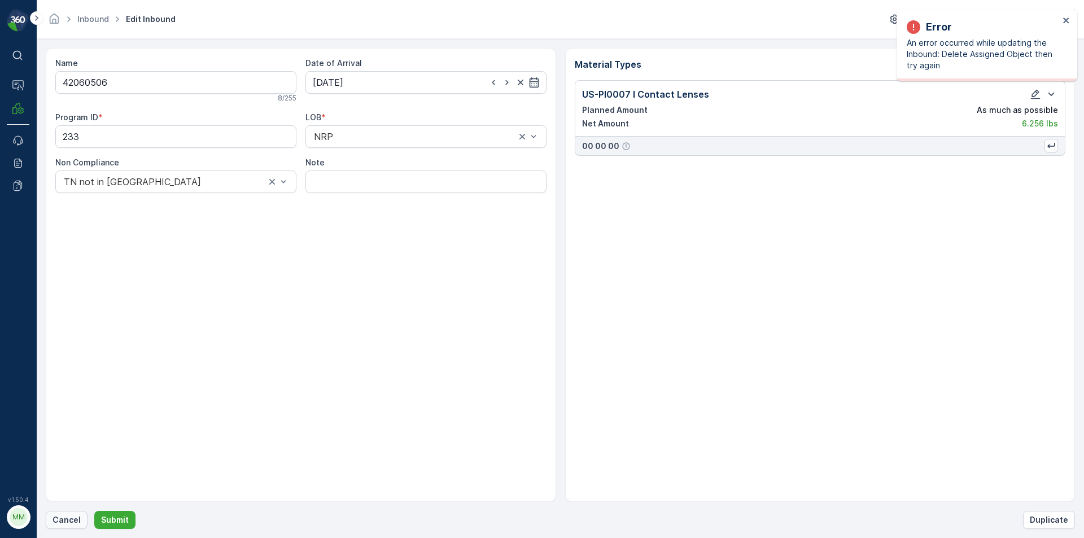
click at [56, 518] on p "Cancel" at bounding box center [66, 519] width 28 height 11
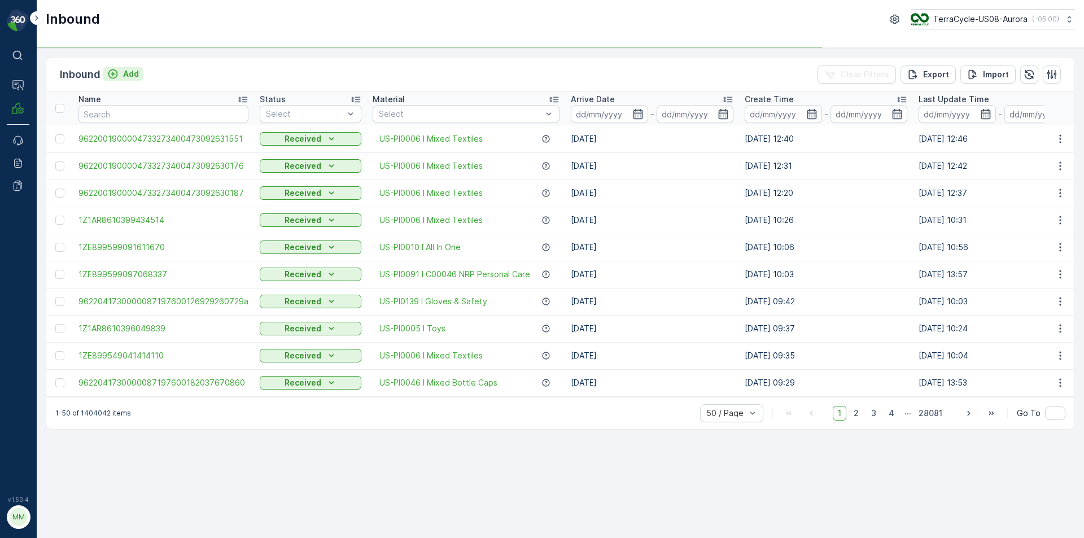
click at [139, 72] on button "Add" at bounding box center [123, 74] width 41 height 14
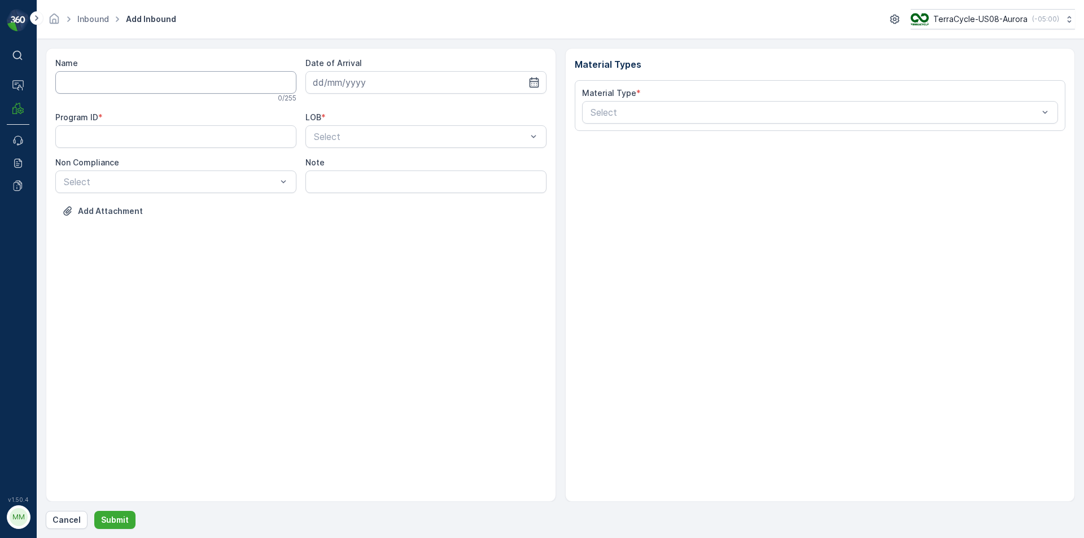
click at [138, 90] on input "Name" at bounding box center [175, 82] width 241 height 23
click at [94, 511] on button "Submit" at bounding box center [114, 520] width 41 height 18
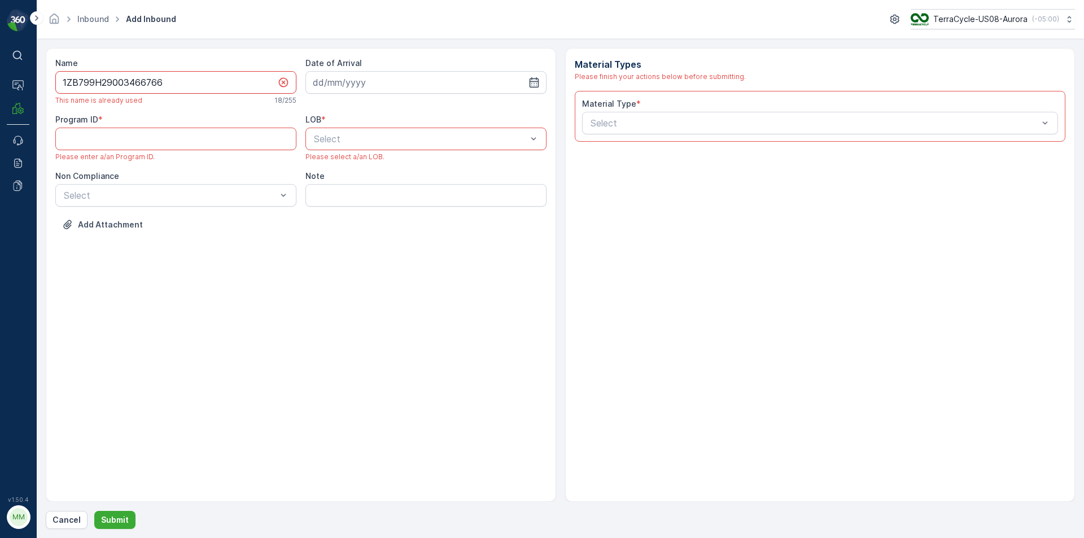
click at [187, 84] on input "1ZB799H29003466766" at bounding box center [175, 82] width 241 height 23
type input "1ZB799H29003466766p"
click at [353, 82] on input at bounding box center [425, 82] width 241 height 23
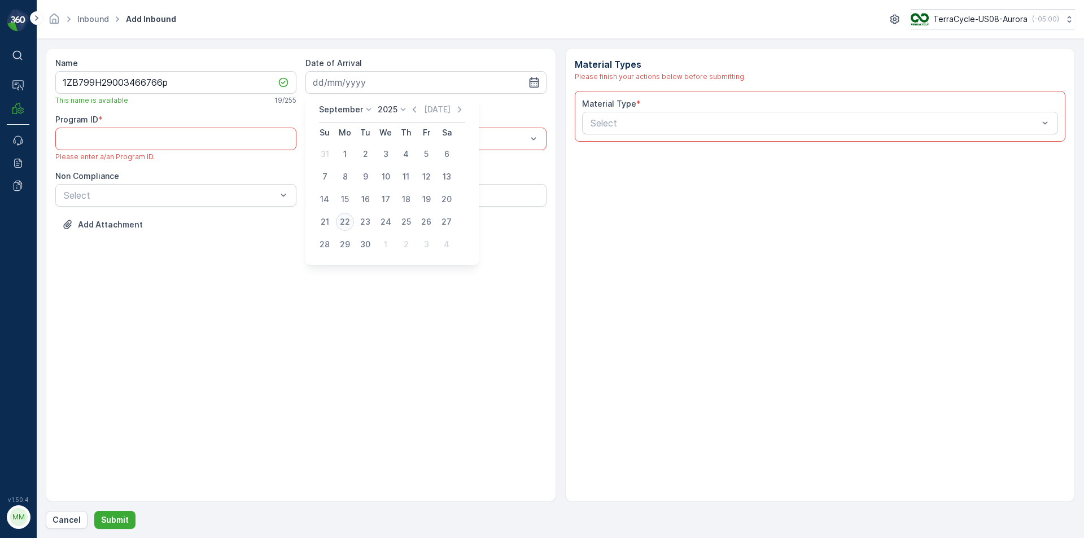
click at [349, 225] on div "22" at bounding box center [345, 222] width 18 height 18
type input "[DATE]"
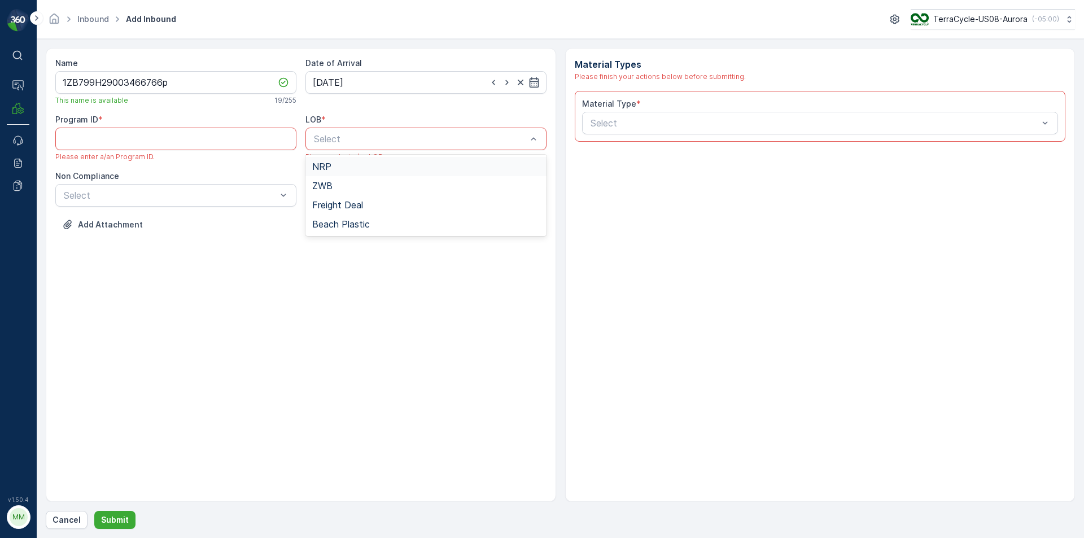
click at [369, 168] on div "NRP" at bounding box center [425, 166] width 227 height 10
click at [654, 133] on div "Select" at bounding box center [820, 123] width 476 height 23
click at [208, 147] on ID "Program ID" at bounding box center [175, 139] width 241 height 23
click at [230, 142] on ID "Program ID" at bounding box center [175, 139] width 241 height 23
click at [211, 348] on div "Name 1ZB799H29003466766p This name is available 19 / 255 Date of Arrival 22.09.…" at bounding box center [301, 275] width 510 height 454
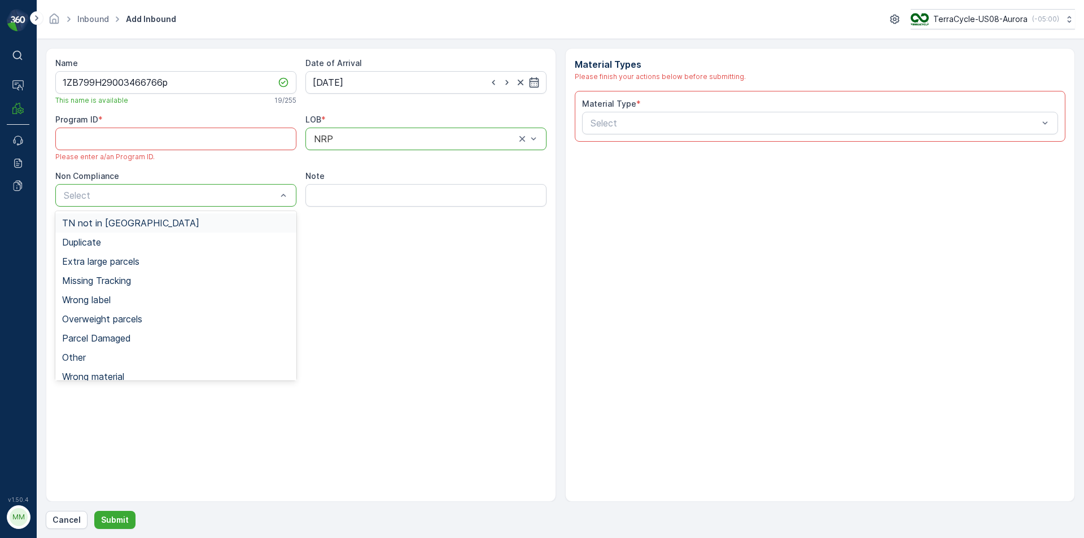
click at [128, 225] on span "TN not in [GEOGRAPHIC_DATA]" at bounding box center [130, 223] width 137 height 10
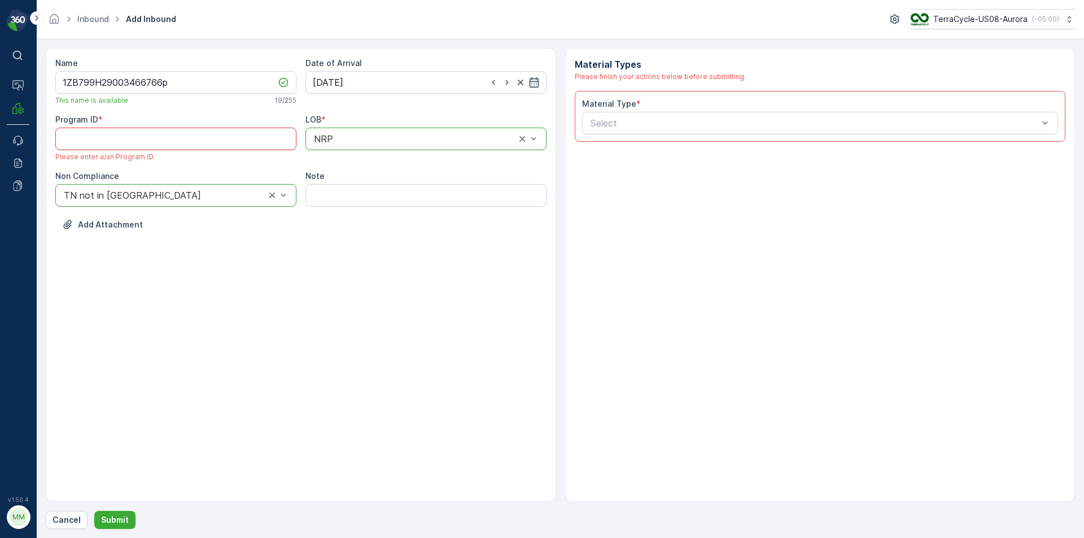
click at [227, 134] on ID "Program ID" at bounding box center [175, 139] width 241 height 23
drag, startPoint x: 255, startPoint y: 213, endPoint x: 254, endPoint y: 317, distance: 103.9
click at [261, 274] on div "Name 1ZB799H29003466766p This name is available 19 / 255 Date of Arrival 22.09.…" at bounding box center [301, 275] width 510 height 454
drag, startPoint x: 292, startPoint y: 358, endPoint x: 219, endPoint y: 352, distance: 73.1
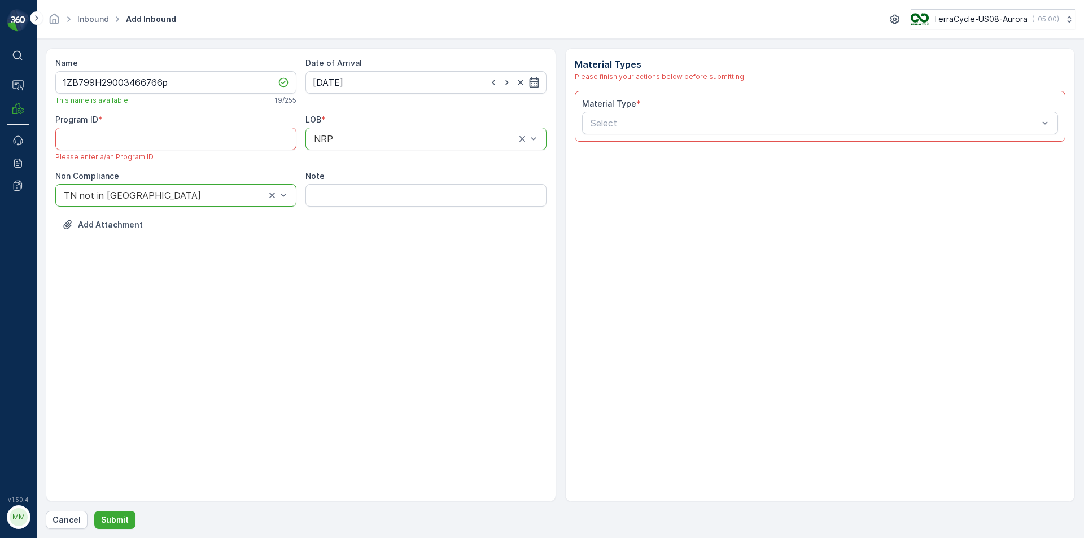
click at [219, 352] on div "Name 1ZB799H29003466766p This name is available 19 / 255 Date of Arrival 22.09.…" at bounding box center [301, 275] width 510 height 454
click at [113, 151] on div "Program ID * Please enter a/an Program ID." at bounding box center [175, 137] width 241 height 47
click at [116, 139] on ID "Program ID" at bounding box center [175, 139] width 241 height 23
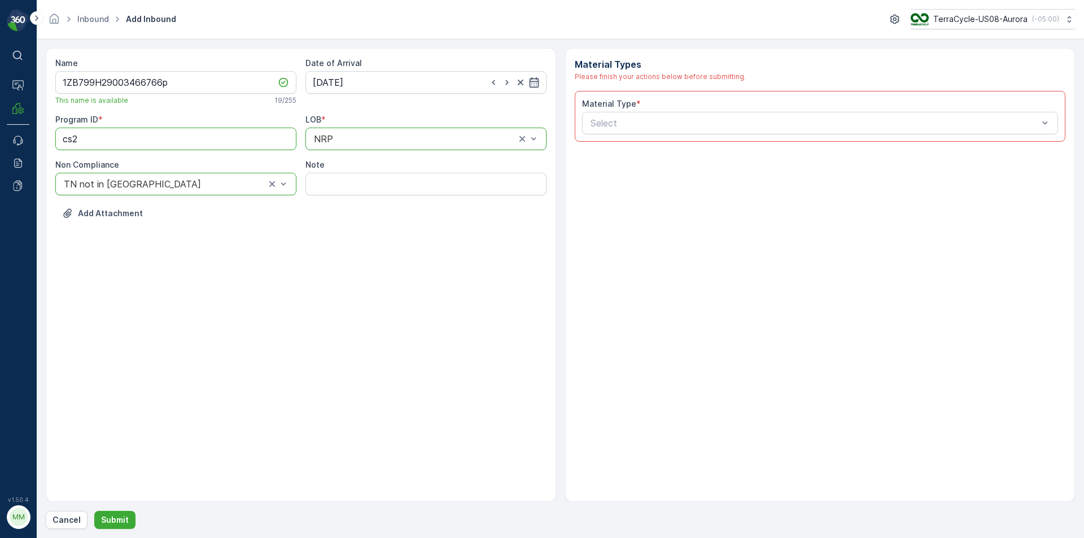
click at [111, 145] on ID "cs2" at bounding box center [175, 139] width 241 height 23
type ID "CS269"
click at [612, 122] on div at bounding box center [814, 123] width 450 height 10
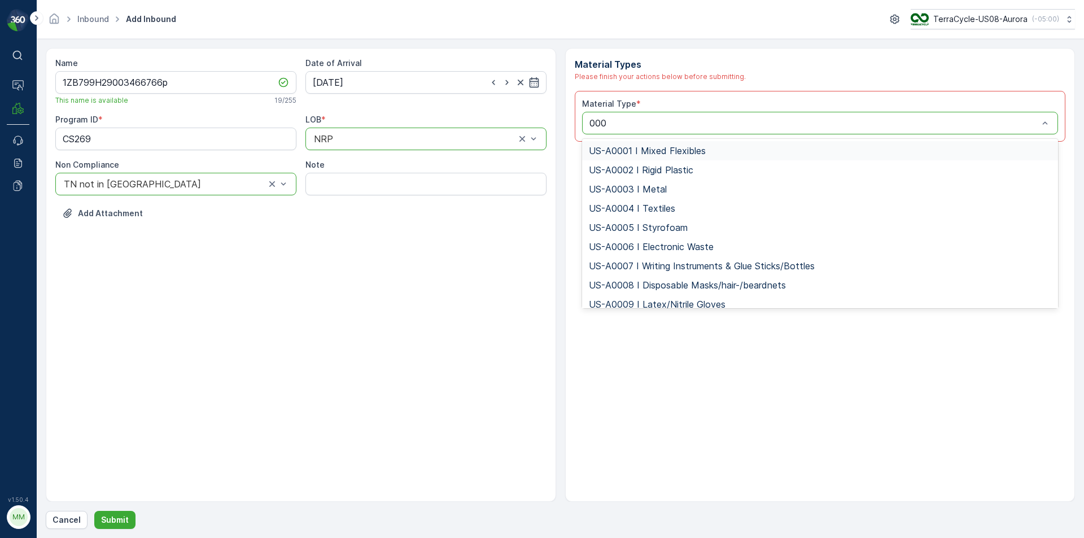
type input "0001"
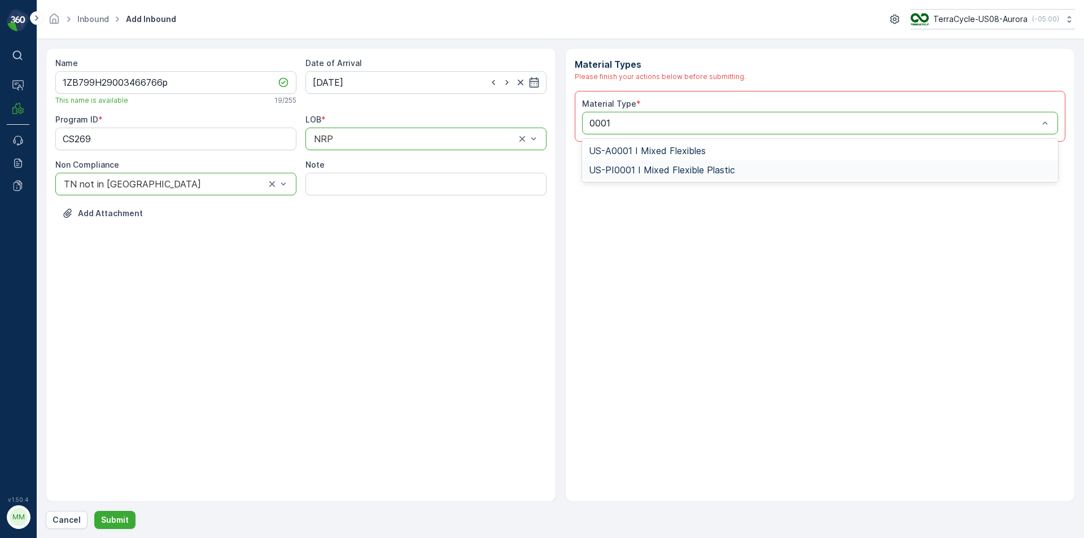
click at [676, 172] on span "US-PI0001 I Mixed Flexible Plastic" at bounding box center [662, 170] width 146 height 10
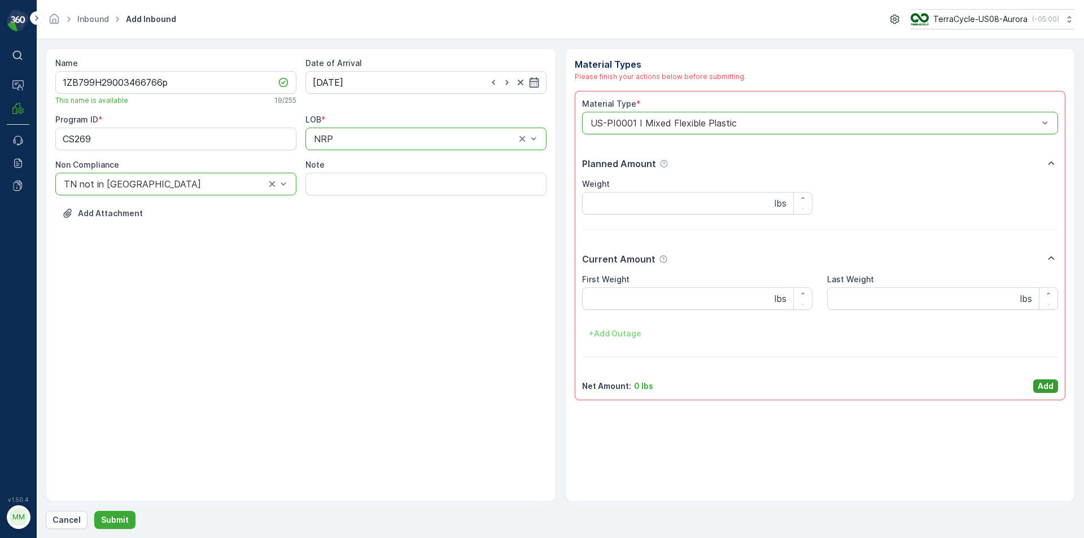
click at [1036, 379] on button "Add" at bounding box center [1045, 386] width 25 height 14
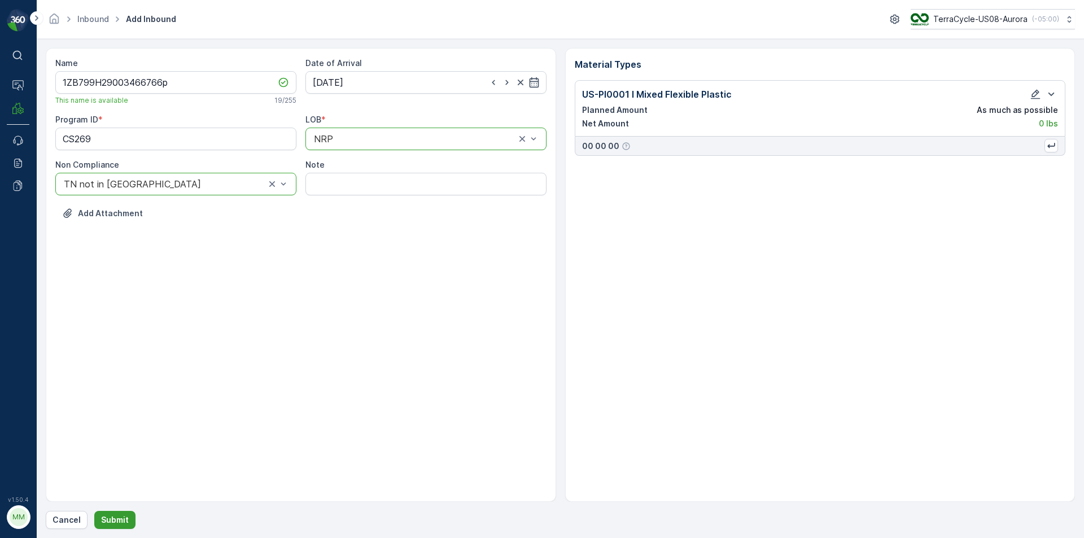
click at [116, 521] on p "Submit" at bounding box center [115, 519] width 28 height 11
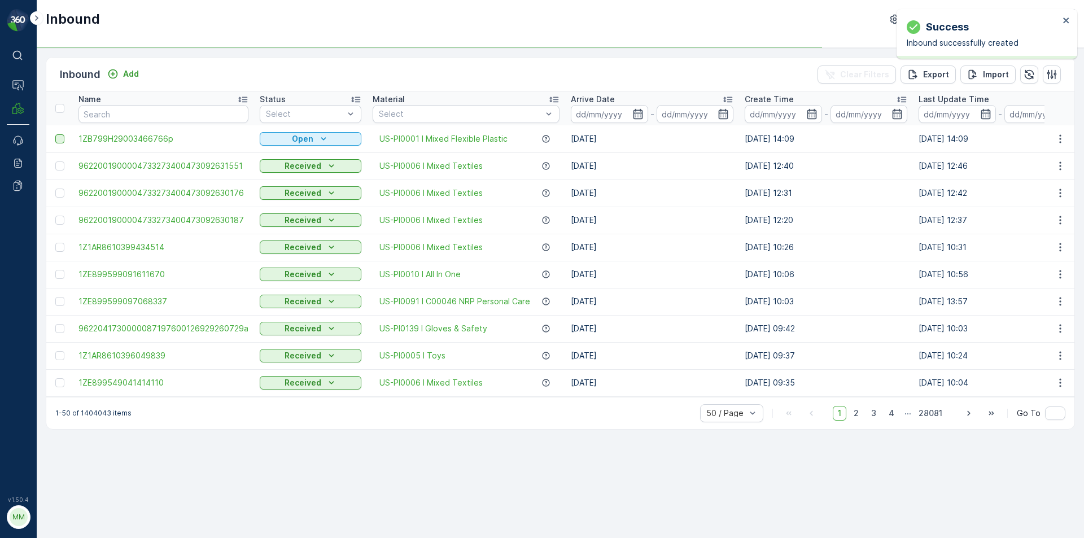
click at [62, 139] on div at bounding box center [59, 138] width 9 height 9
click at [55, 134] on input "checkbox" at bounding box center [55, 134] width 0 height 0
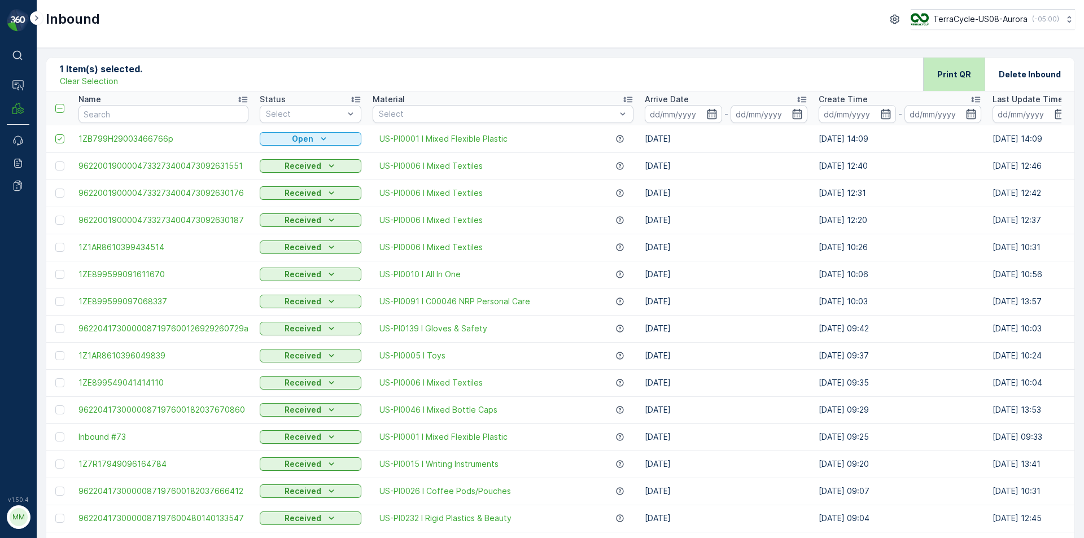
click at [958, 80] on div "Print QR" at bounding box center [954, 74] width 34 height 33
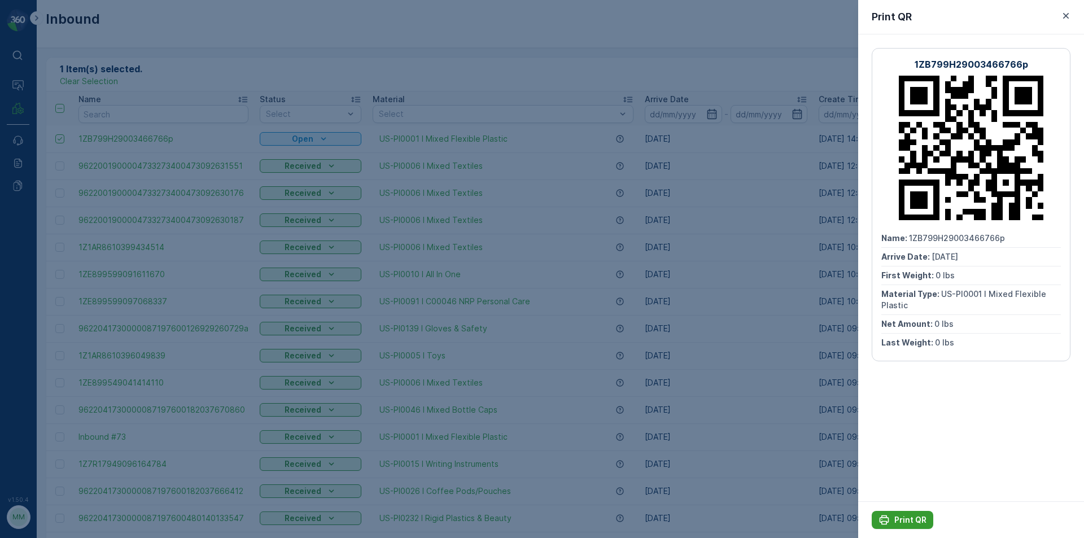
click at [902, 520] on p "Print QR" at bounding box center [910, 519] width 32 height 11
click at [1065, 15] on icon "button" at bounding box center [1066, 16] width 6 height 6
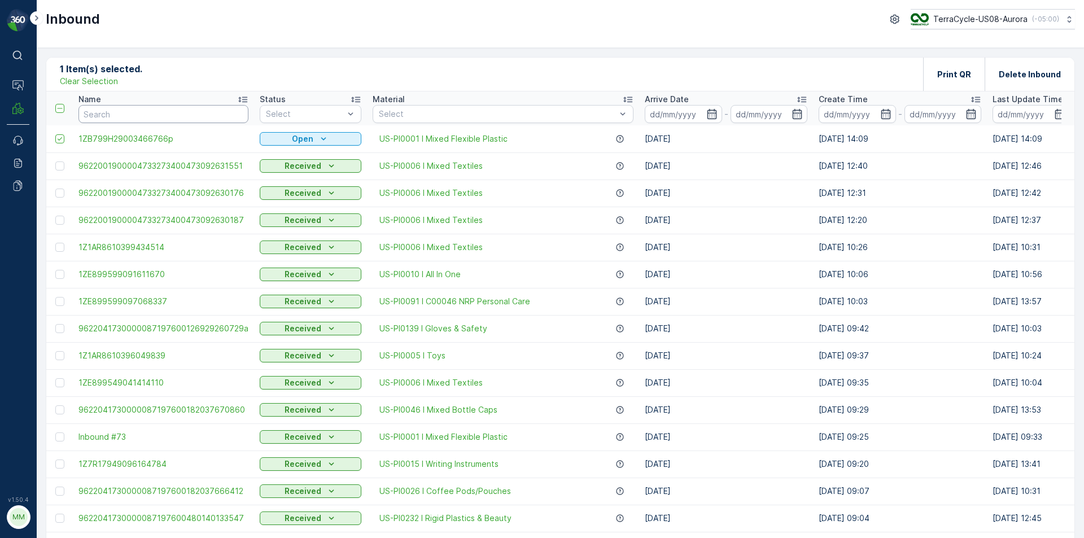
click at [110, 113] on input "text" at bounding box center [163, 114] width 170 height 18
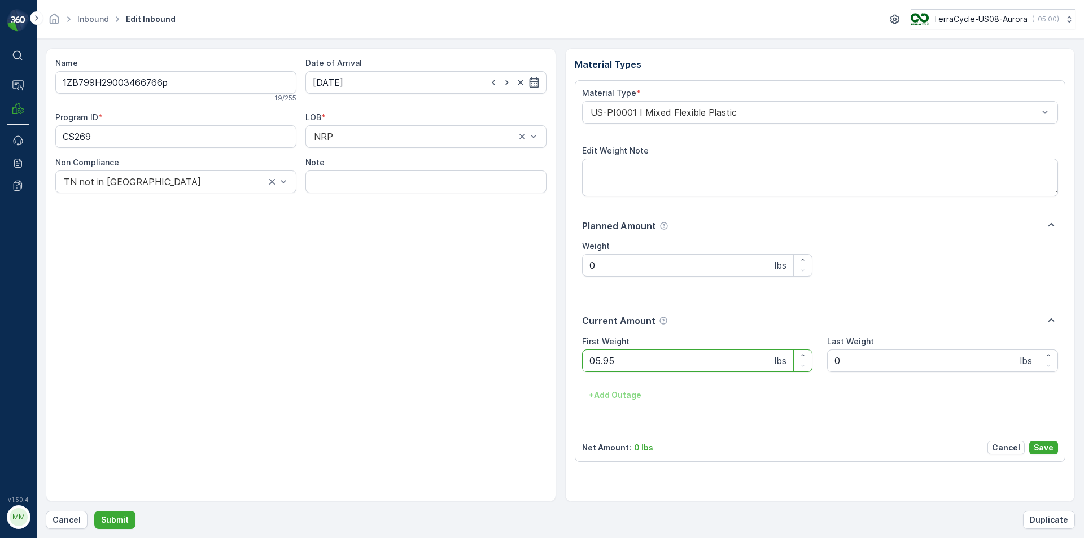
click at [94, 511] on button "Submit" at bounding box center [114, 520] width 41 height 18
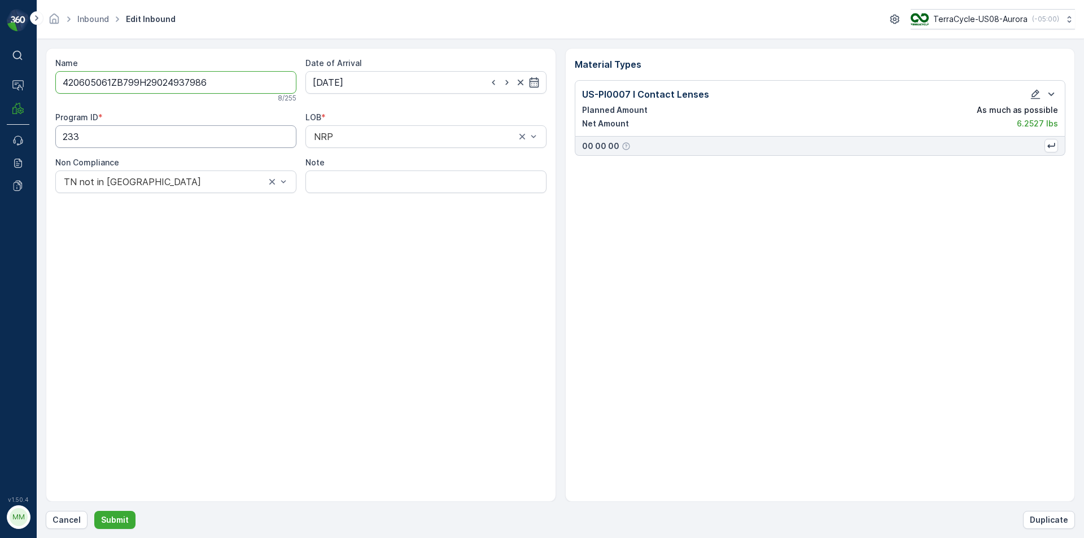
type input "420605061ZB799H29024937986"
click at [94, 511] on button "Submit" at bounding box center [114, 520] width 41 height 18
click at [1077, 18] on div "Inbound Edit Inbound TerraCycle-US08-Aurora ( -05:00 )" at bounding box center [560, 19] width 1047 height 39
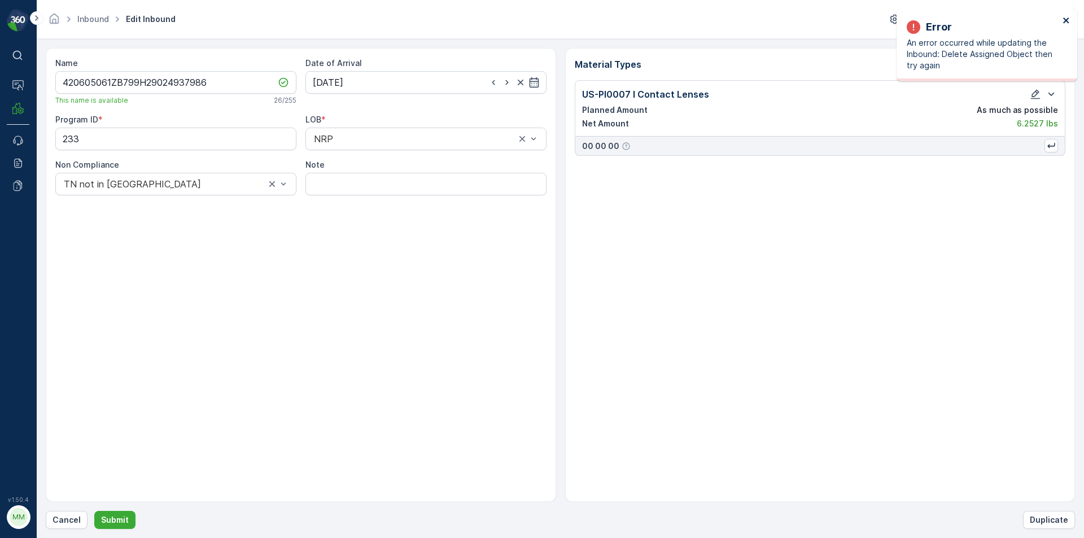
click at [1068, 17] on icon "close" at bounding box center [1066, 20] width 8 height 9
click at [113, 522] on p "Submit" at bounding box center [115, 519] width 28 height 11
click at [1067, 23] on icon "close" at bounding box center [1066, 20] width 8 height 9
click at [63, 518] on p "Cancel" at bounding box center [66, 519] width 28 height 11
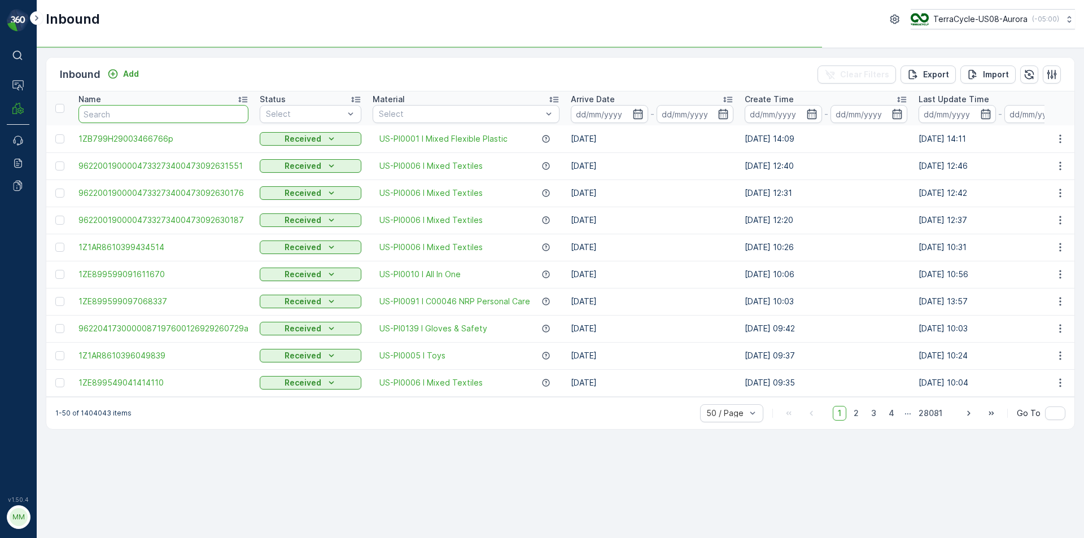
click at [176, 115] on input "text" at bounding box center [163, 114] width 170 height 18
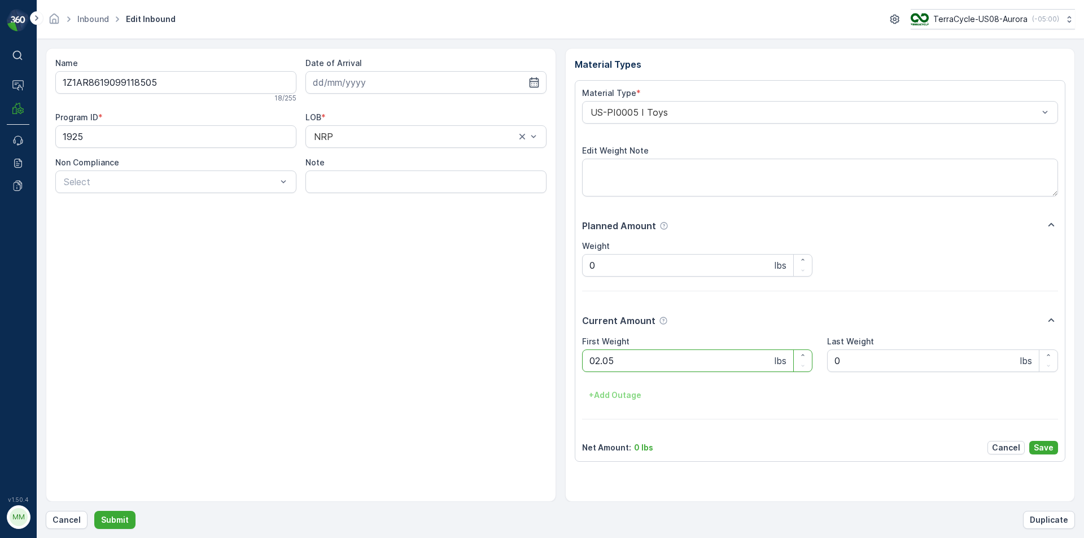
click at [94, 511] on button "Submit" at bounding box center [114, 520] width 41 height 18
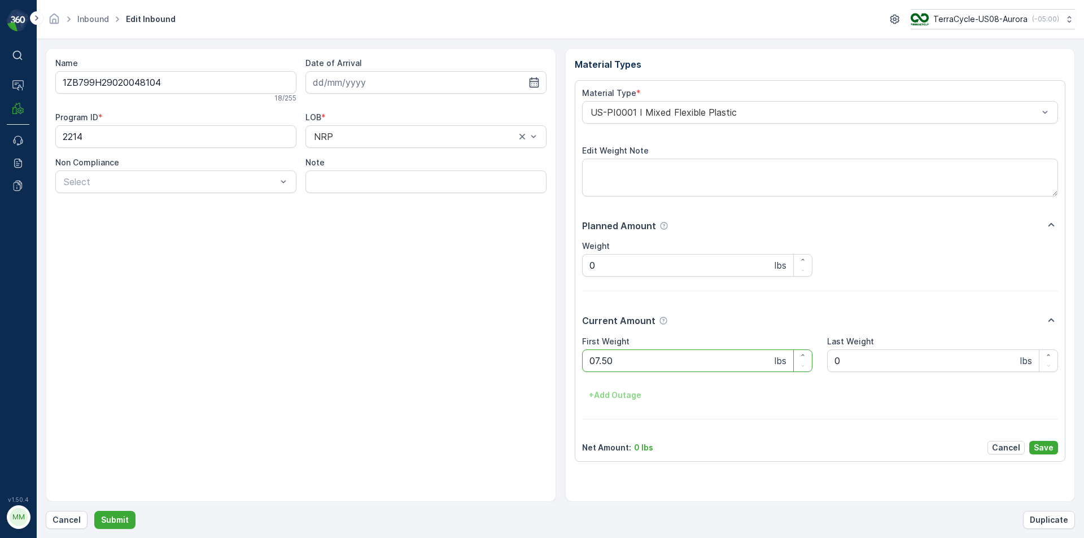
click at [94, 511] on button "Submit" at bounding box center [114, 520] width 41 height 18
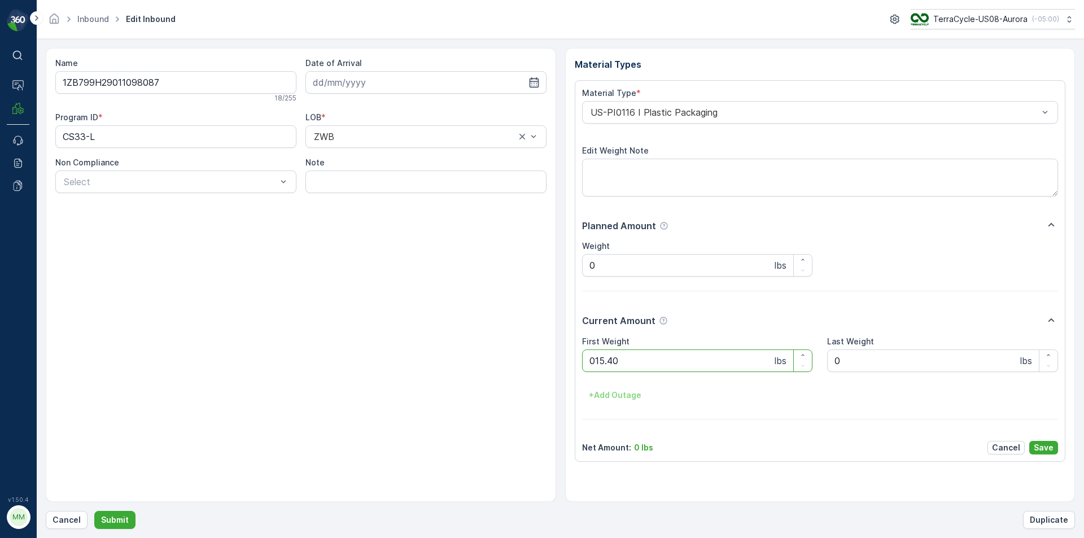
click at [94, 511] on button "Submit" at bounding box center [114, 520] width 41 height 18
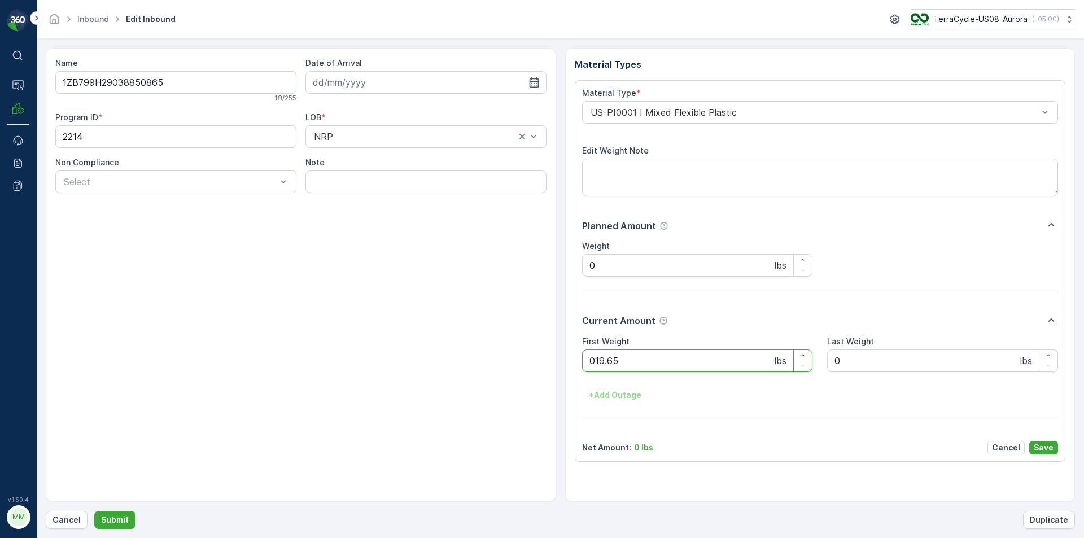
click at [94, 511] on button "Submit" at bounding box center [114, 520] width 41 height 18
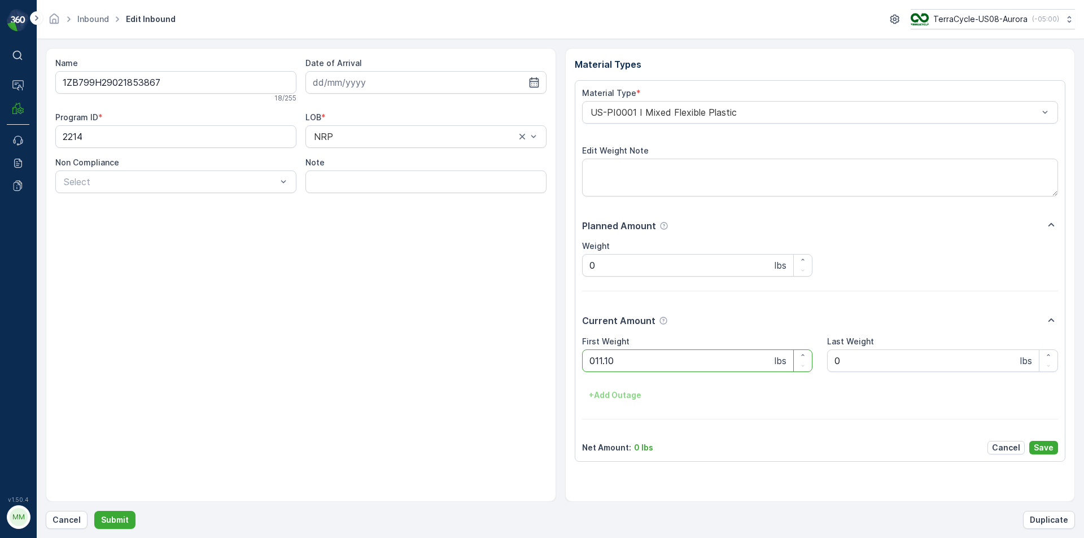
click at [94, 511] on button "Submit" at bounding box center [114, 520] width 41 height 18
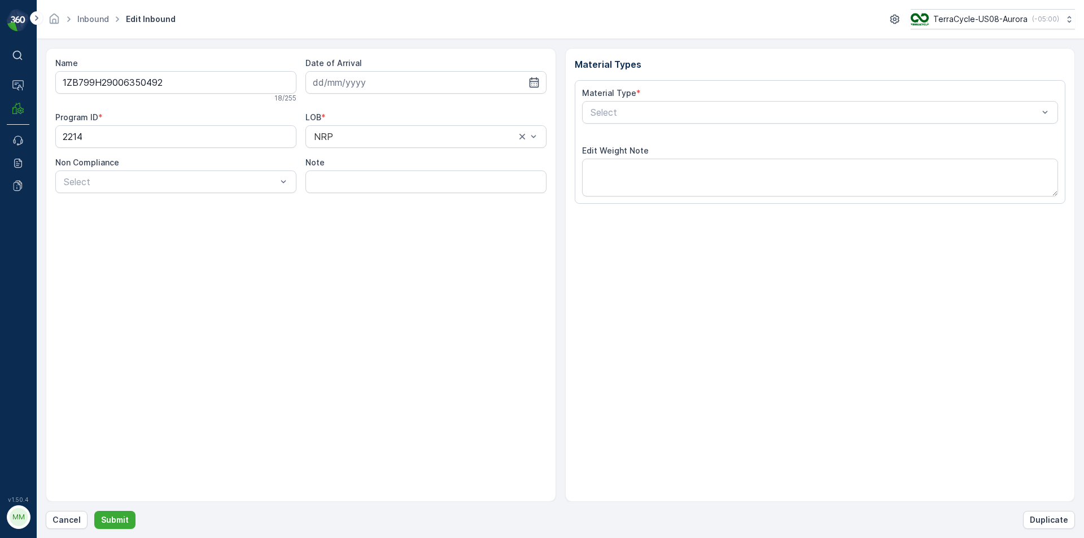
type input "[DATE]"
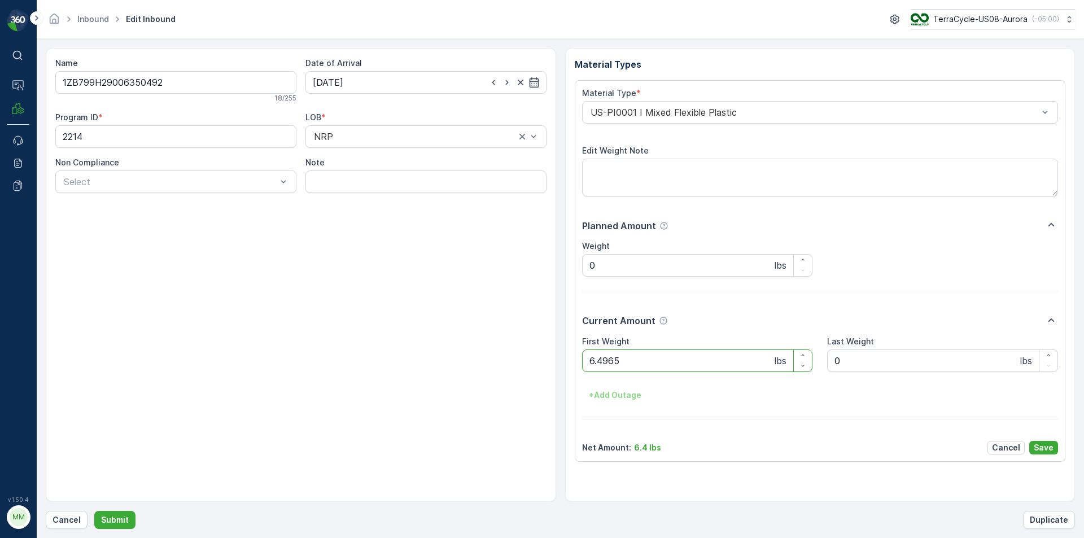
click at [94, 511] on button "Submit" at bounding box center [114, 520] width 41 height 18
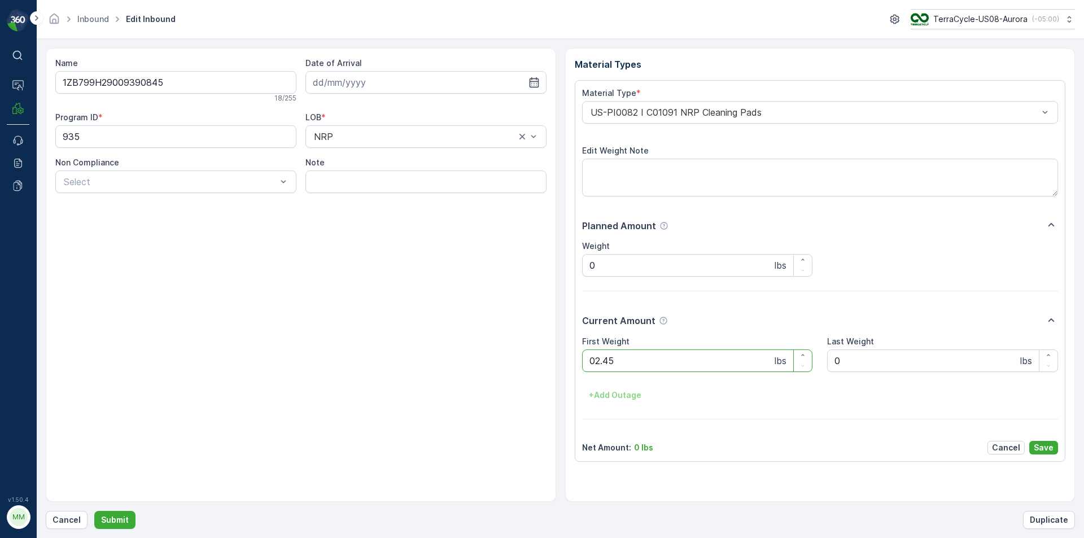
click at [94, 511] on button "Submit" at bounding box center [114, 520] width 41 height 18
